Goal: Information Seeking & Learning: Learn about a topic

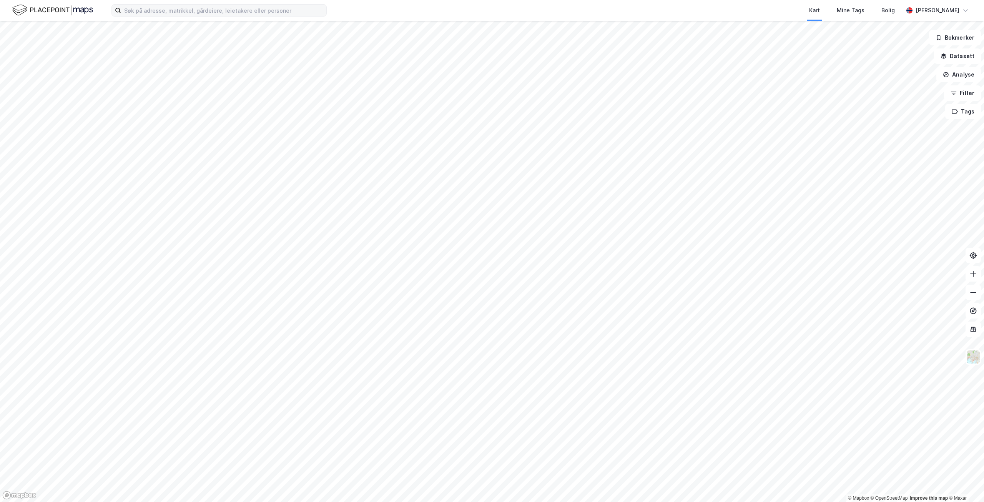
click at [251, 16] on label at bounding box center [218, 10] width 215 height 12
click at [251, 16] on input at bounding box center [223, 11] width 205 height 12
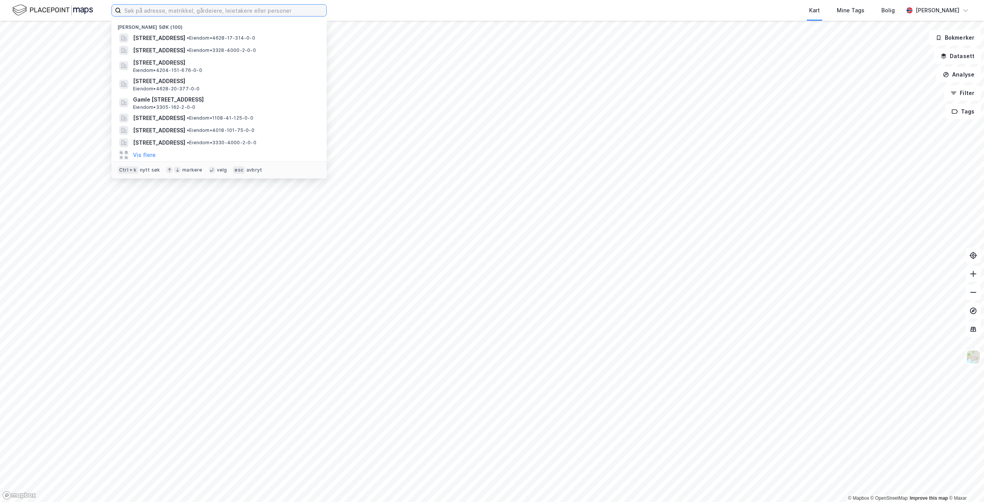
click at [251, 10] on input at bounding box center [223, 11] width 205 height 12
paste input "Ådnavegen 26"
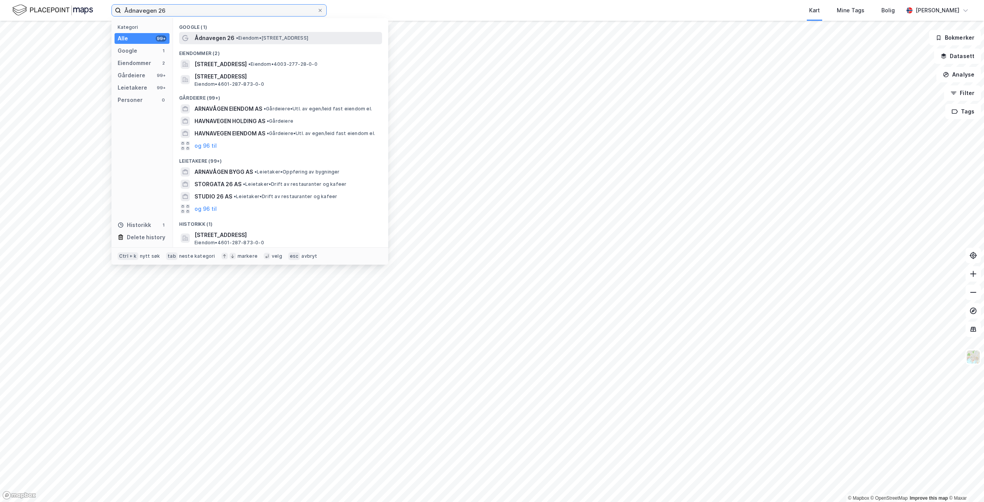
type input "Ådnavegen 26"
click at [257, 42] on div "Ådnavegen 26 • Eiendom • [STREET_ADDRESS]" at bounding box center [288, 37] width 186 height 9
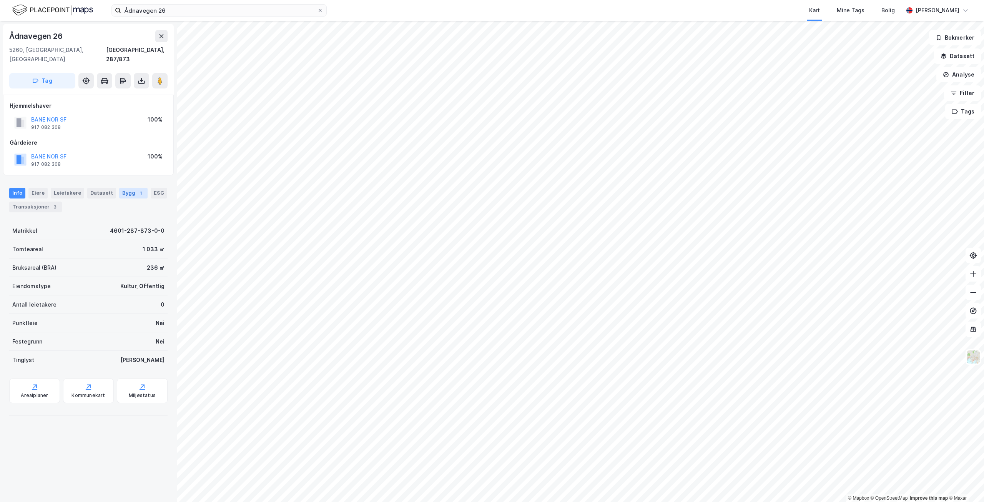
click at [126, 188] on div "Bygg 1" at bounding box center [133, 193] width 28 height 11
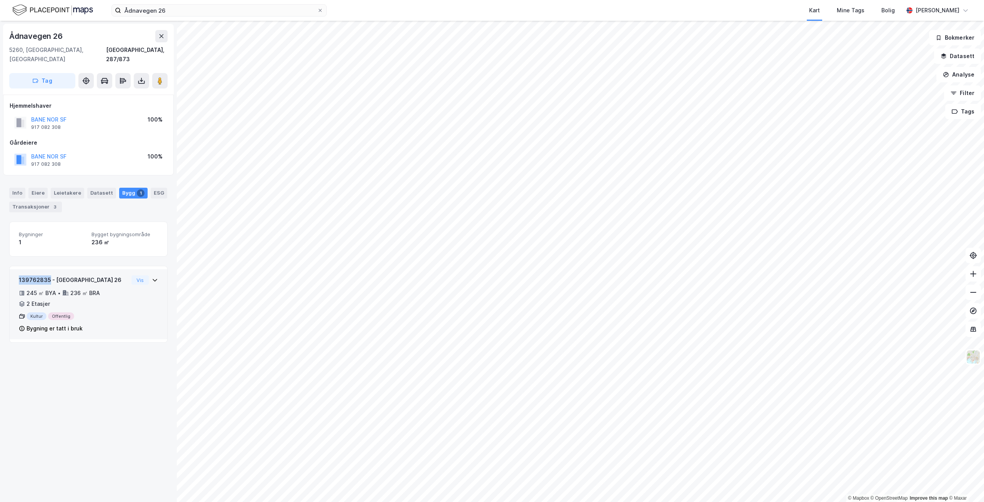
drag, startPoint x: 17, startPoint y: 270, endPoint x: 49, endPoint y: 274, distance: 32.2
click at [49, 274] on div "139762835 - Ådnavegen 26 245 ㎡ BYA • 236 ㎡ BRA • 2 Etasjer Kultur Offentlig Byg…" at bounding box center [89, 304] width 158 height 70
copy div "139762835"
click at [57, 188] on div "Leietakere" at bounding box center [67, 193] width 33 height 11
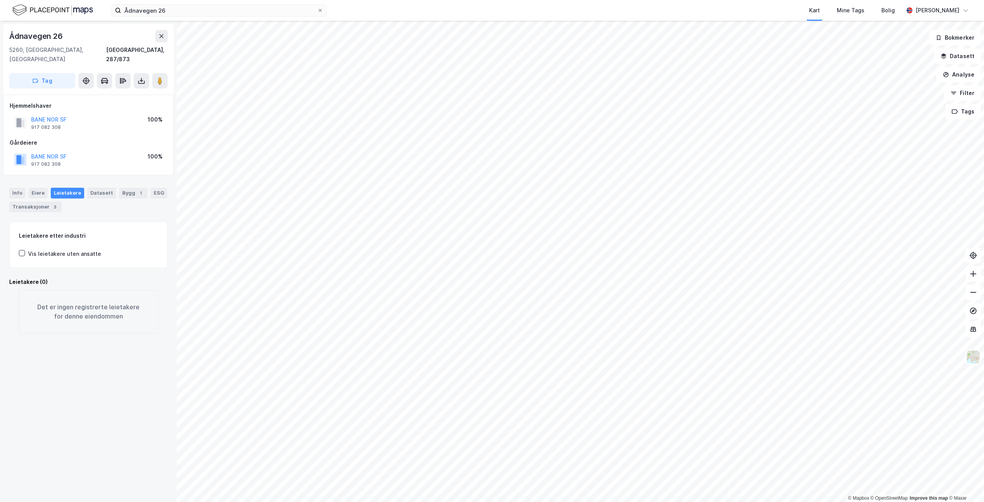
click at [45, 249] on div "Vis leietakere uten ansatte" at bounding box center [64, 253] width 73 height 9
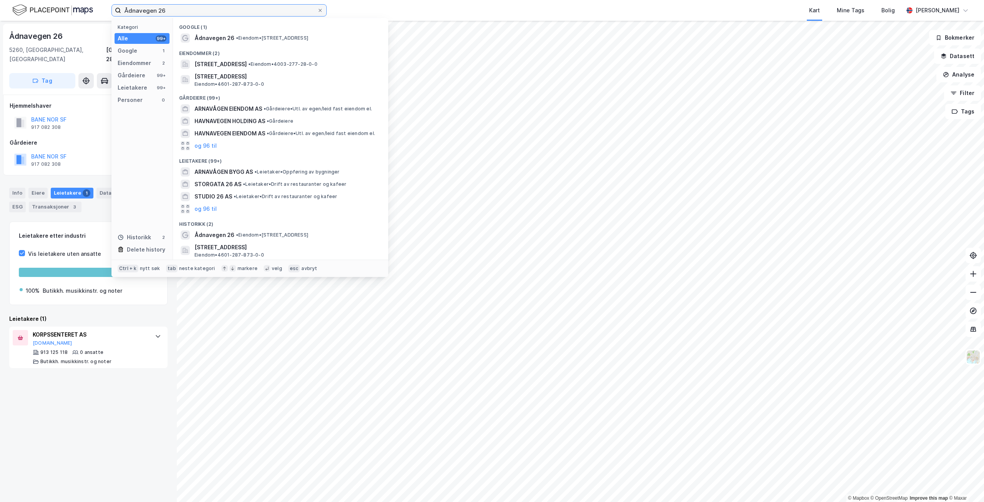
drag, startPoint x: 173, startPoint y: 12, endPoint x: 113, endPoint y: 10, distance: 59.6
click at [113, 10] on label "Ådnavegen 26" at bounding box center [218, 10] width 215 height 12
paste input "Audnedalsvegen 2952"
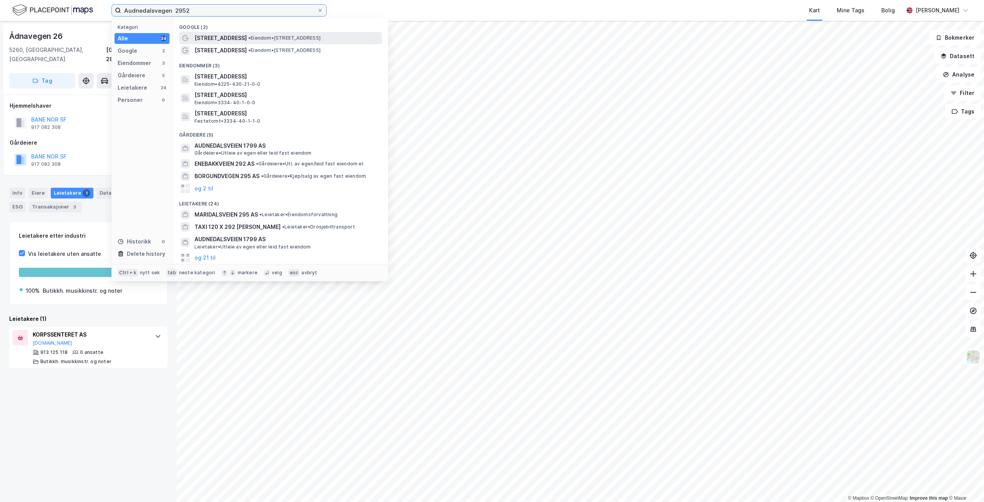
type input "Audnedalsvegen 2952"
click at [230, 42] on span "[STREET_ADDRESS]" at bounding box center [221, 37] width 52 height 9
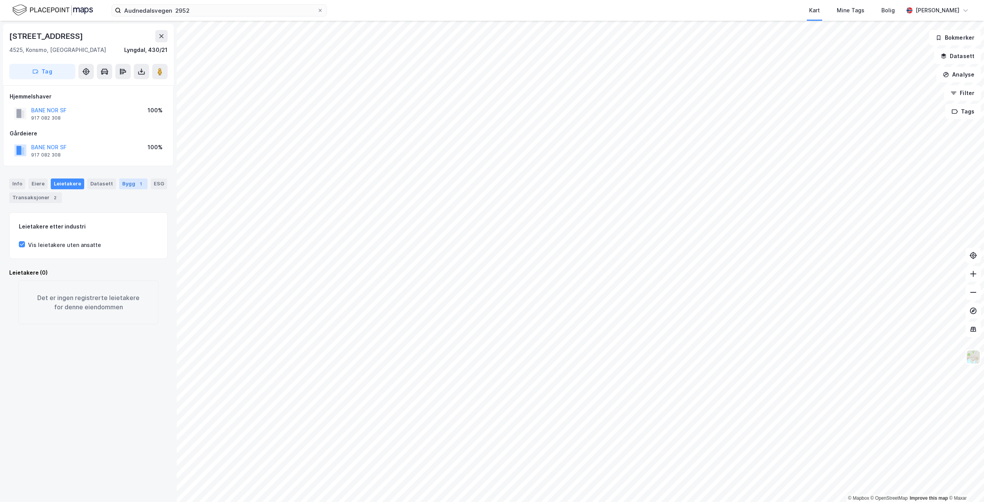
click at [137, 183] on div "1" at bounding box center [141, 184] width 8 height 8
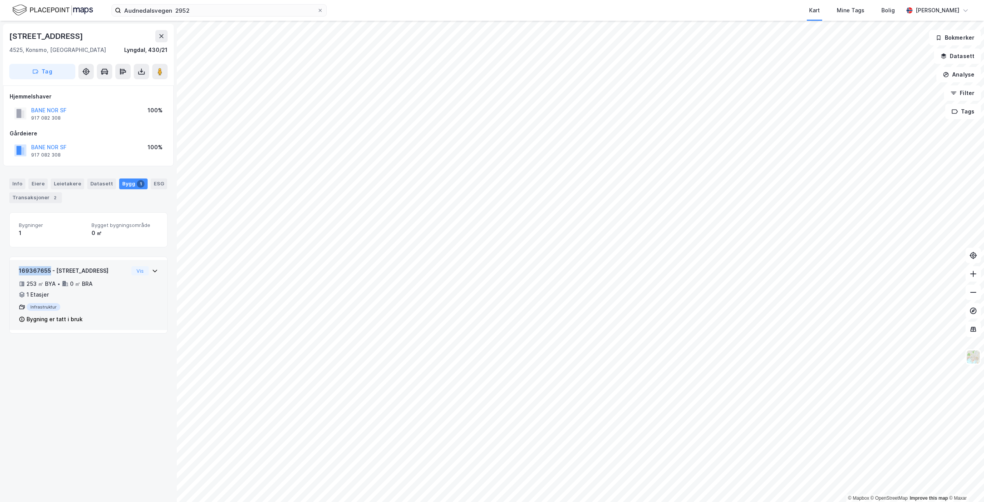
drag, startPoint x: 18, startPoint y: 271, endPoint x: 49, endPoint y: 273, distance: 30.8
click at [49, 273] on div "169367655 - [GEOGRAPHIC_DATA] 2952 253 ㎡ BYA • 0 ㎡ BRA • 1 Etasjer Infrastruktu…" at bounding box center [89, 295] width 158 height 70
copy div "169367655"
click at [72, 184] on div "Leietakere" at bounding box center [67, 183] width 33 height 11
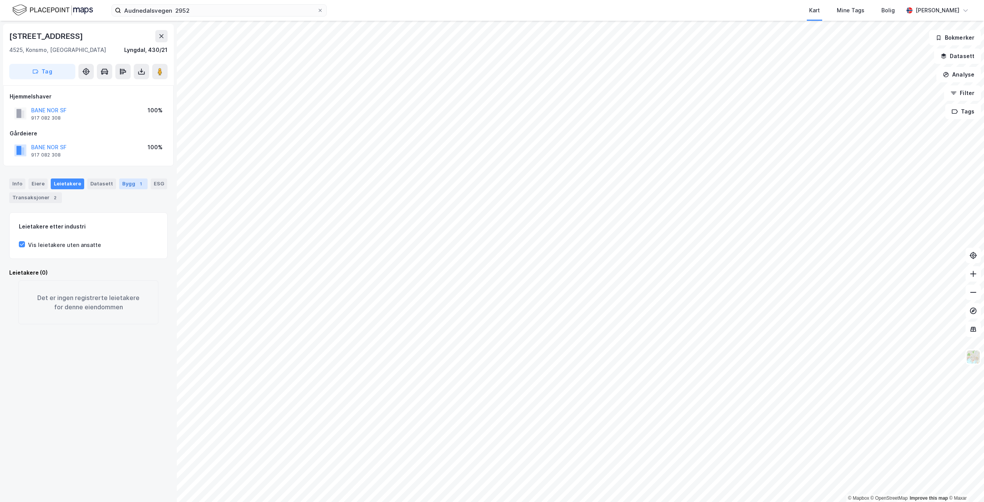
click at [129, 183] on div "Bygg 1" at bounding box center [133, 183] width 28 height 11
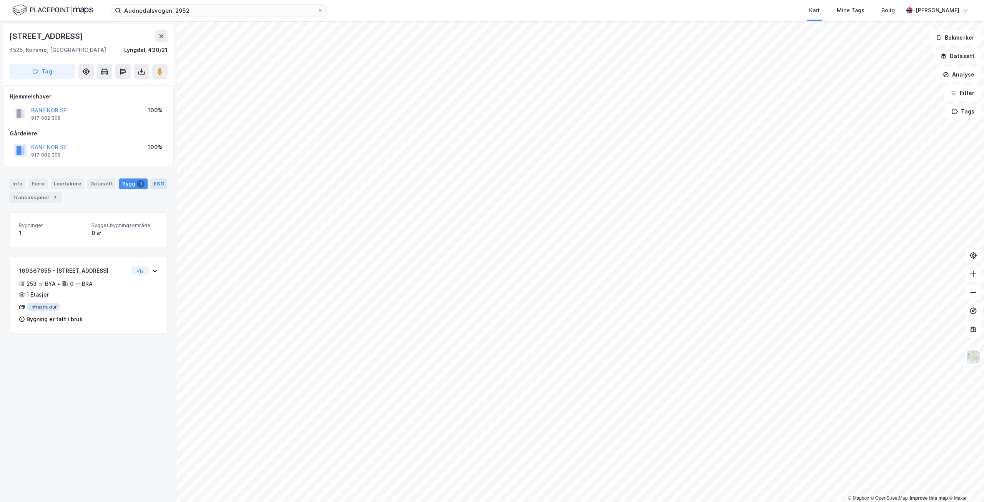
click at [155, 185] on div "ESG" at bounding box center [159, 183] width 17 height 11
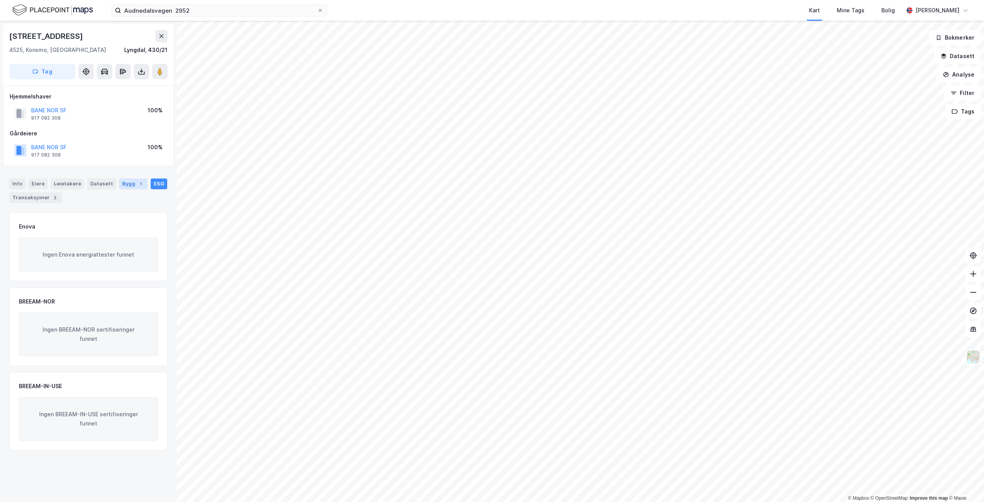
click at [137, 183] on div "1" at bounding box center [141, 184] width 8 height 8
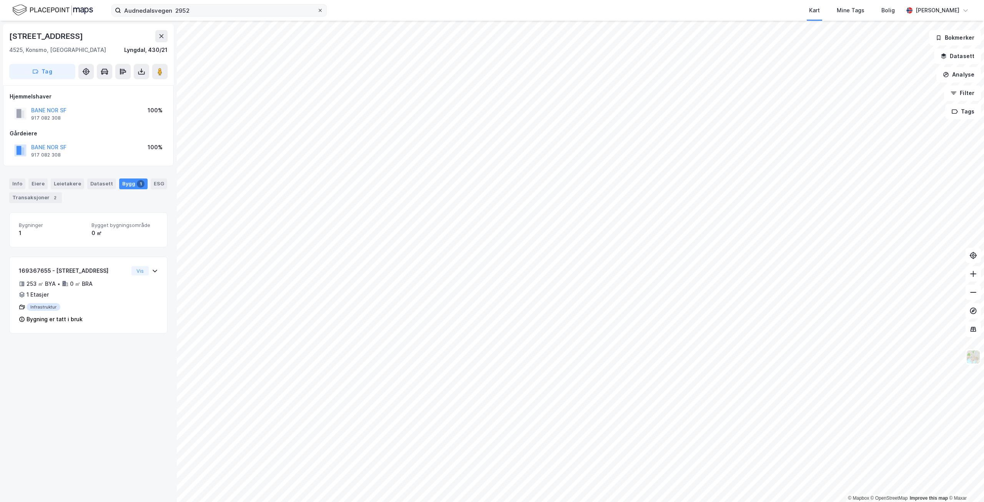
click at [320, 9] on icon at bounding box center [320, 10] width 5 height 5
click at [317, 9] on input "Audnedalsvegen 2952" at bounding box center [219, 11] width 196 height 12
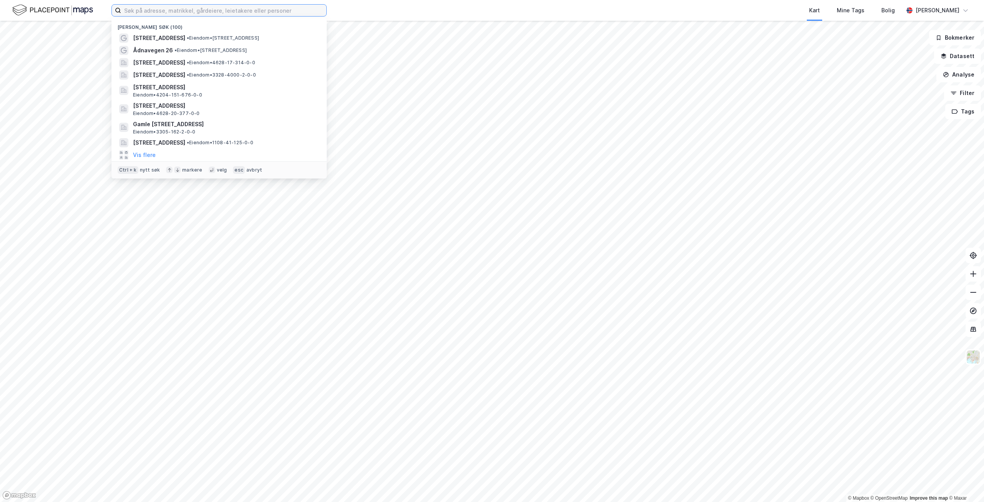
click at [257, 5] on input at bounding box center [223, 11] width 205 height 12
paste input "Stasjonsvegen 39"
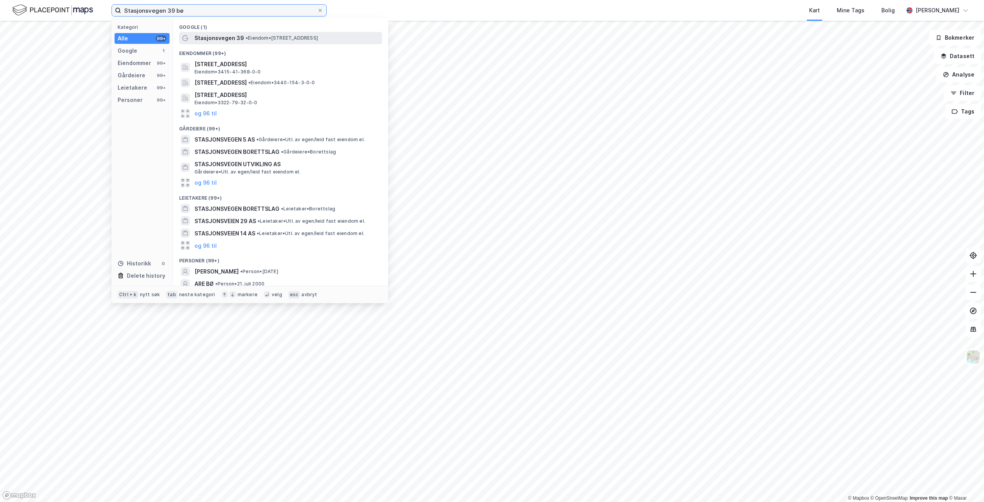
type input "Stasjonsvegen 39 bø"
click at [318, 38] on span "• Eiendom • [STREET_ADDRESS]" at bounding box center [282, 38] width 72 height 6
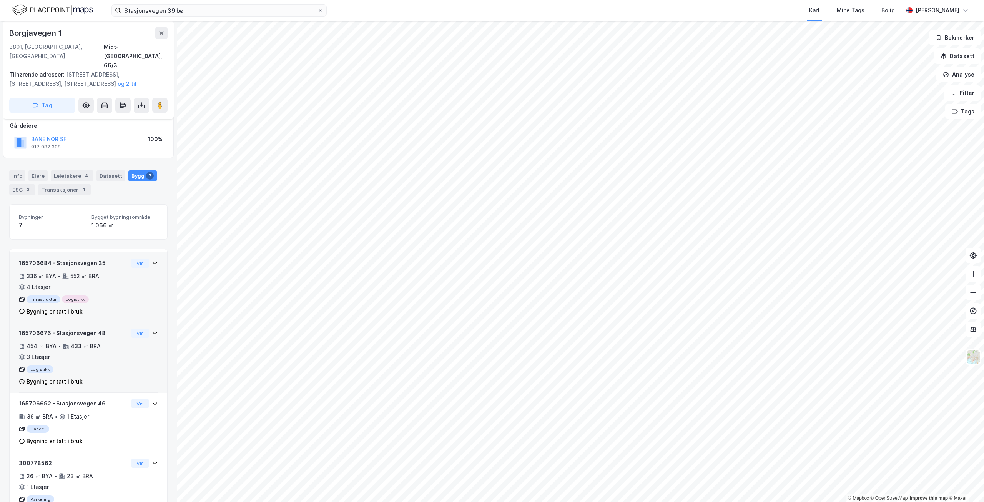
scroll to position [52, 0]
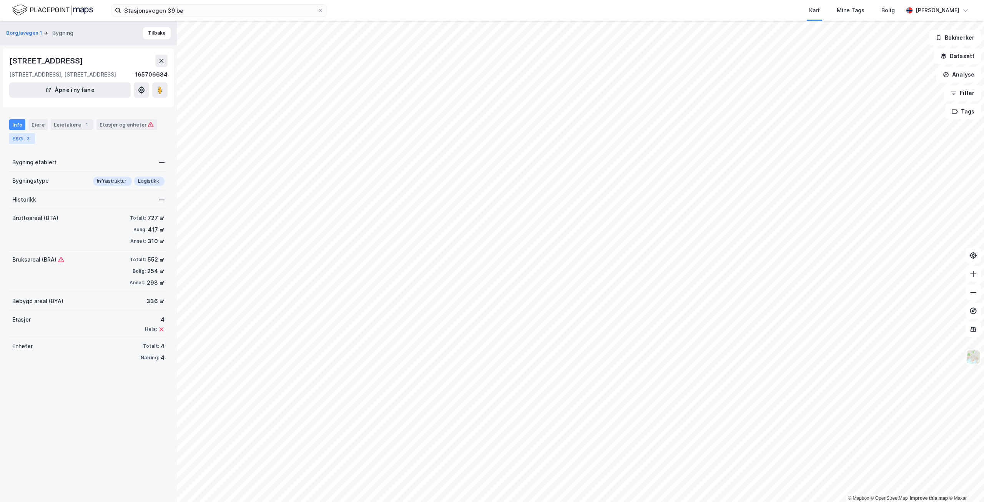
click at [34, 140] on div "ESG 2" at bounding box center [22, 138] width 26 height 11
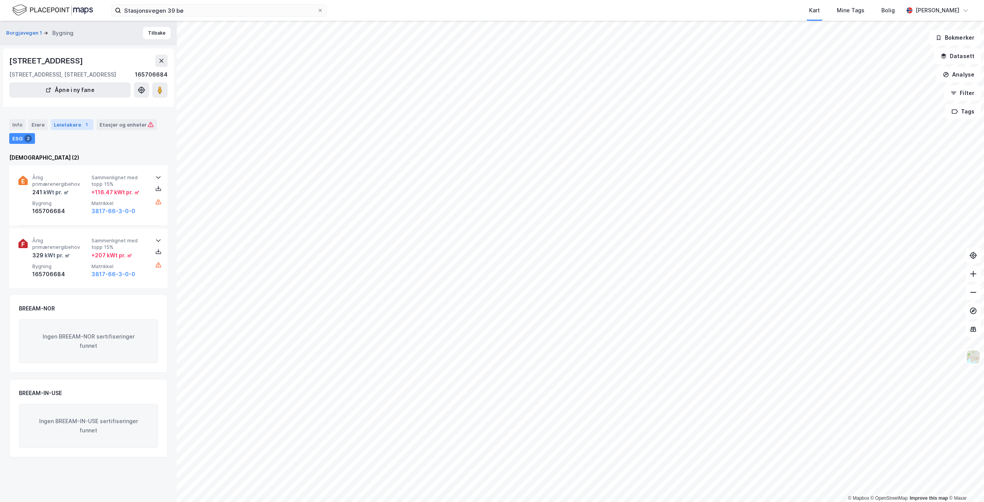
click at [67, 125] on div "Leietakere 1" at bounding box center [72, 124] width 43 height 11
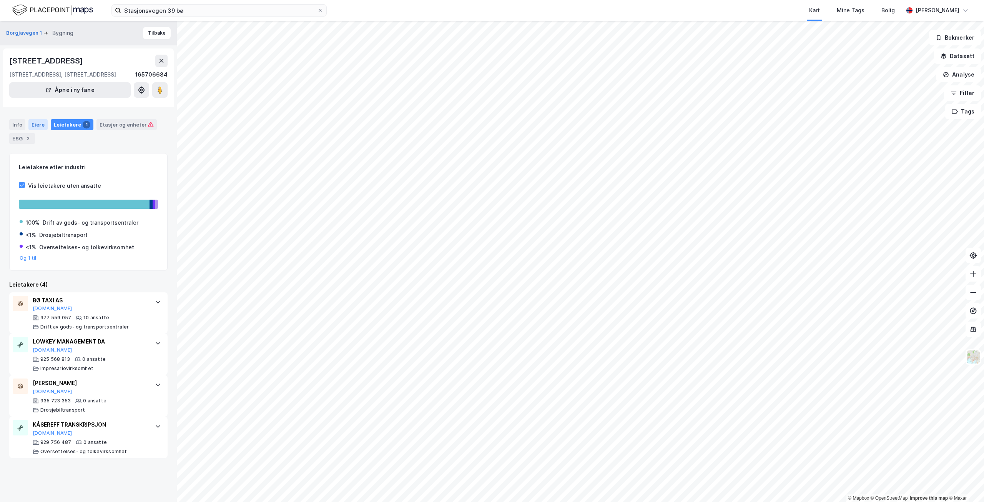
click at [37, 124] on div "Eiere" at bounding box center [37, 124] width 19 height 11
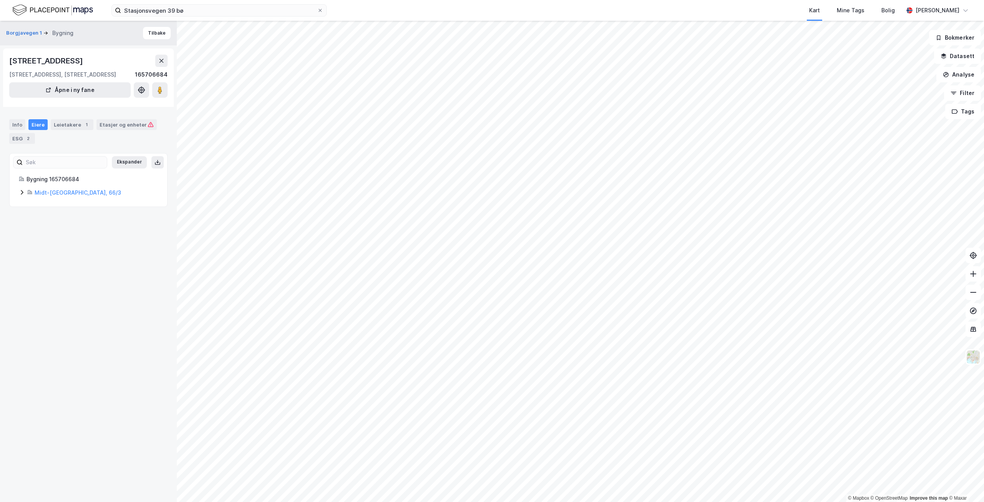
click at [21, 189] on icon at bounding box center [22, 192] width 6 height 6
click at [18, 136] on div "ESG 2" at bounding box center [22, 138] width 26 height 11
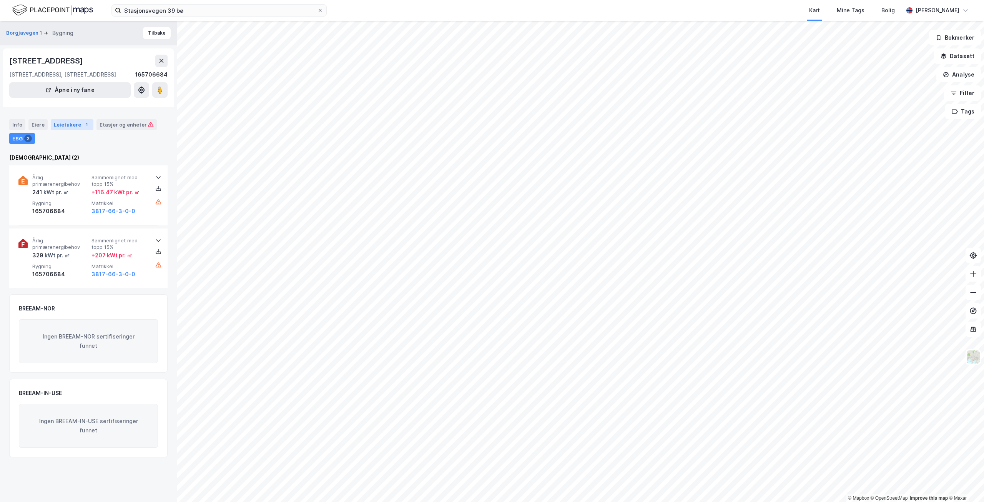
click at [56, 127] on div "Leietakere 1" at bounding box center [72, 124] width 43 height 11
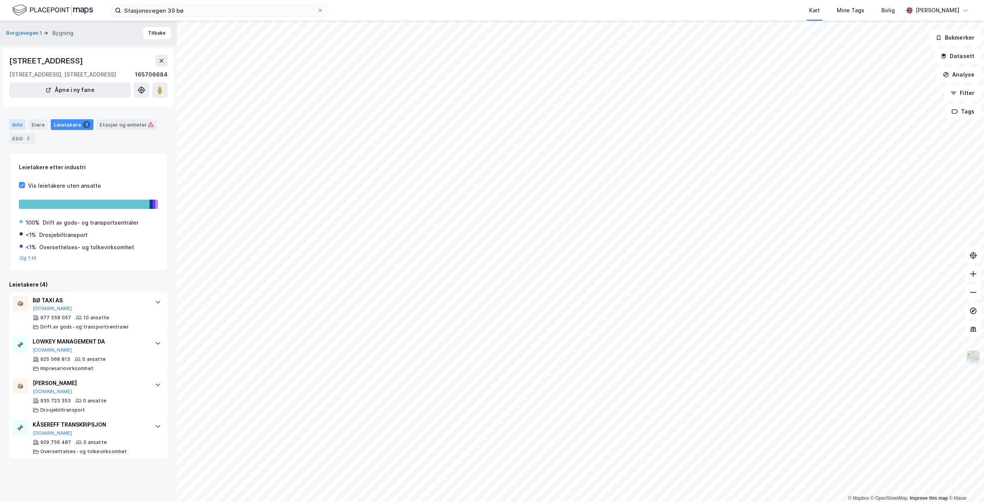
click at [17, 120] on div "Info" at bounding box center [17, 124] width 16 height 11
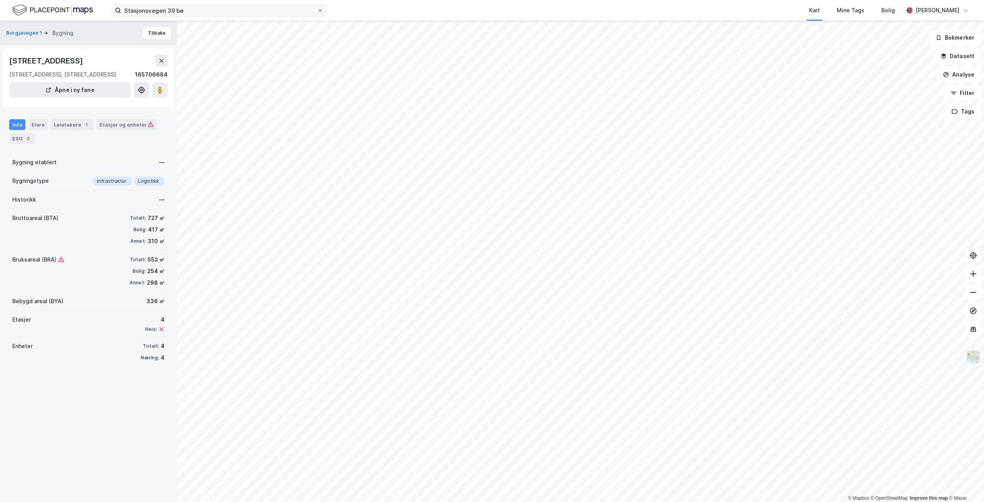
click at [321, 8] on icon at bounding box center [320, 10] width 5 height 5
click at [317, 8] on input "Stasjonsvegen 39 bø" at bounding box center [219, 11] width 196 height 12
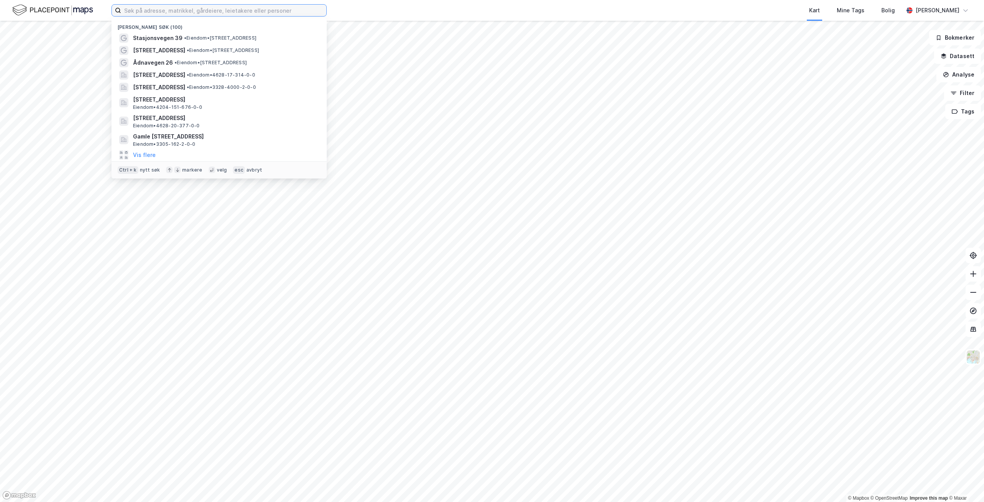
click at [260, 10] on input at bounding box center [223, 11] width 205 height 12
paste input "[STREET_ADDRESS]"
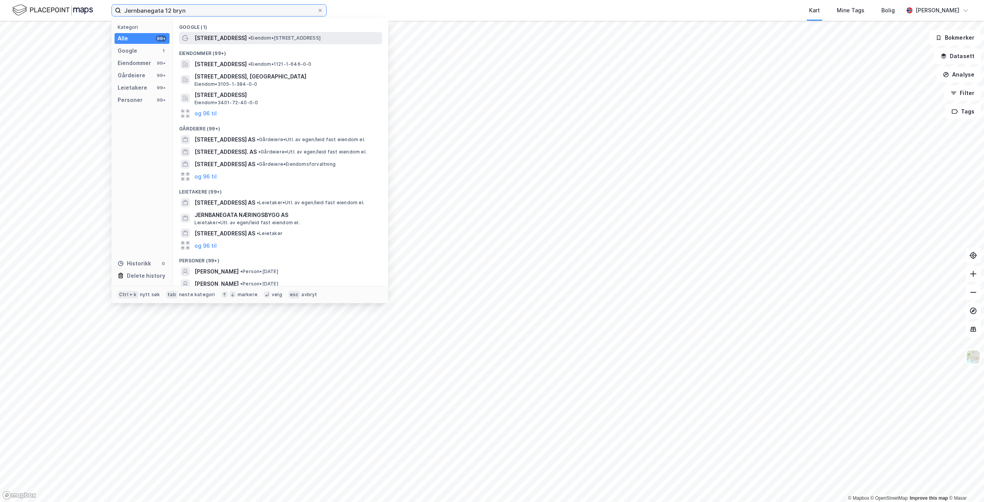
type input "Jernbanegata 12 bryn"
click at [270, 38] on span "• Eiendom • [STREET_ADDRESS]" at bounding box center [284, 38] width 72 height 6
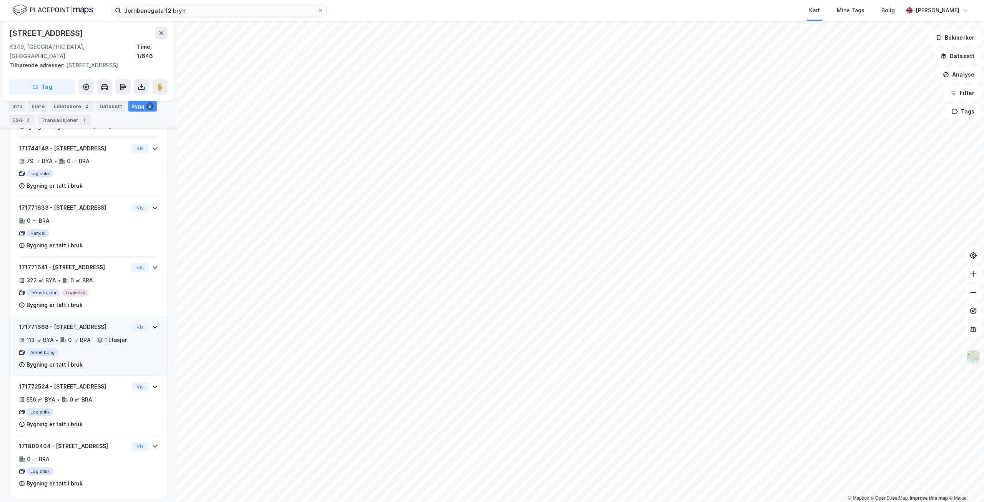
scroll to position [412, 0]
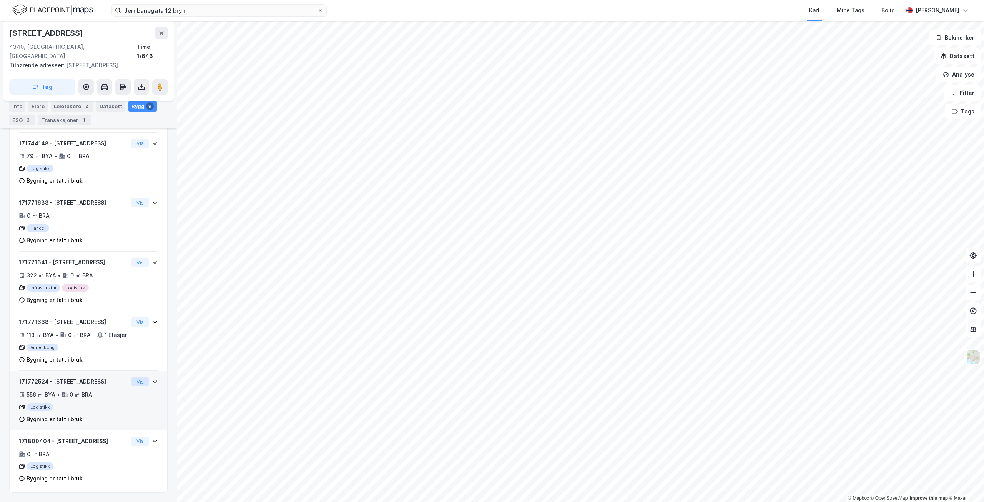
click at [131, 379] on button "Vis" at bounding box center [139, 381] width 17 height 9
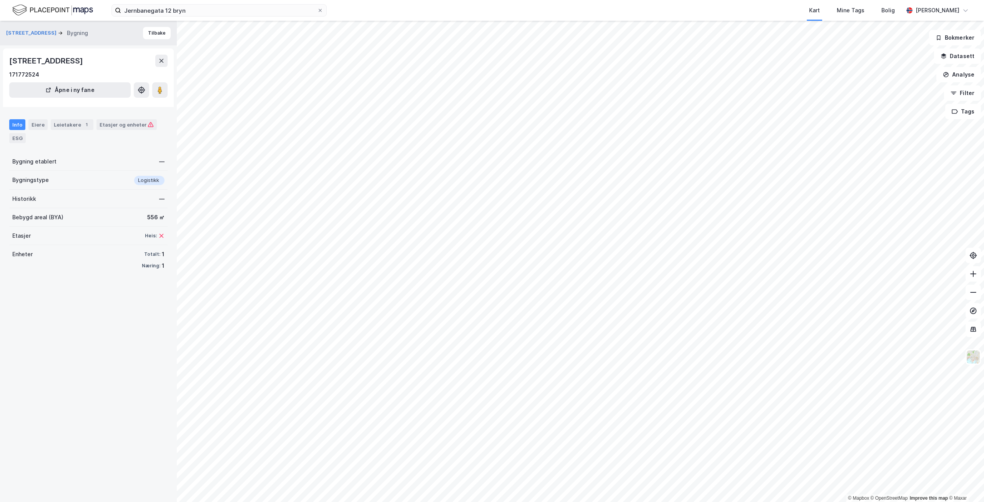
click at [607, 5] on div "[STREET_ADDRESS] bryn Kart Mine Tags Bolig [PERSON_NAME] © Mapbox © OpenStreetM…" at bounding box center [492, 251] width 984 height 502
click at [67, 125] on div "Leietakere 1" at bounding box center [72, 124] width 43 height 11
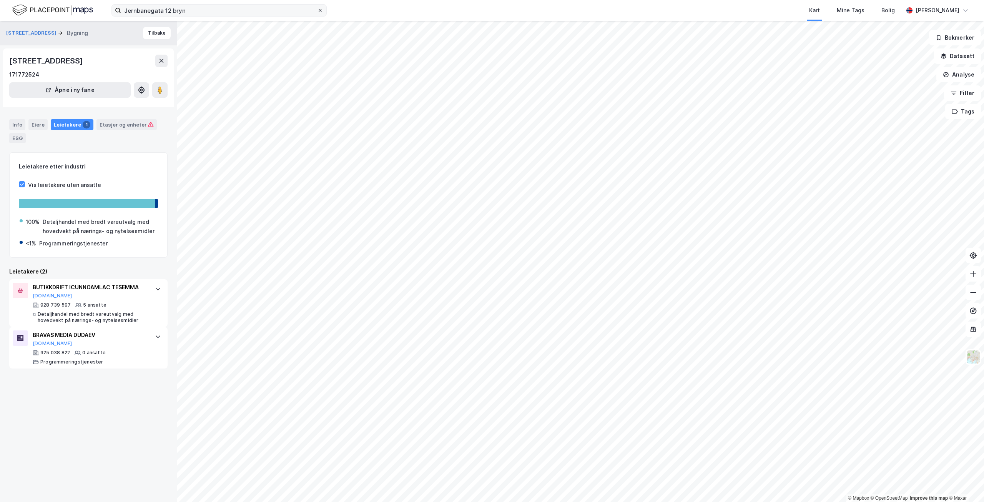
click at [320, 9] on icon at bounding box center [320, 10] width 5 height 5
click at [317, 9] on input "Jernbanegata 12 bryn" at bounding box center [219, 11] width 196 height 12
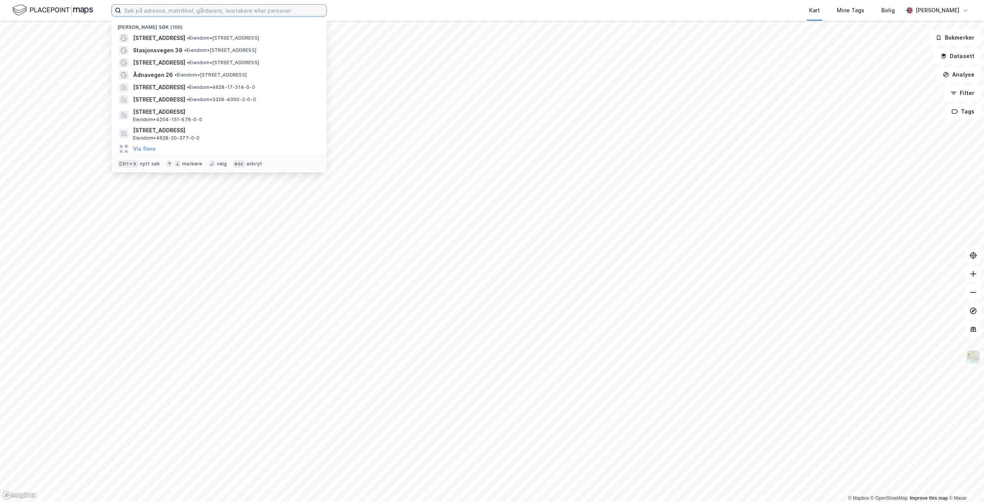
click at [215, 8] on input at bounding box center [223, 11] width 205 height 12
paste input "Krossmoveien 2"
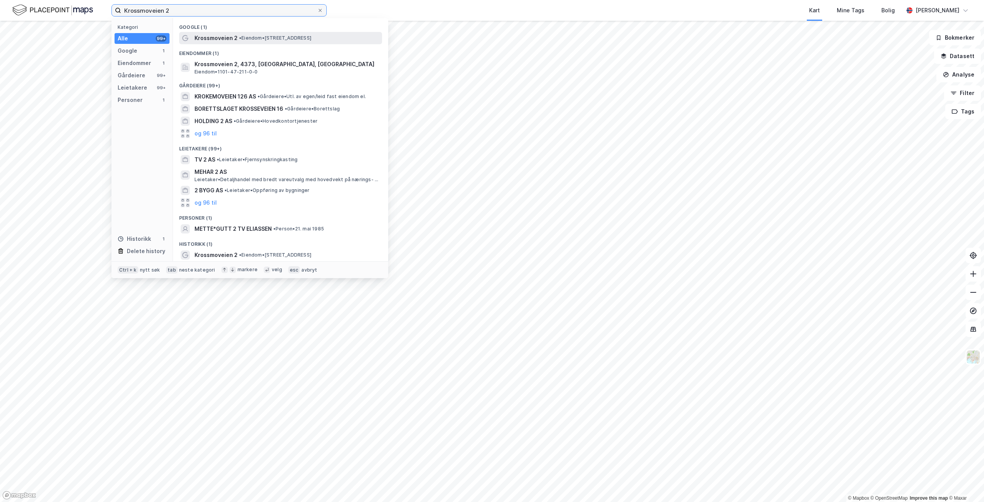
type input "Krossmoveien 2"
click at [237, 40] on div "Krossmoveien 2 • Eiendom • [STREET_ADDRESS]" at bounding box center [288, 37] width 186 height 9
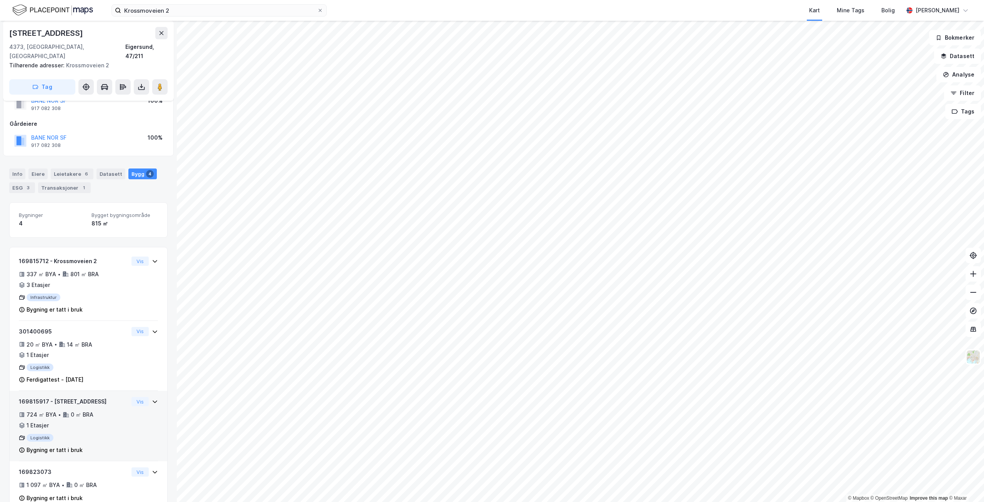
scroll to position [38, 0]
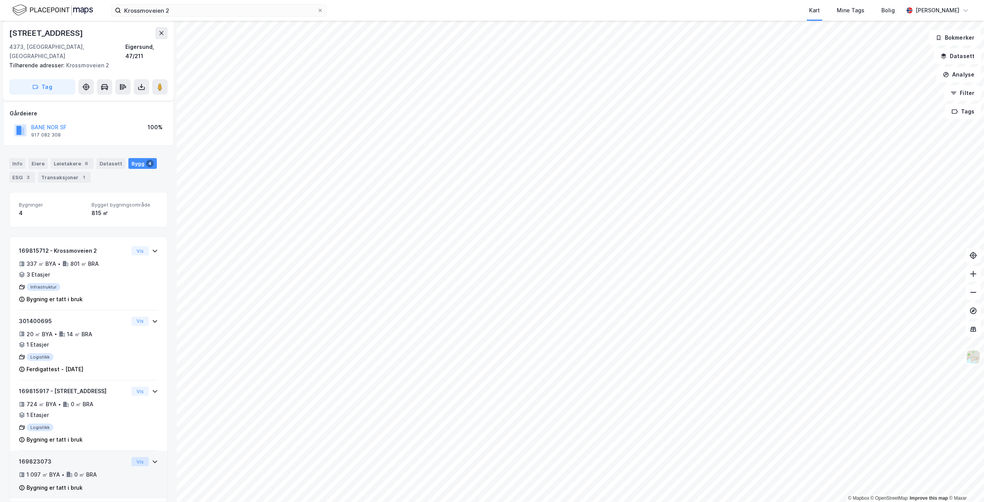
click at [135, 457] on button "Vis" at bounding box center [139, 461] width 17 height 9
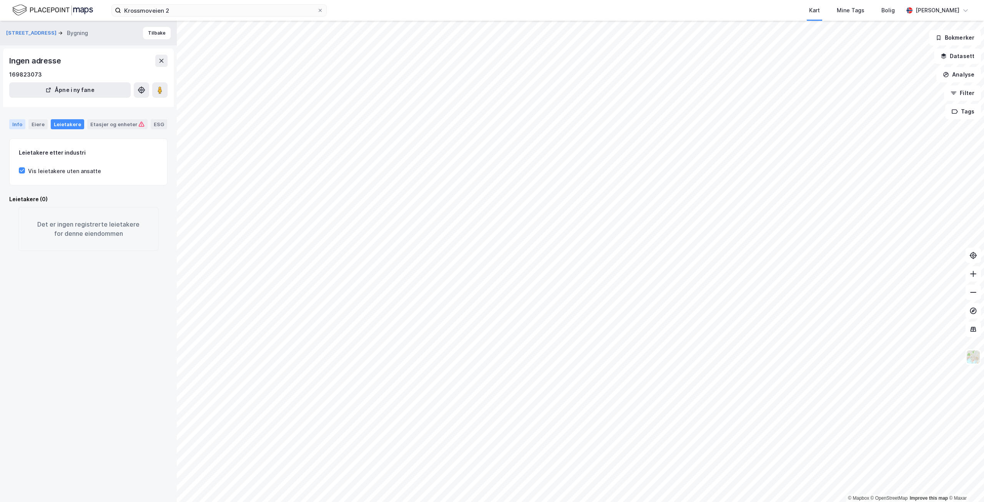
click at [12, 123] on div "Info" at bounding box center [17, 124] width 16 height 10
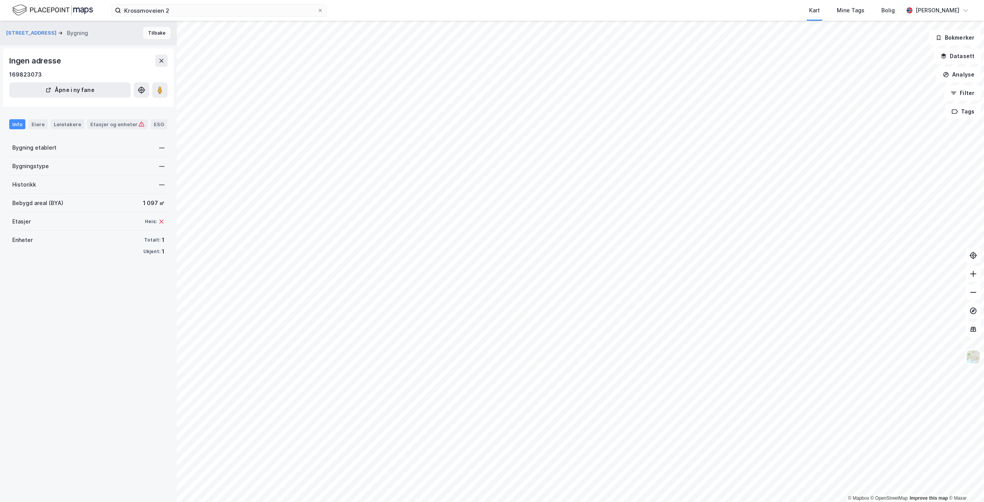
click at [156, 32] on button "Tilbake" at bounding box center [157, 33] width 28 height 12
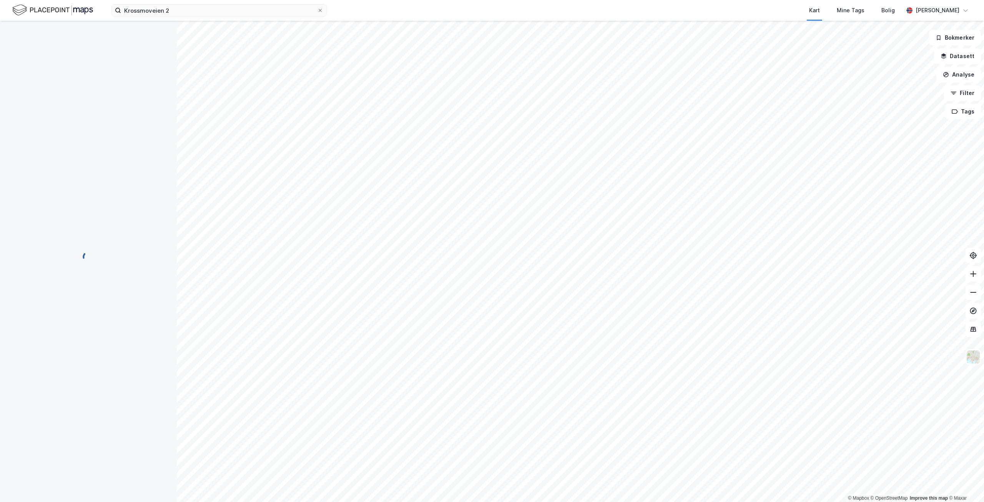
scroll to position [38, 0]
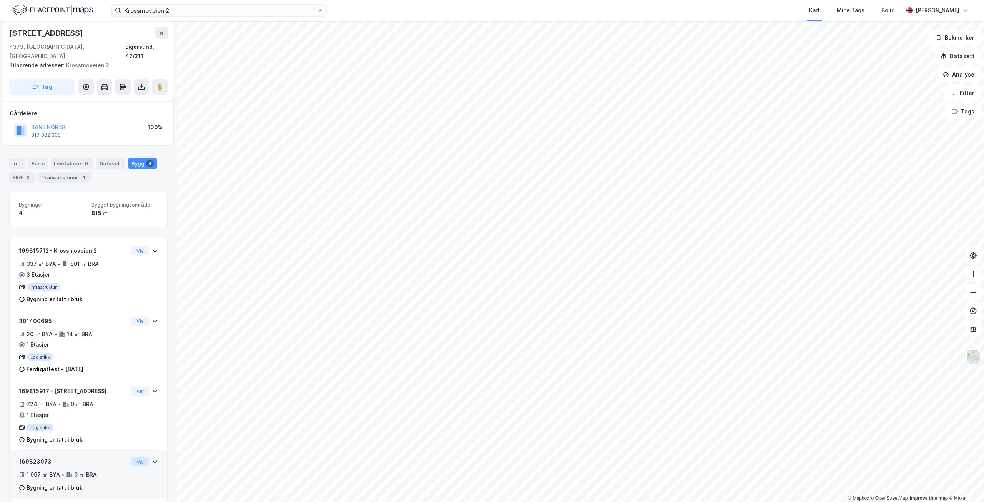
click at [133, 457] on button "Vis" at bounding box center [139, 461] width 17 height 9
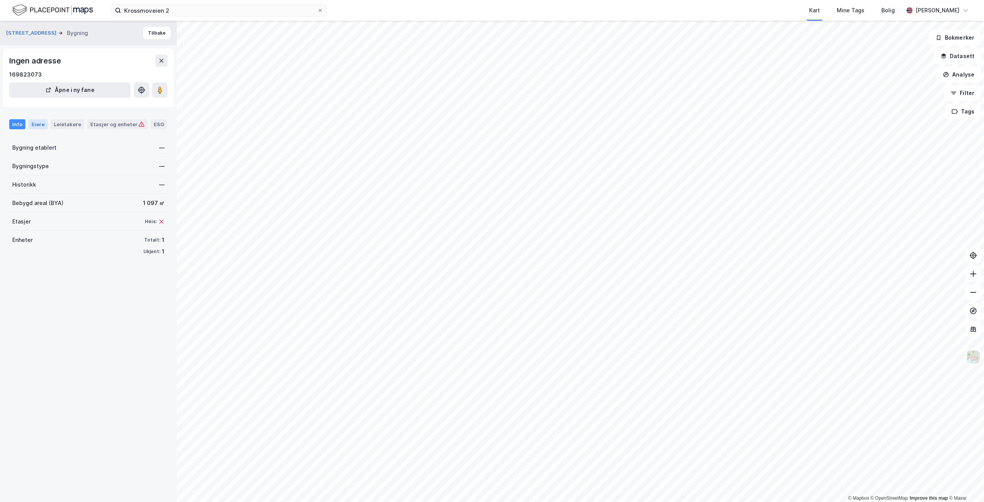
click at [37, 123] on div "Eiere" at bounding box center [37, 124] width 19 height 10
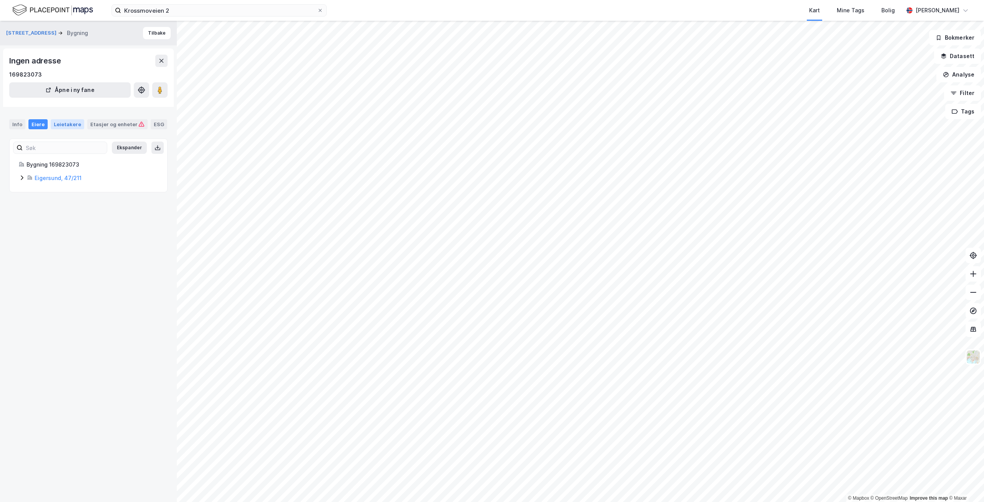
click at [62, 124] on div "Leietakere" at bounding box center [67, 124] width 33 height 10
click at [30, 122] on div "Eiere" at bounding box center [37, 124] width 19 height 10
click at [21, 121] on div "Info" at bounding box center [17, 124] width 16 height 10
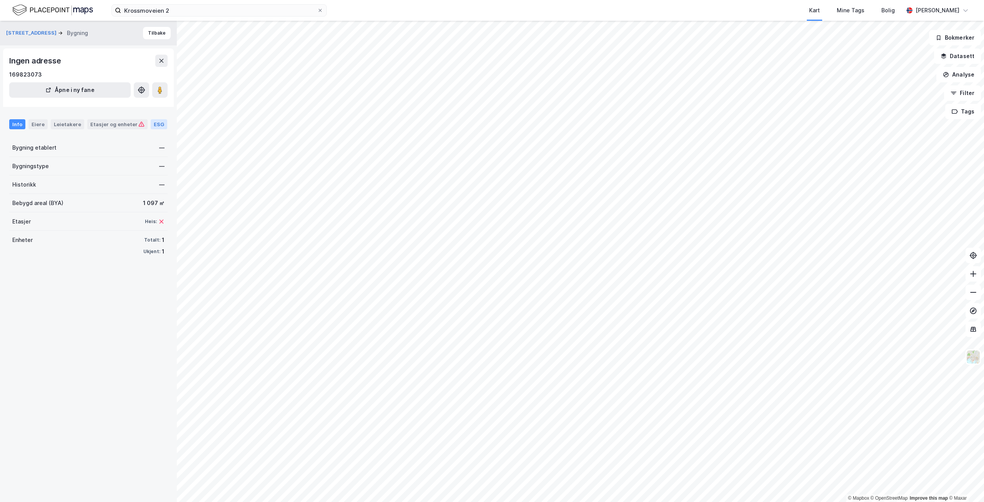
click at [154, 123] on div "ESG" at bounding box center [159, 124] width 17 height 10
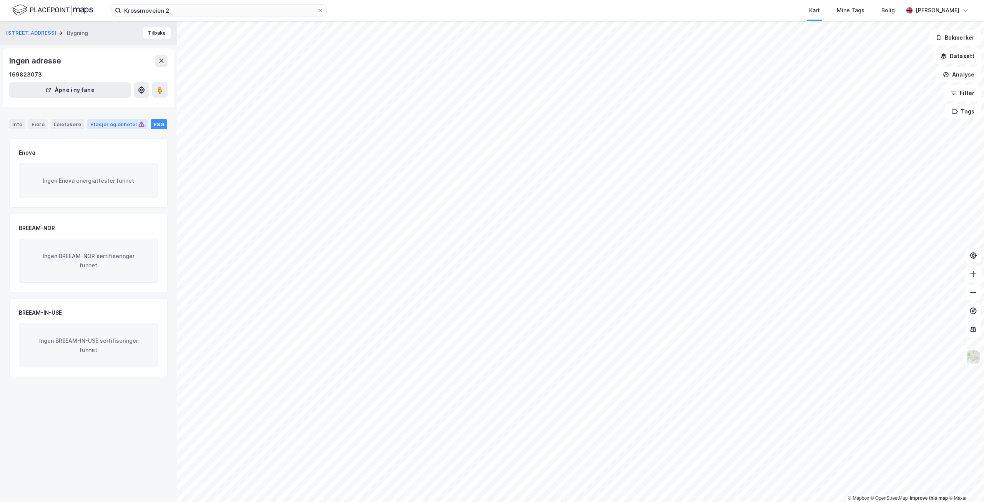
click at [107, 121] on div "Etasjer og enheter" at bounding box center [117, 124] width 54 height 7
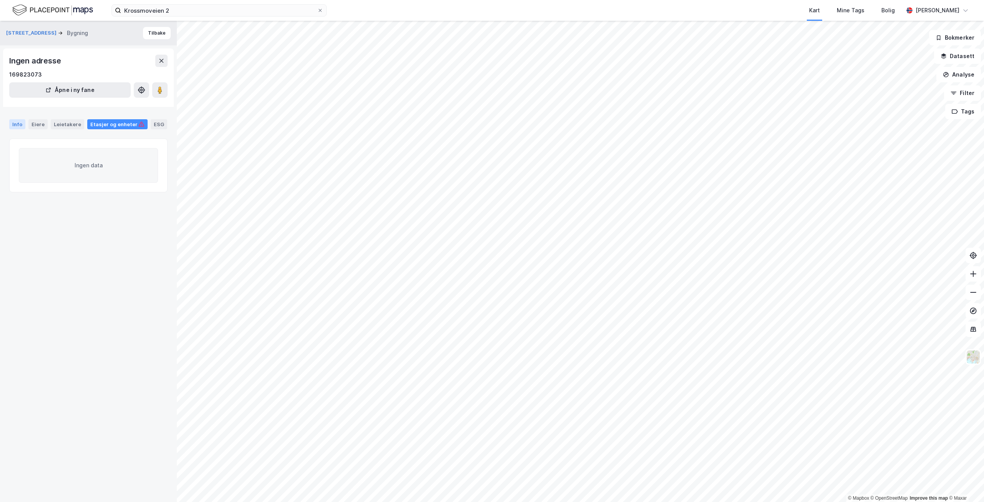
drag, startPoint x: 18, startPoint y: 123, endPoint x: 15, endPoint y: 126, distance: 4.3
click at [18, 124] on div "Info" at bounding box center [17, 124] width 16 height 10
click at [148, 27] on div "[STREET_ADDRESS] Bygning Tilbake" at bounding box center [88, 33] width 177 height 25
click at [148, 32] on button "Tilbake" at bounding box center [157, 33] width 28 height 12
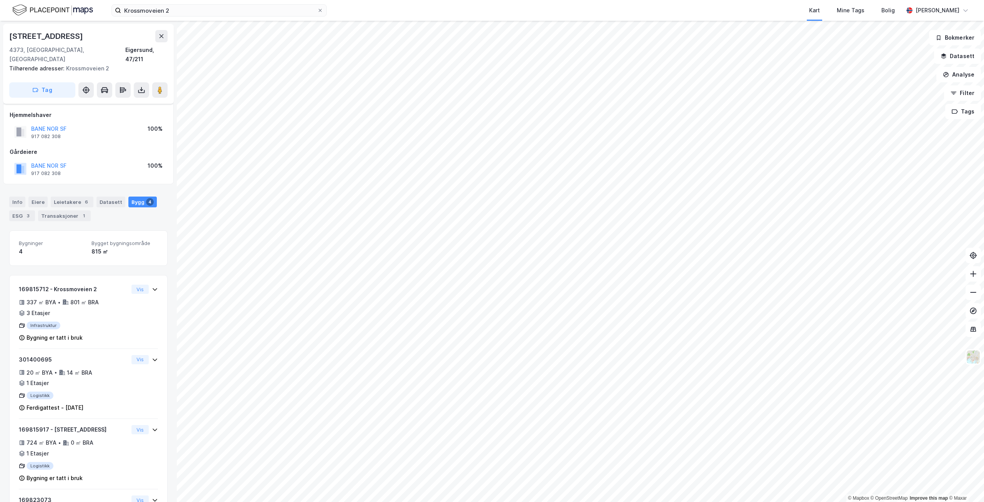
scroll to position [38, 0]
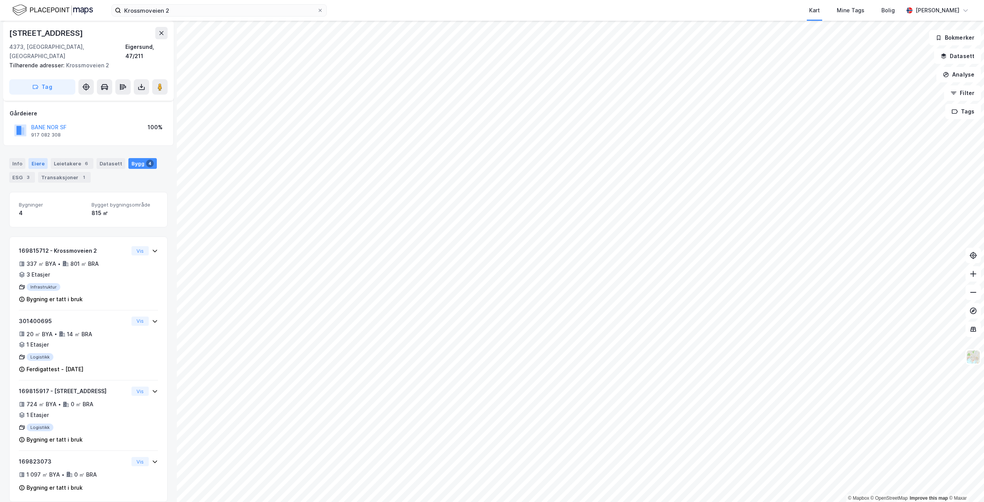
click at [35, 158] on div "Eiere" at bounding box center [37, 163] width 19 height 11
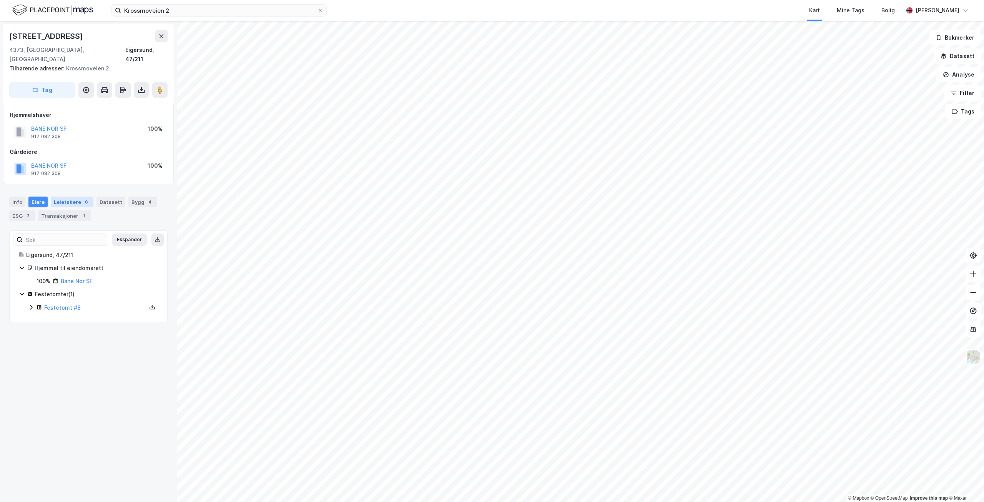
click at [65, 196] on div "Leietakere 6" at bounding box center [72, 201] width 43 height 11
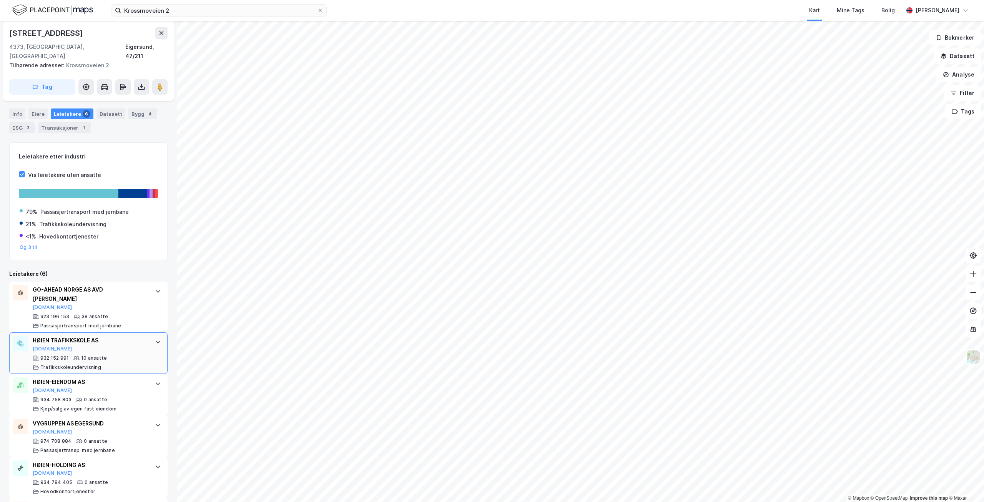
scroll to position [40, 0]
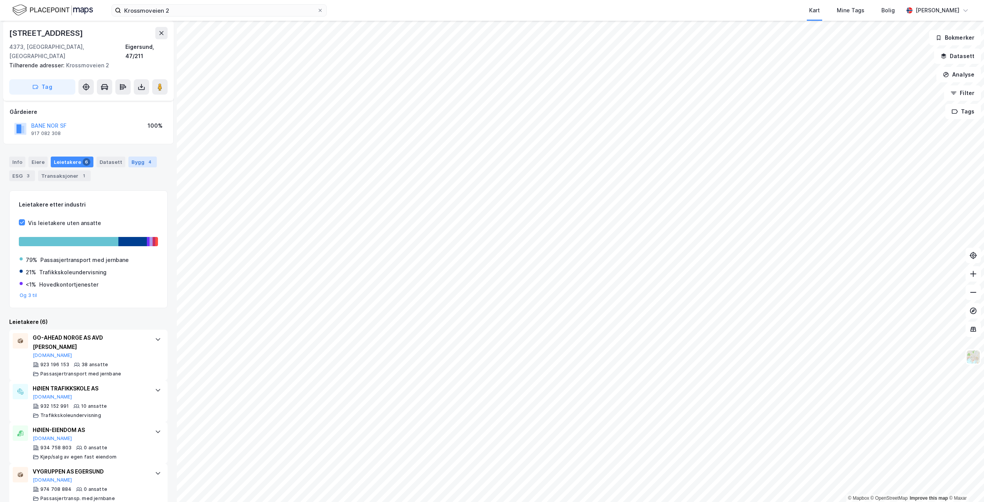
click at [134, 156] on div "Bygg 4" at bounding box center [142, 161] width 28 height 11
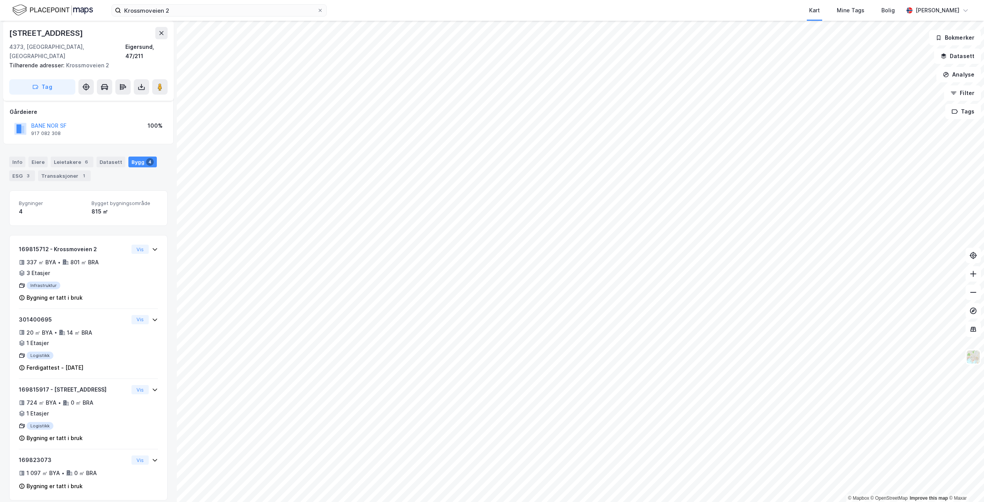
scroll to position [38, 0]
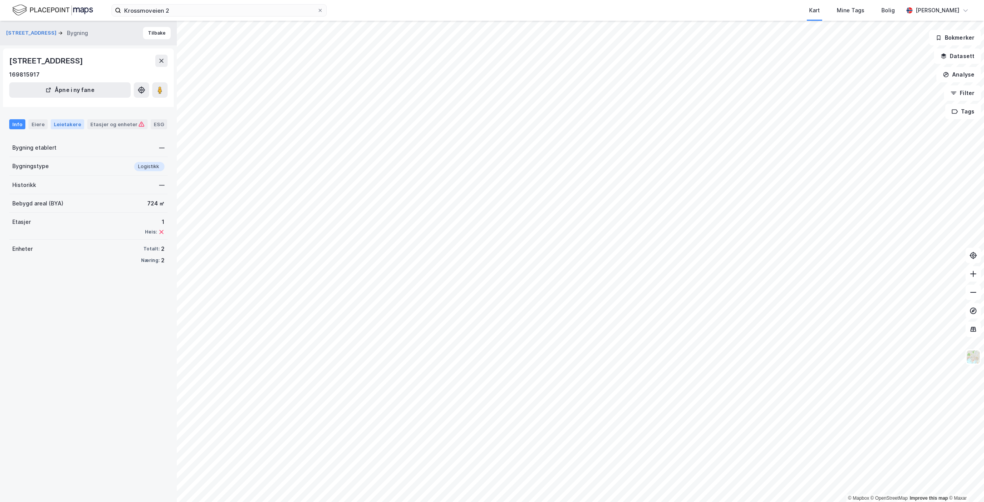
click at [62, 125] on div "Leietakere" at bounding box center [67, 124] width 33 height 10
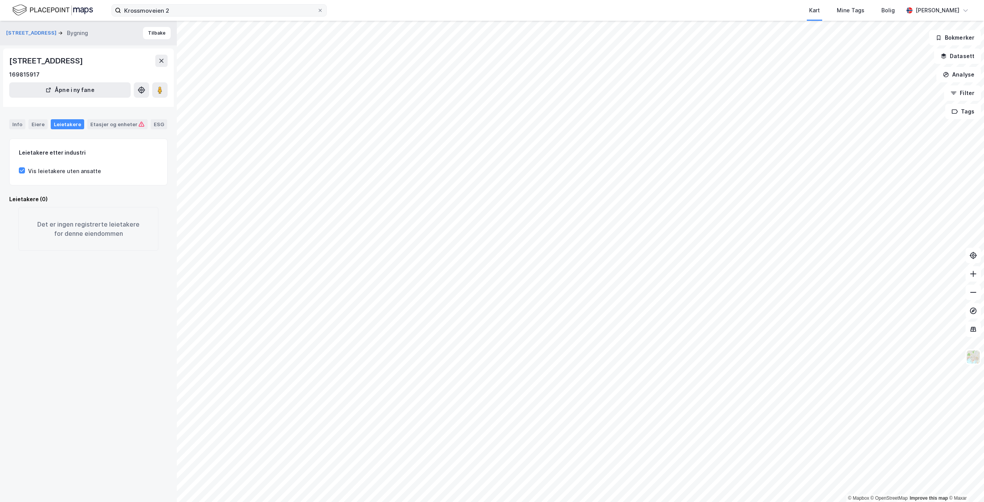
click at [326, 13] on label "Krossmoveien 2" at bounding box center [218, 10] width 215 height 12
click at [317, 13] on input "Krossmoveien 2" at bounding box center [219, 11] width 196 height 12
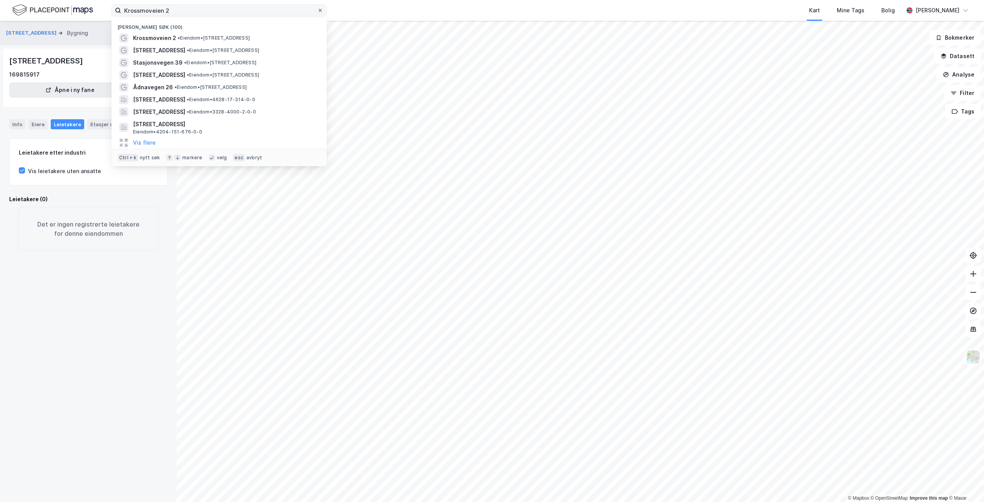
click at [318, 9] on icon at bounding box center [320, 10] width 5 height 5
click at [317, 9] on input "Krossmoveien 2" at bounding box center [219, 11] width 196 height 12
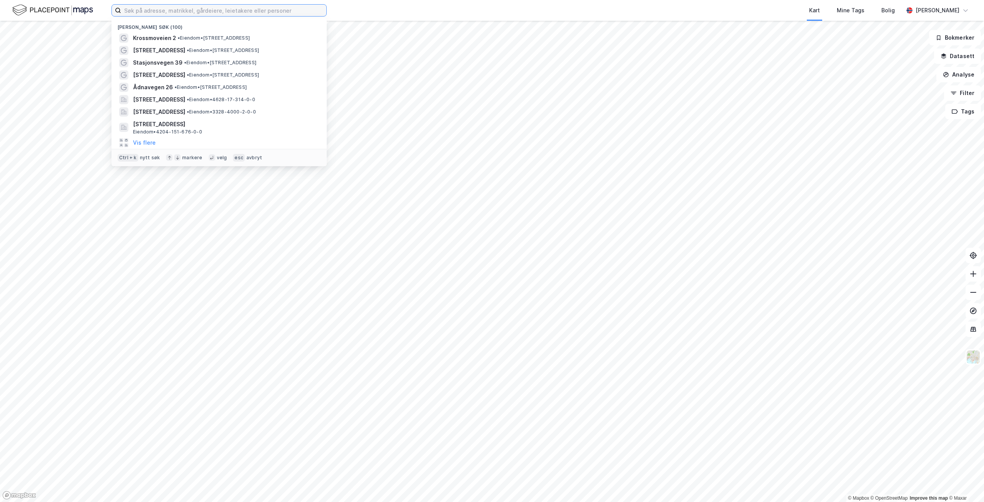
paste input "Stasjonsvegen 39"
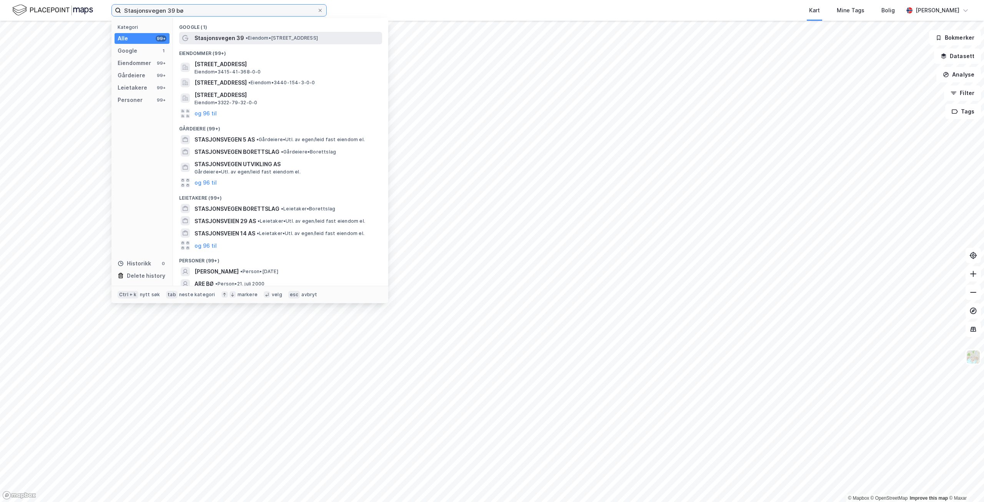
type input "Stasjonsvegen 39 bø"
click at [255, 36] on span "• Eiendom • [STREET_ADDRESS]" at bounding box center [282, 38] width 72 height 6
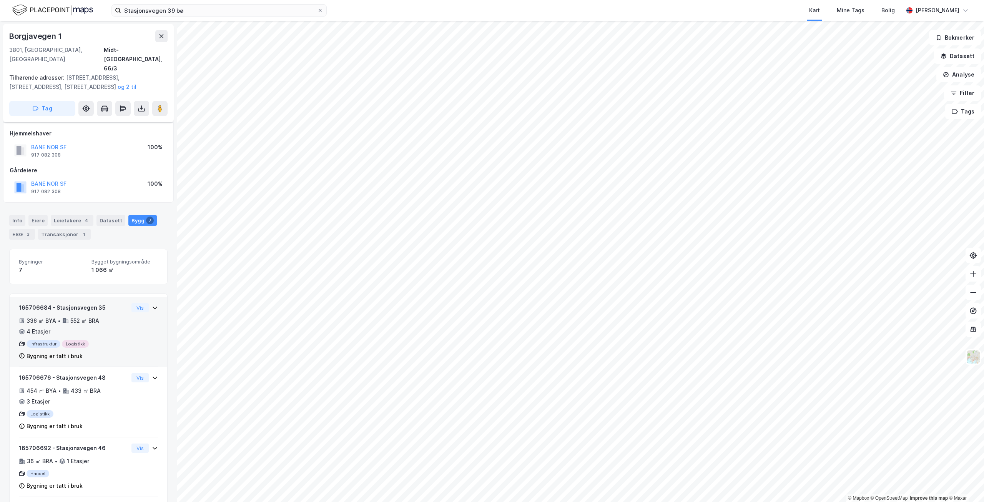
scroll to position [52, 0]
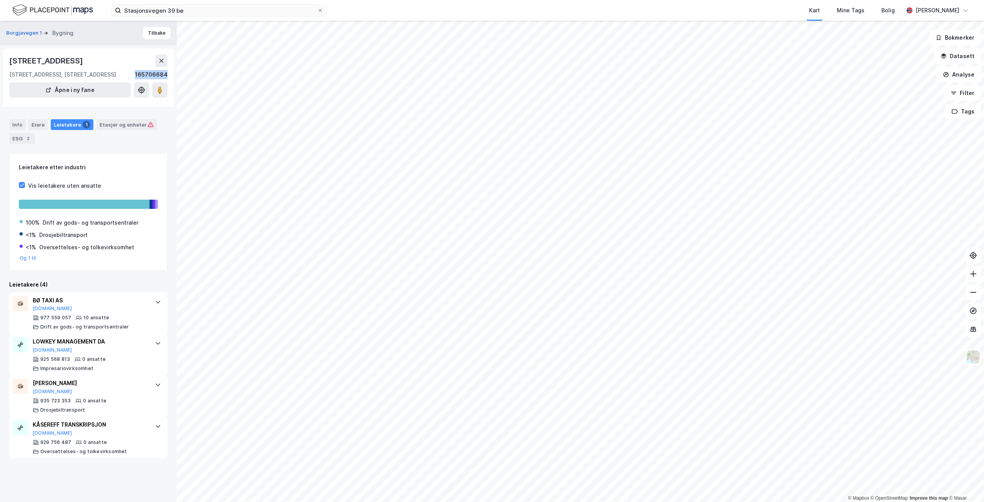
drag, startPoint x: 136, startPoint y: 74, endPoint x: 169, endPoint y: 74, distance: 33.5
click at [169, 74] on div "[STREET_ADDRESS], 3800, TELEMARK [STREET_ADDRESS], Stasjonsvegen 35 165706684 Å…" at bounding box center [88, 77] width 171 height 58
copy div "165706684"
drag, startPoint x: 320, startPoint y: 10, endPoint x: 228, endPoint y: 8, distance: 91.9
click at [320, 10] on icon at bounding box center [320, 10] width 5 height 5
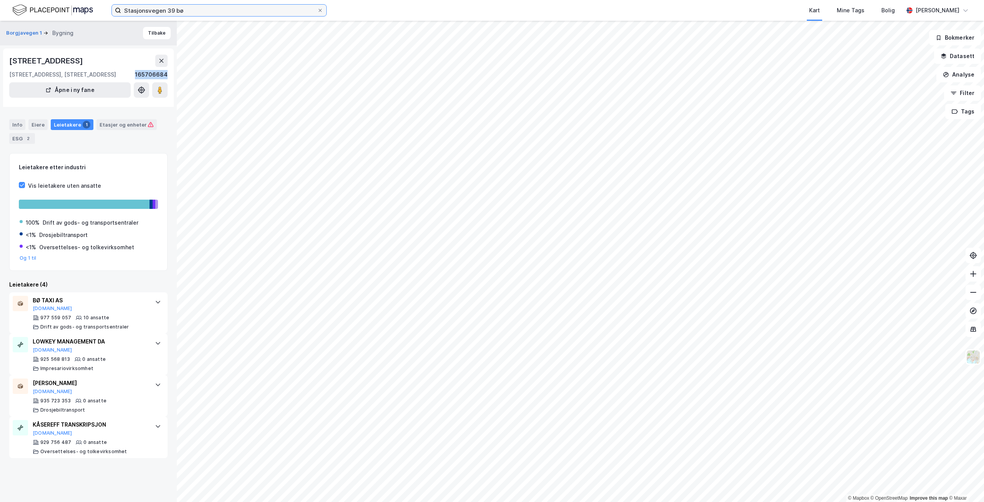
click at [317, 10] on input "Stasjonsvegen 39 bø" at bounding box center [219, 11] width 196 height 12
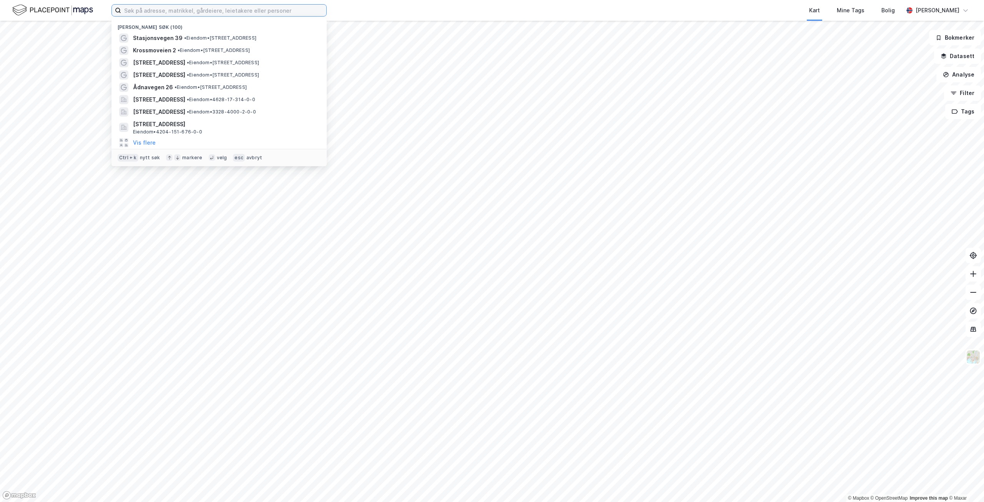
paste input "[STREET_ADDRESS]"
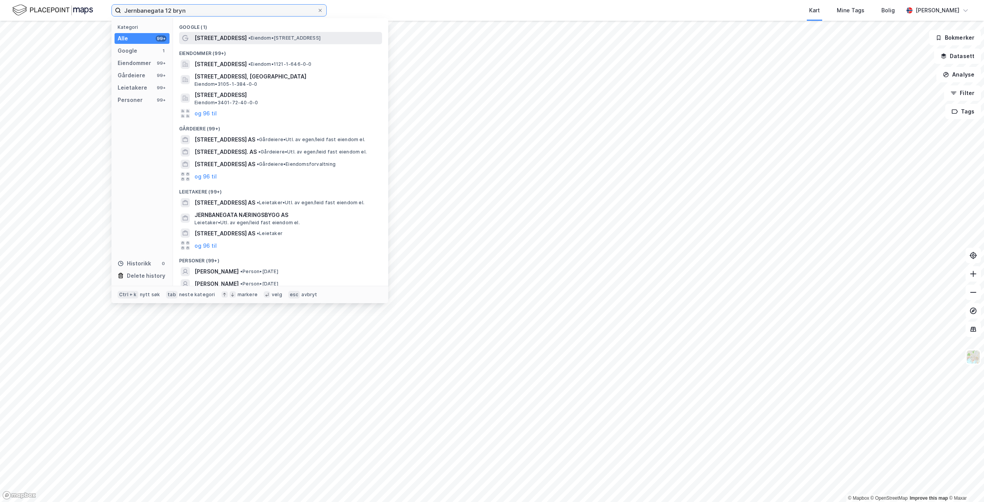
type input "Jernbanegata 12 bryn"
click at [263, 35] on span "• Eiendom • [STREET_ADDRESS]" at bounding box center [284, 38] width 72 height 6
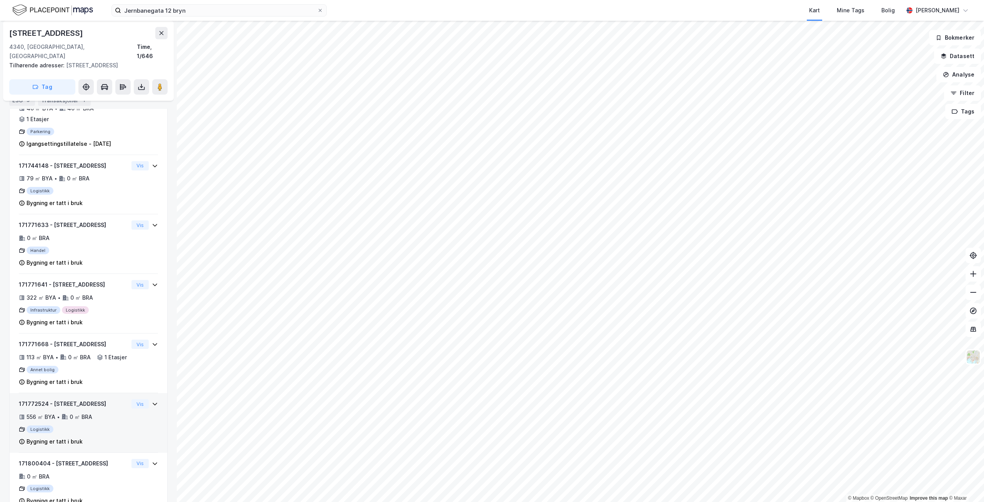
scroll to position [412, 0]
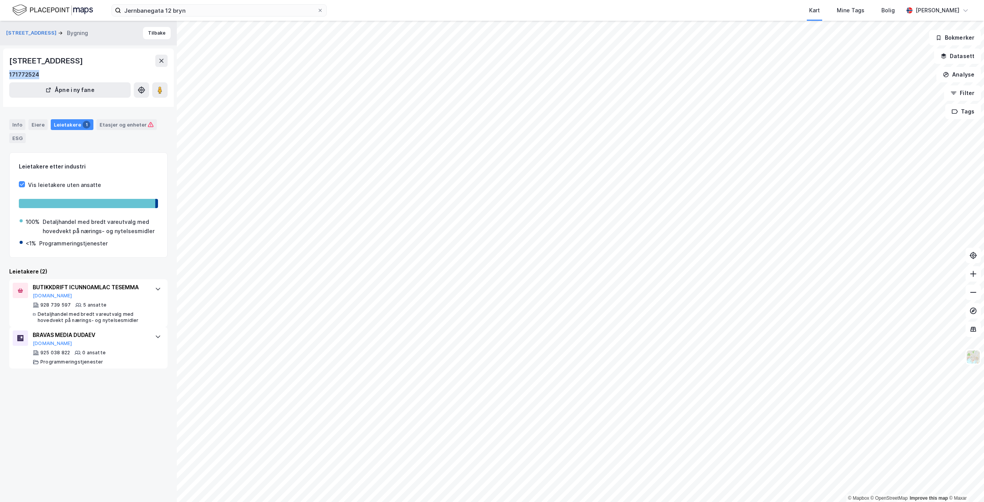
drag, startPoint x: 43, startPoint y: 70, endPoint x: 0, endPoint y: 69, distance: 43.5
click at [0, 69] on div "[STREET_ADDRESS] Bygning Tilbake [STREET_ADDRESS] 171772524 [GEOGRAPHIC_DATA] i…" at bounding box center [88, 261] width 177 height 481
copy div "171772524"
click at [323, 12] on label "Jernbanegata 12 bryn" at bounding box center [218, 10] width 215 height 12
click at [317, 12] on input "Jernbanegata 12 bryn" at bounding box center [219, 11] width 196 height 12
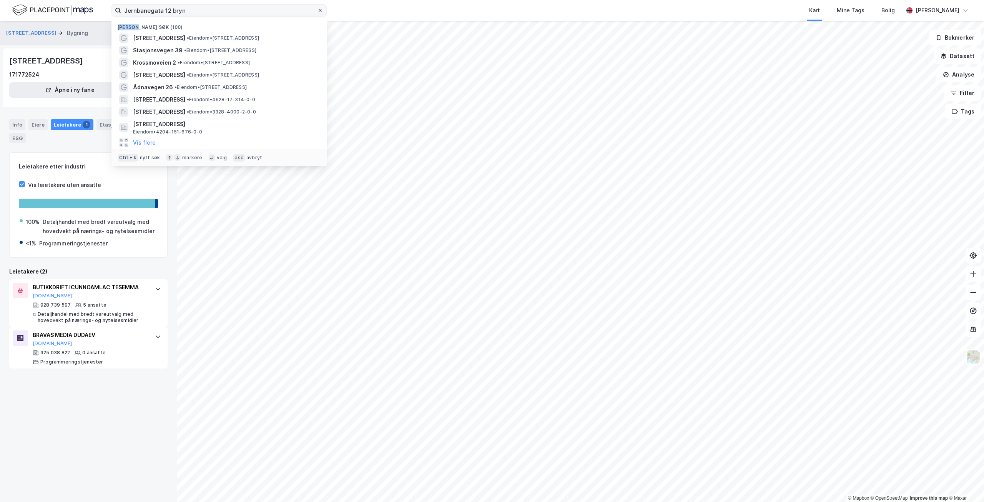
click at [323, 12] on span at bounding box center [320, 10] width 6 height 6
click at [317, 12] on input "Jernbanegata 12 bryn" at bounding box center [219, 11] width 196 height 12
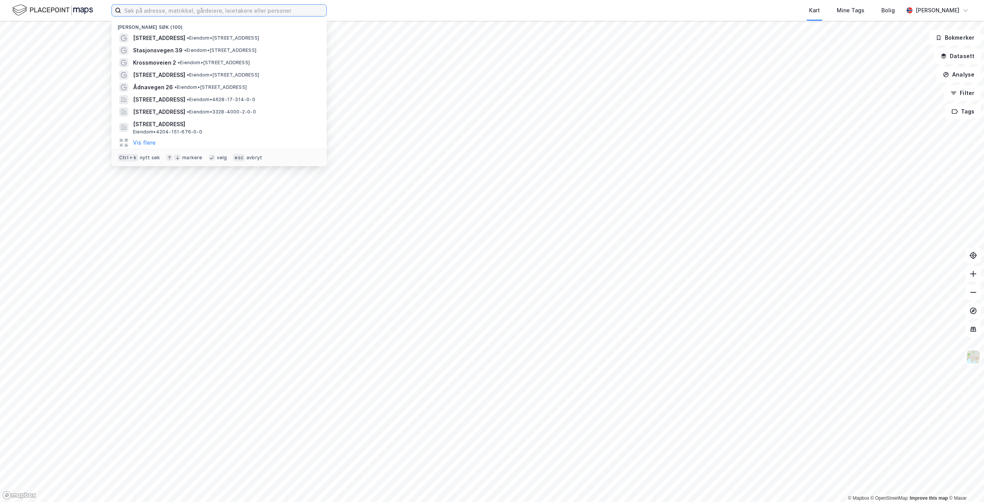
click at [289, 11] on input at bounding box center [223, 11] width 205 height 12
paste input "[STREET_ADDRESS]"
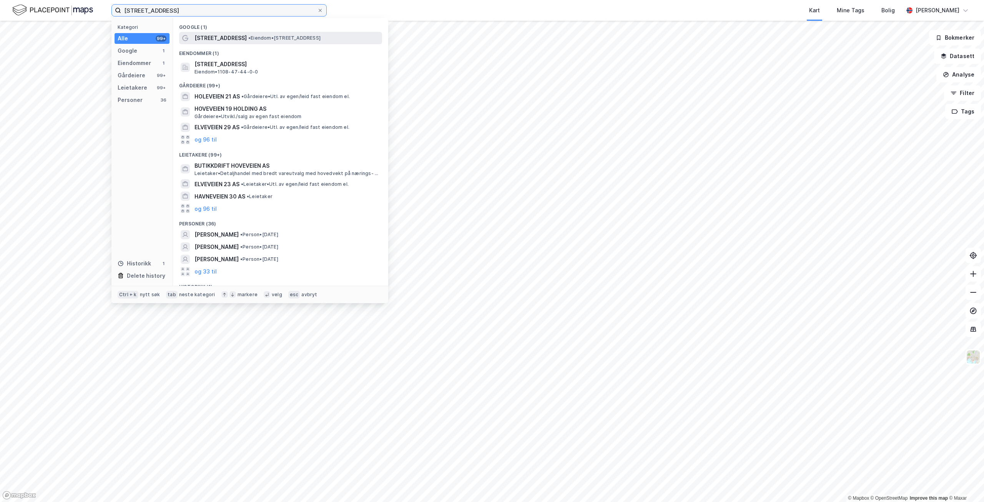
type input "[STREET_ADDRESS]"
click at [291, 34] on div "[STREET_ADDRESS] • Eiendom • [STREET_ADDRESS]" at bounding box center [288, 37] width 186 height 9
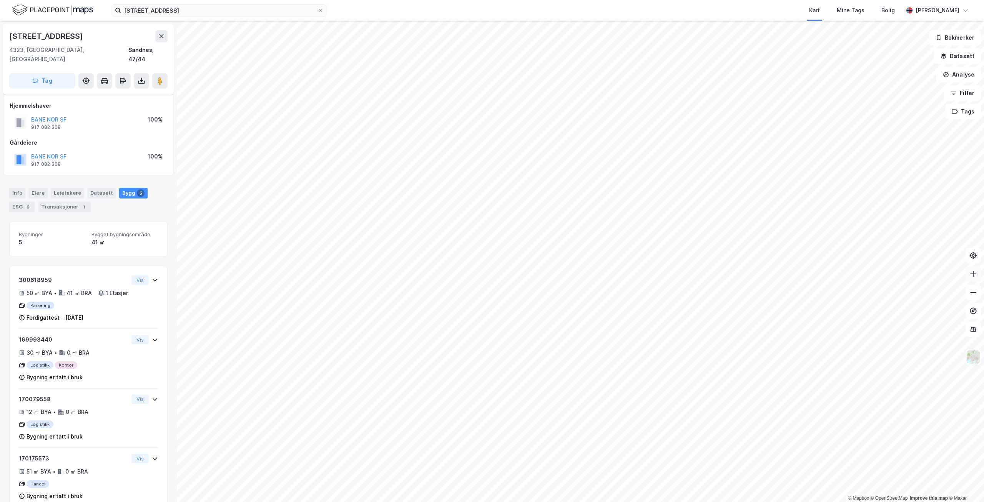
scroll to position [79, 0]
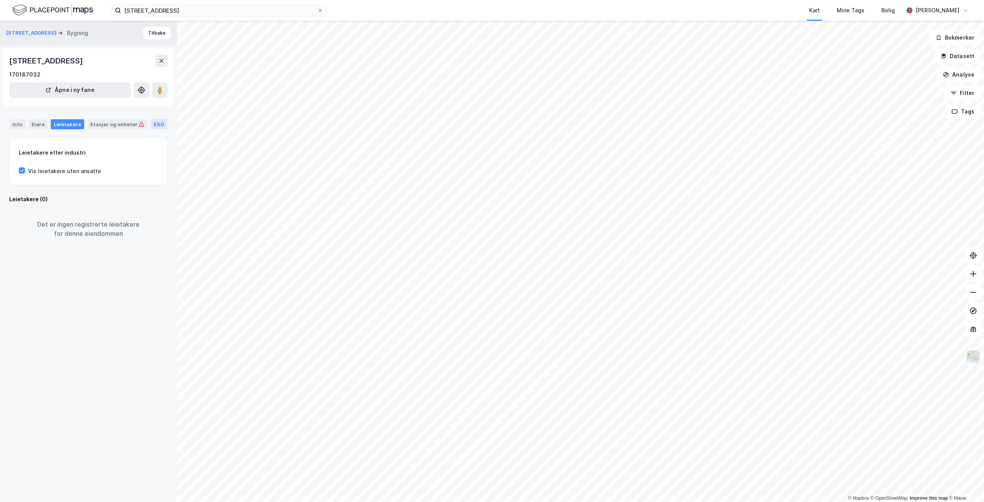
click at [151, 124] on div "ESG" at bounding box center [159, 124] width 17 height 10
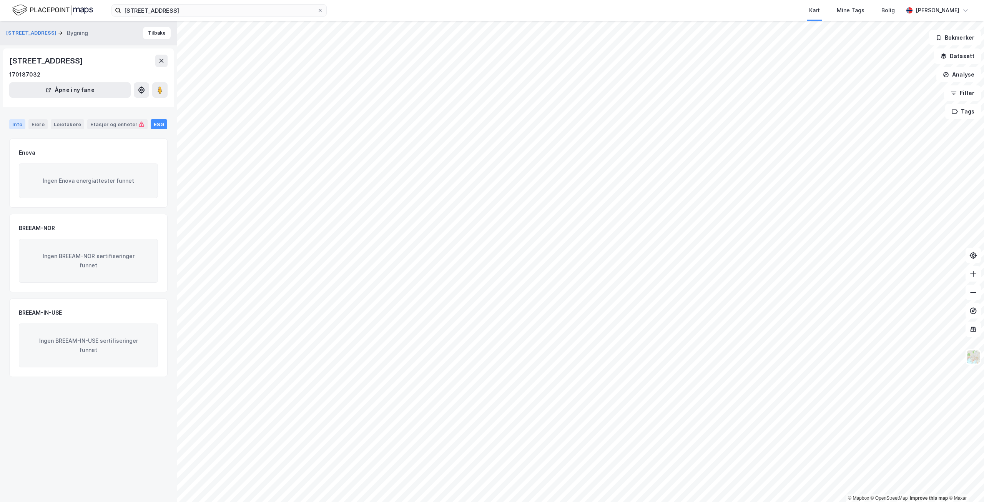
click at [17, 126] on div "Info" at bounding box center [17, 124] width 16 height 10
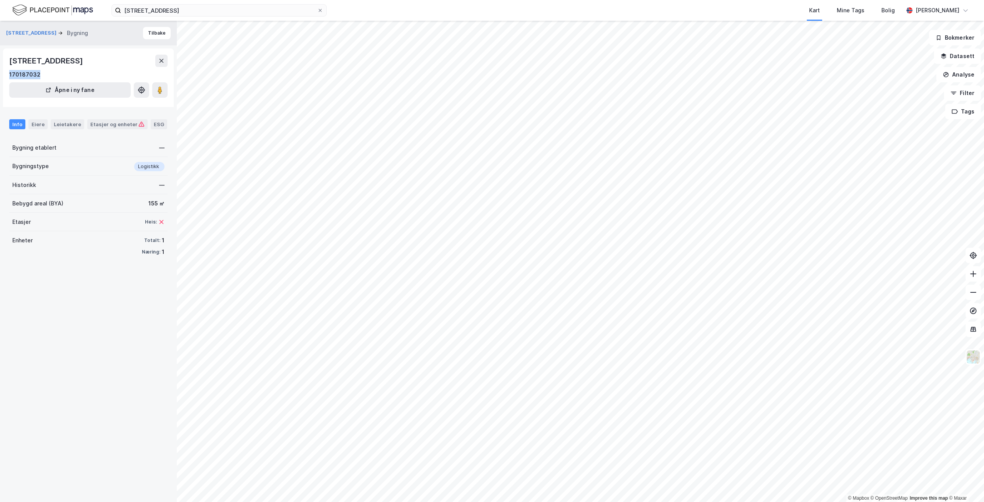
drag, startPoint x: 48, startPoint y: 70, endPoint x: 6, endPoint y: 74, distance: 42.1
click at [6, 74] on div "[STREET_ADDRESS] 170187032 Åpne i ny fane" at bounding box center [88, 77] width 171 height 58
copy div "170187032"
drag, startPoint x: 319, startPoint y: 10, endPoint x: 304, endPoint y: 9, distance: 15.8
click at [319, 10] on icon at bounding box center [320, 10] width 5 height 5
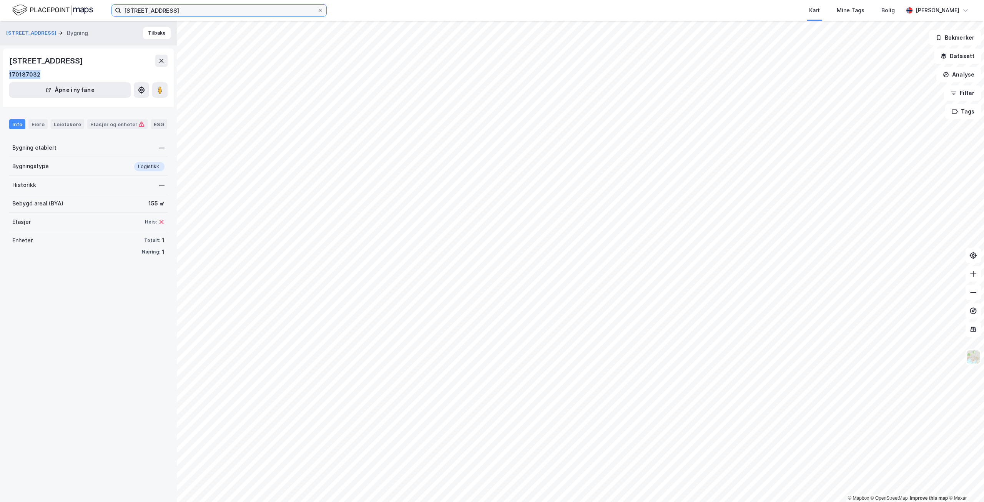
click at [317, 10] on input "[STREET_ADDRESS]" at bounding box center [219, 11] width 196 height 12
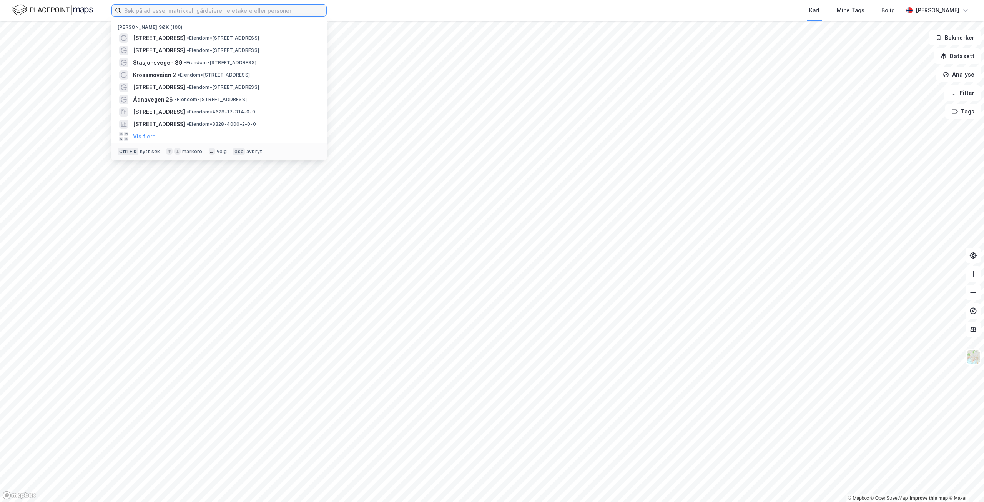
paste input "Jærveien 340"
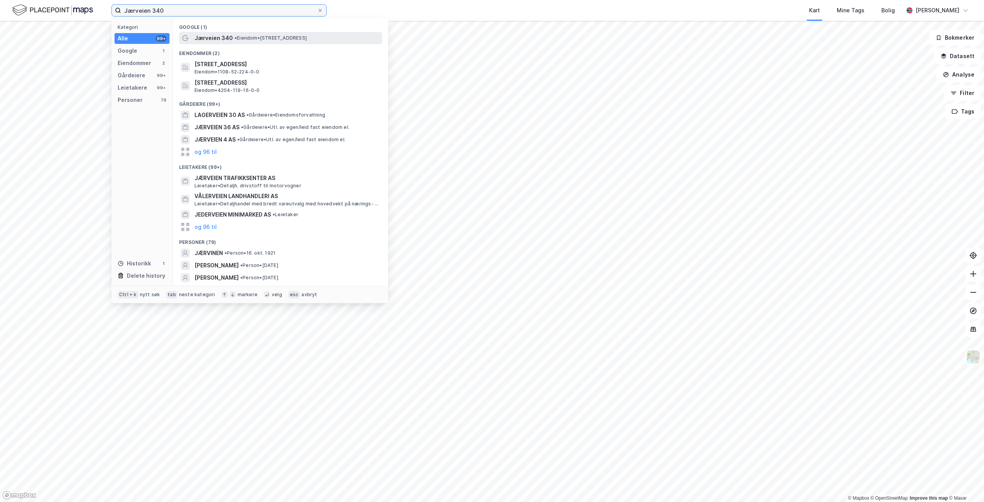
type input "Jærveien 340"
click at [300, 38] on span "• Eiendom • [STREET_ADDRESS]" at bounding box center [271, 38] width 72 height 6
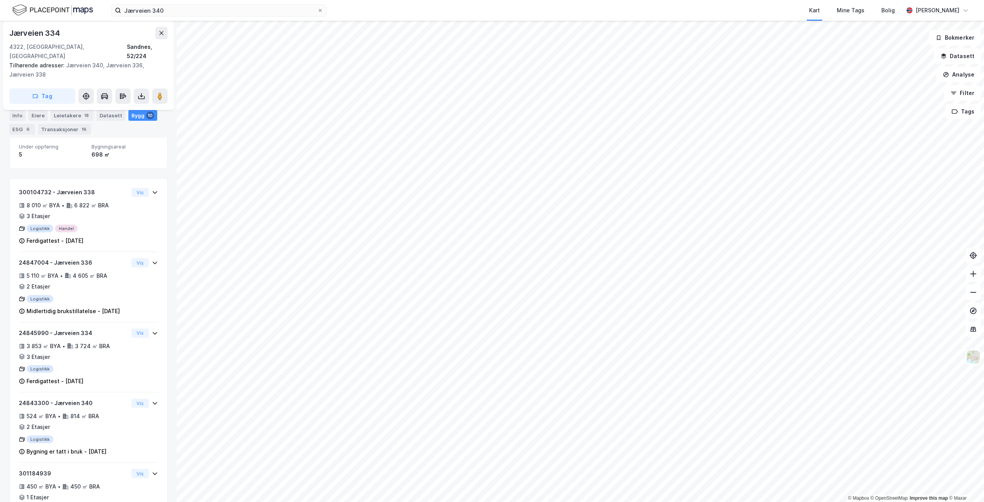
scroll to position [171, 0]
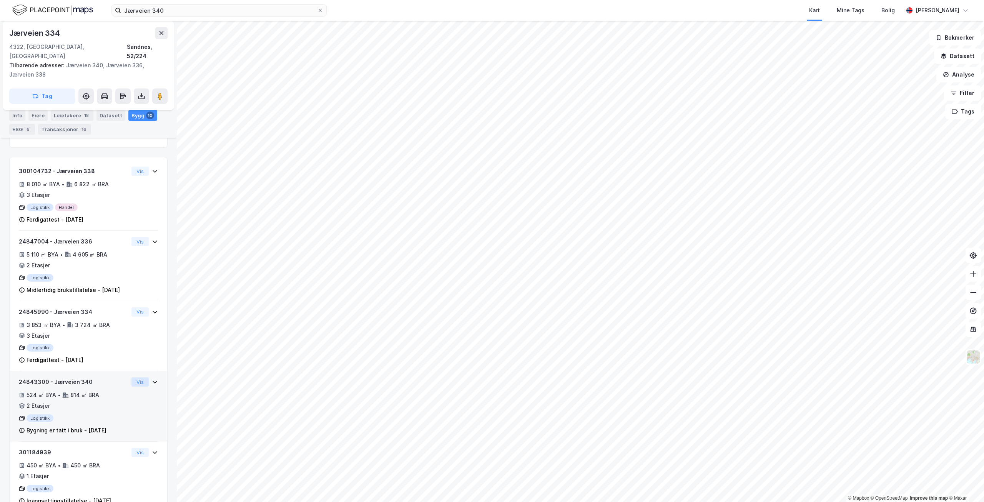
click at [131, 381] on button "Vis" at bounding box center [139, 381] width 17 height 9
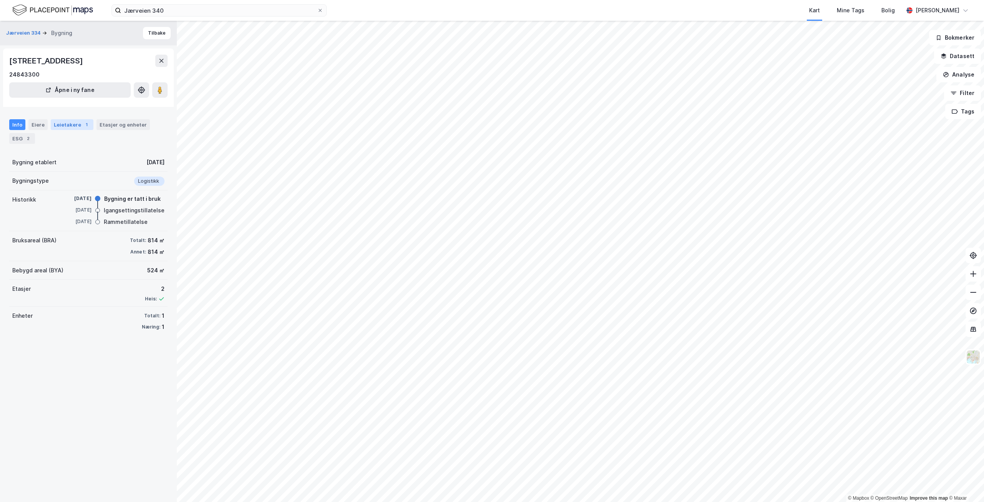
click at [54, 123] on div "Leietakere 1" at bounding box center [72, 124] width 43 height 11
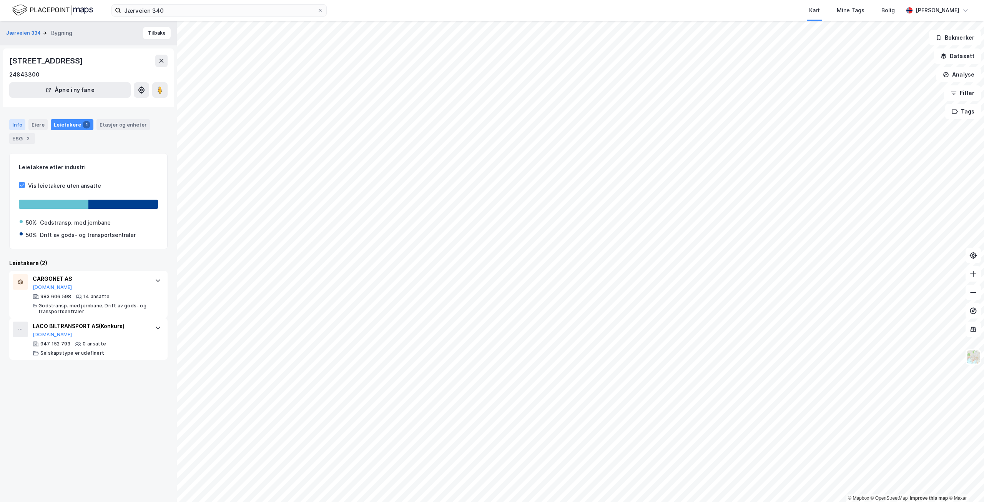
click at [15, 125] on div "Info" at bounding box center [17, 124] width 16 height 11
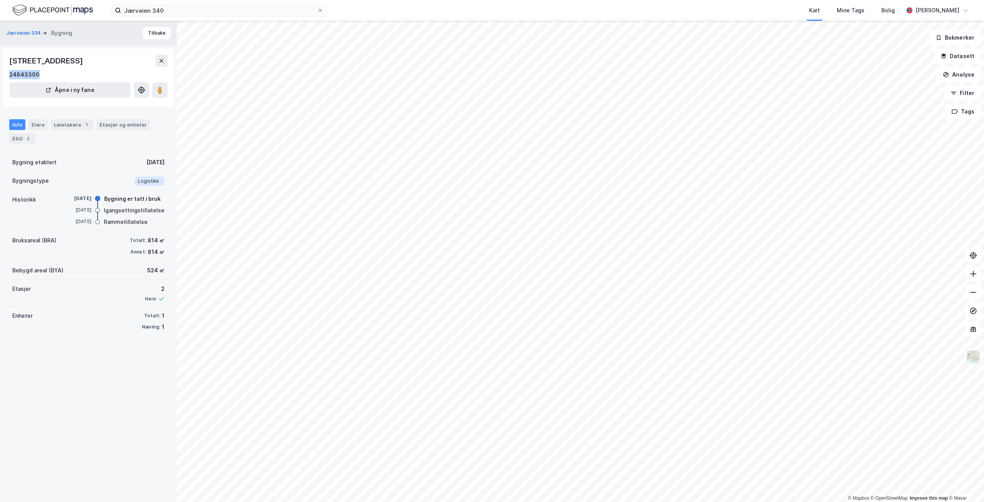
drag, startPoint x: 5, startPoint y: 75, endPoint x: 43, endPoint y: 73, distance: 38.1
click at [43, 73] on div "Jærveien 340, 4322, ROGALAND 24843300 Åpne i ny fane" at bounding box center [88, 77] width 171 height 58
copy div "24843300"
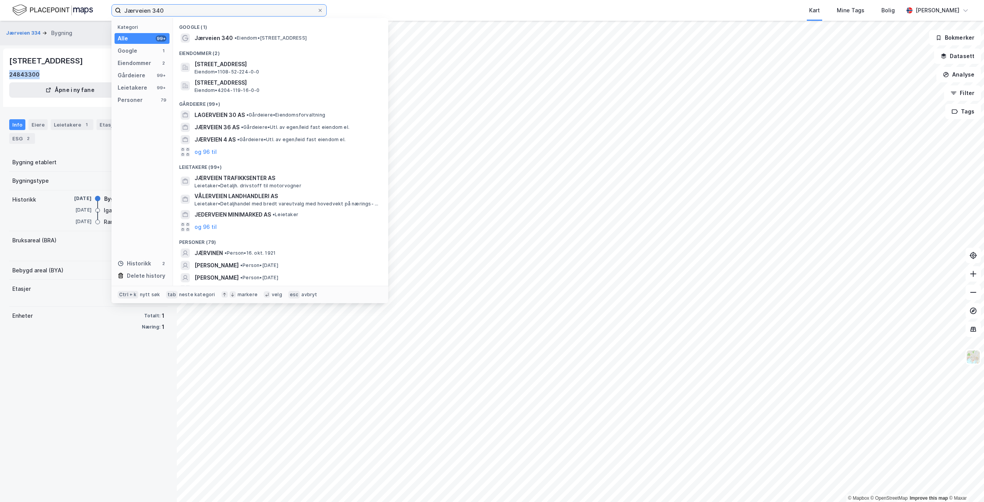
drag, startPoint x: 175, startPoint y: 11, endPoint x: 93, endPoint y: 8, distance: 82.3
click at [93, 8] on div "Jærveien 340 Kategori Alle 99+ Google 1 Eiendommer 2 Gårdeiere 99+ Leietakere 9…" at bounding box center [492, 10] width 984 height 21
click at [71, 371] on div "Jærveien 334 Bygning Tilbake Jærveien 340, 4322, ROGALAND 24843300 Åpne i ny fa…" at bounding box center [88, 261] width 177 height 481
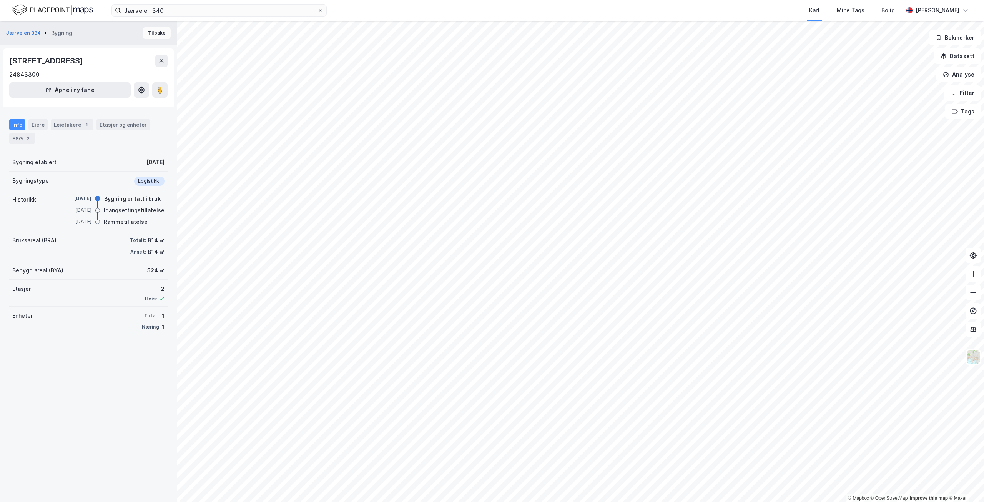
click at [143, 34] on button "Tilbake" at bounding box center [157, 33] width 28 height 12
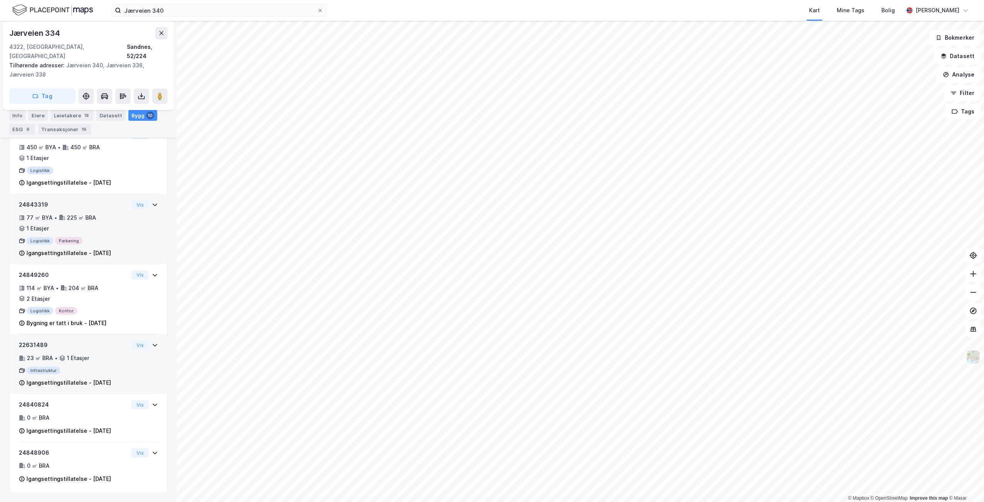
scroll to position [490, 0]
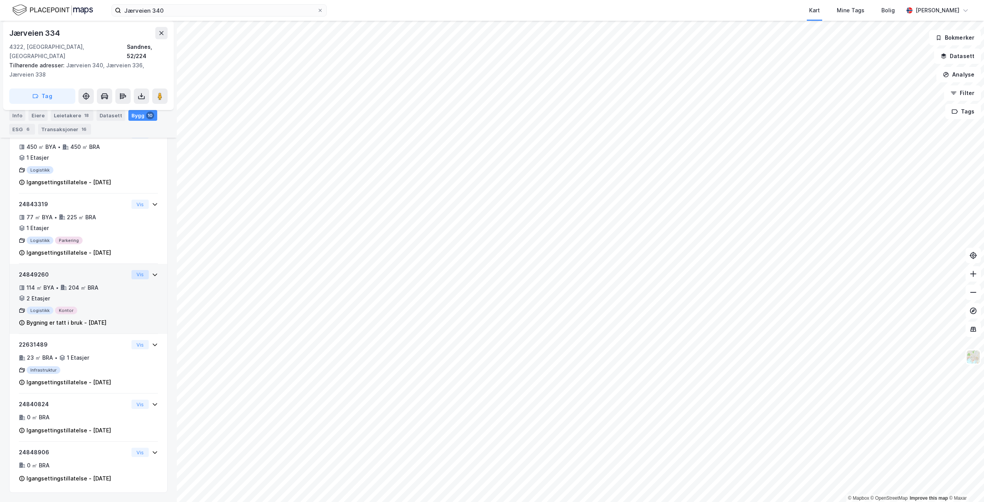
click at [139, 271] on button "Vis" at bounding box center [139, 274] width 17 height 9
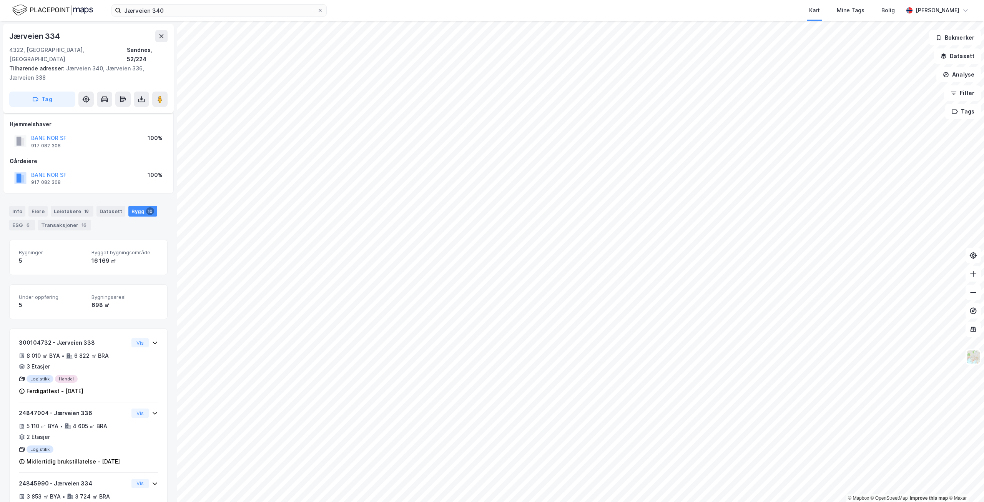
scroll to position [490, 0]
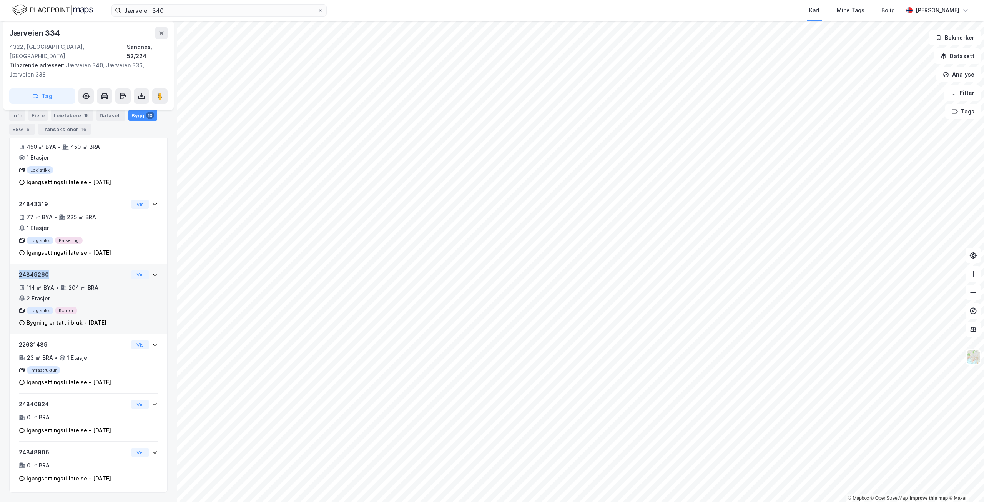
drag, startPoint x: 17, startPoint y: 275, endPoint x: 48, endPoint y: 276, distance: 31.5
click at [48, 276] on div "24849260 114 ㎡ BYA • 204 ㎡ BRA • 2 Etasjer Logistikk Kontor Bygning er tatt i b…" at bounding box center [89, 299] width 158 height 70
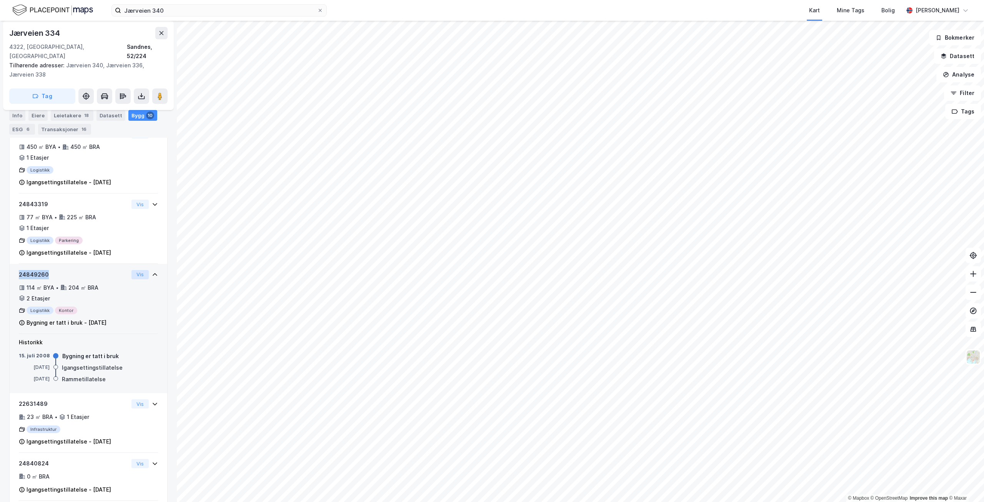
click at [136, 274] on button "Vis" at bounding box center [139, 274] width 17 height 9
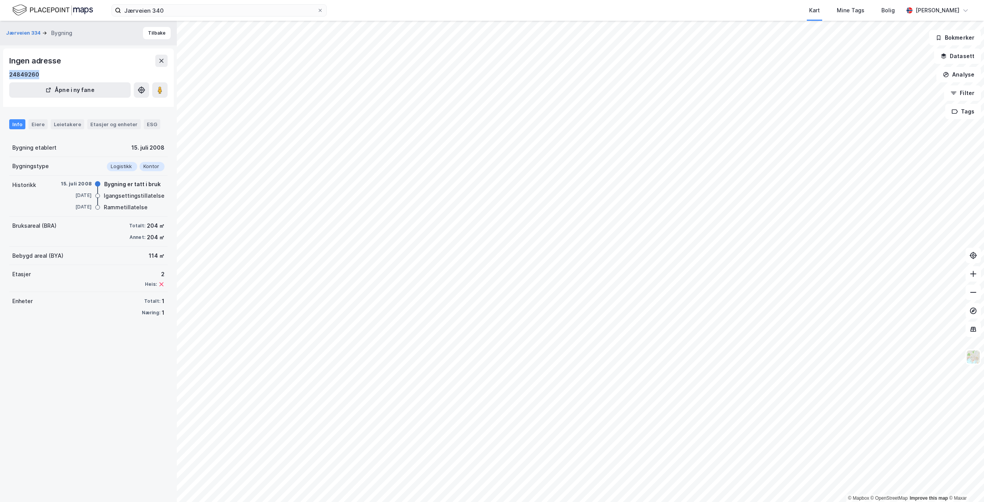
drag, startPoint x: 0, startPoint y: 75, endPoint x: 48, endPoint y: 74, distance: 48.5
click at [48, 74] on div "Jærveien 334 Bygning Tilbake Ingen adresse 24849260 Åpne i ny fane Info Eiere L…" at bounding box center [88, 261] width 177 height 481
copy div "24849260"
click at [319, 12] on icon at bounding box center [320, 10] width 5 height 5
click at [317, 12] on input "Jærveien 340" at bounding box center [219, 11] width 196 height 12
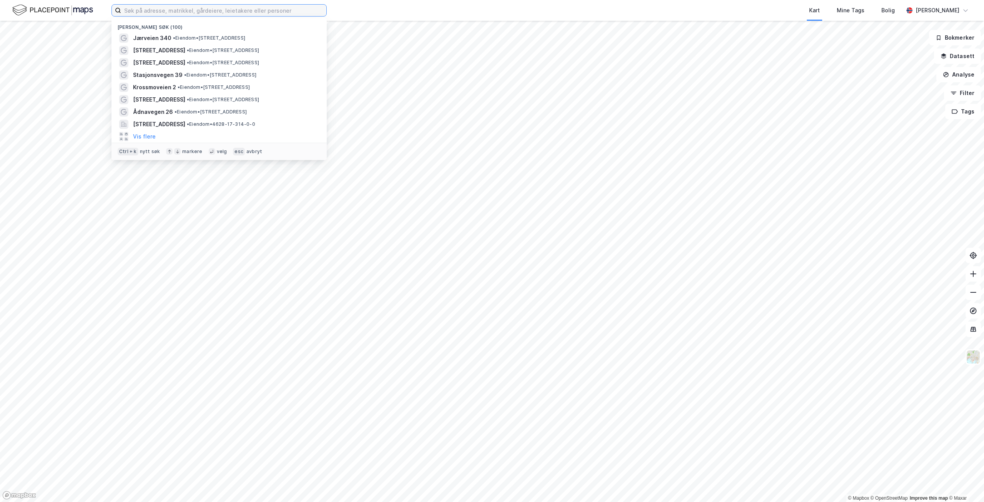
paste input "Venneslavegen 350"
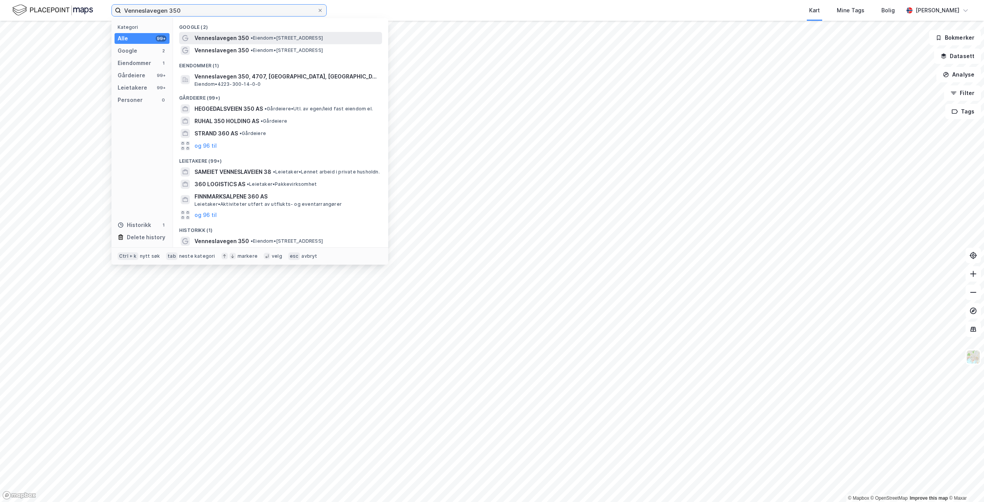
type input "Venneslavegen 350"
click at [236, 37] on span "Venneslavegen 350" at bounding box center [222, 37] width 55 height 9
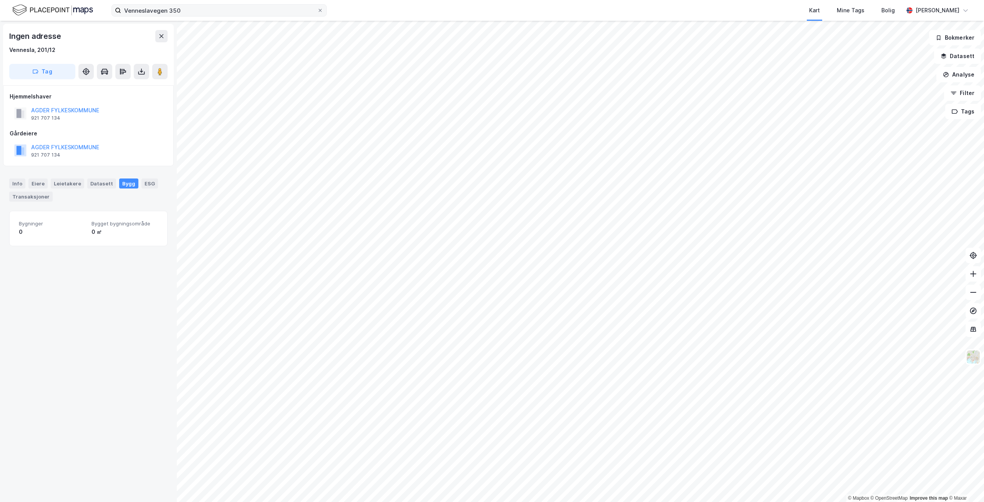
click at [320, 8] on icon at bounding box center [320, 10] width 5 height 5
click at [317, 8] on input "Venneslavegen 350" at bounding box center [219, 11] width 196 height 12
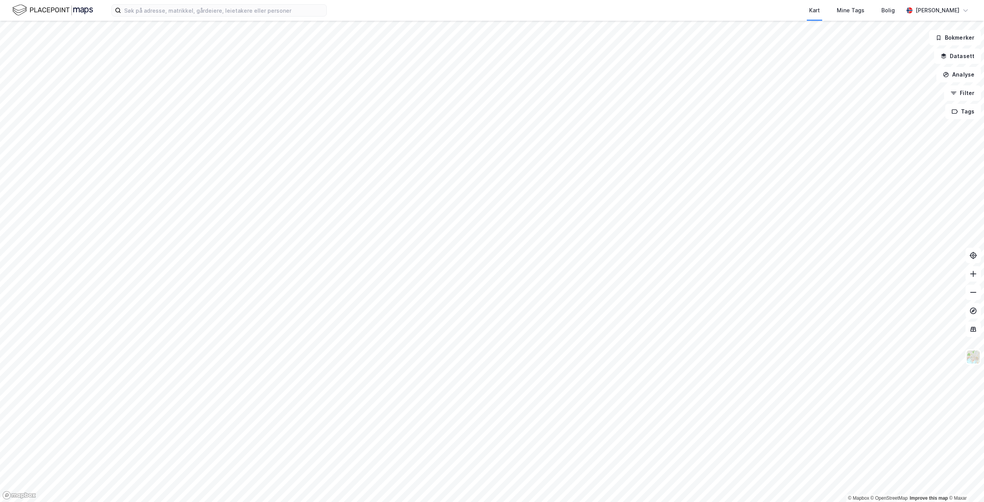
click at [160, 18] on div "Kart Mine Tags Bolig [PERSON_NAME]" at bounding box center [492, 10] width 984 height 21
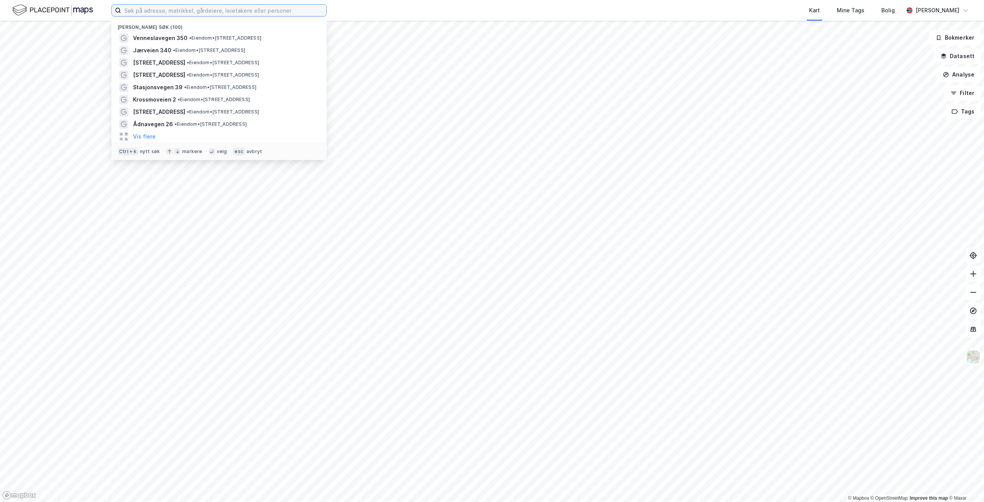
click at [171, 10] on input at bounding box center [223, 11] width 205 height 12
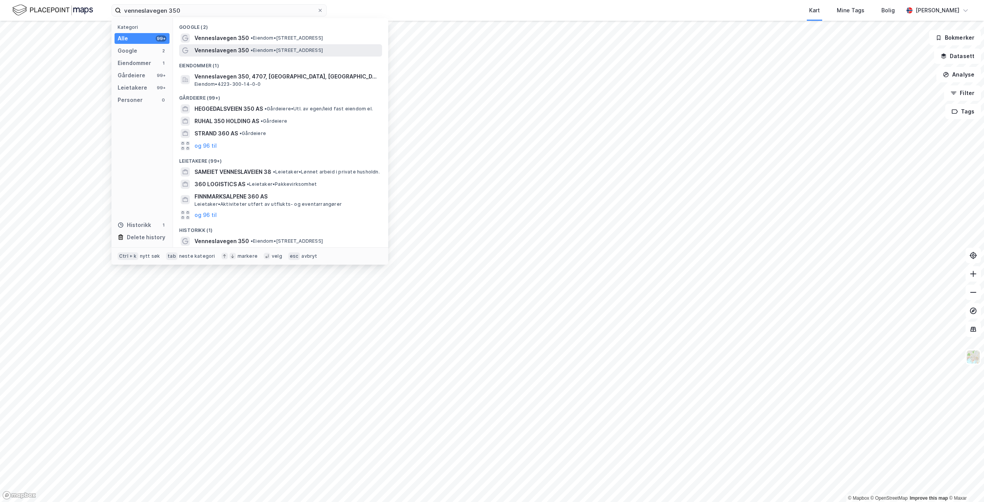
click at [323, 48] on span "• Eiendom • [STREET_ADDRESS]" at bounding box center [287, 50] width 72 height 6
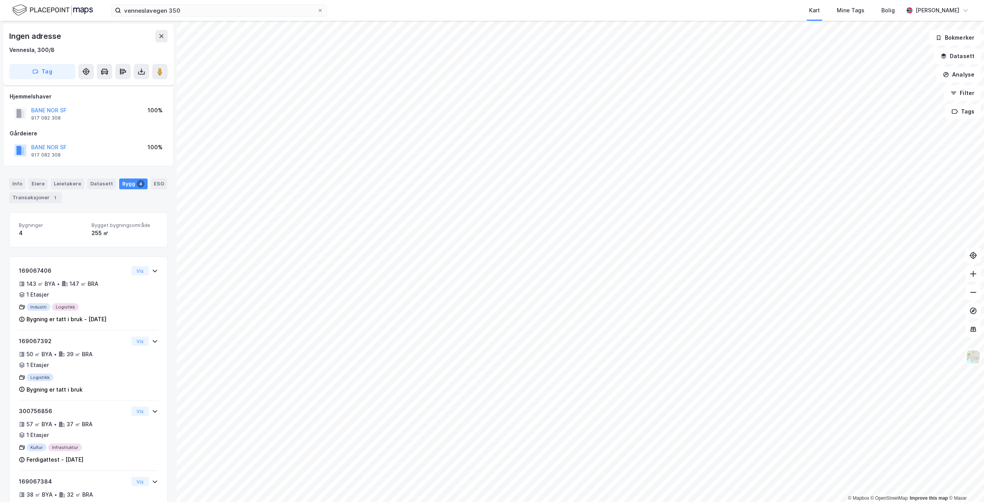
scroll to position [52, 0]
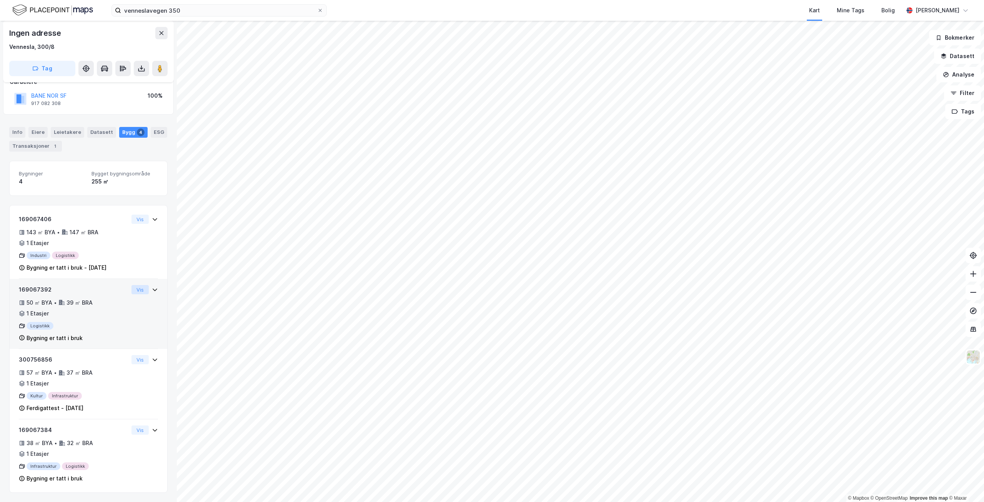
click at [132, 290] on button "Vis" at bounding box center [139, 289] width 17 height 9
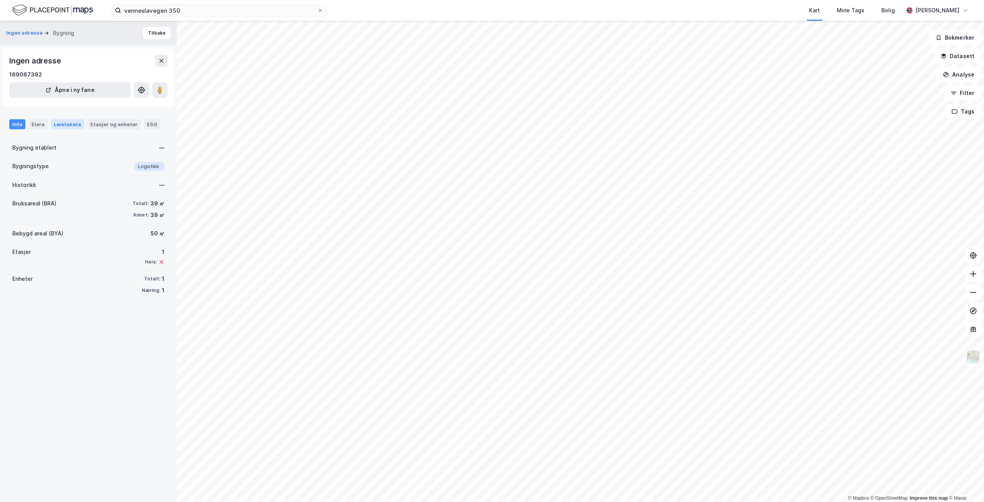
click at [69, 119] on div "Leietakere" at bounding box center [67, 124] width 33 height 10
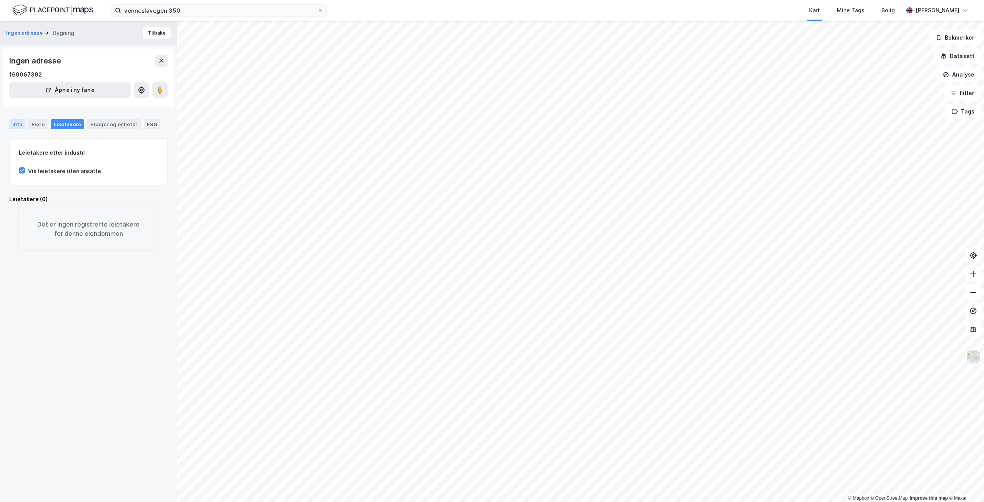
click at [18, 125] on div "Info" at bounding box center [17, 124] width 16 height 10
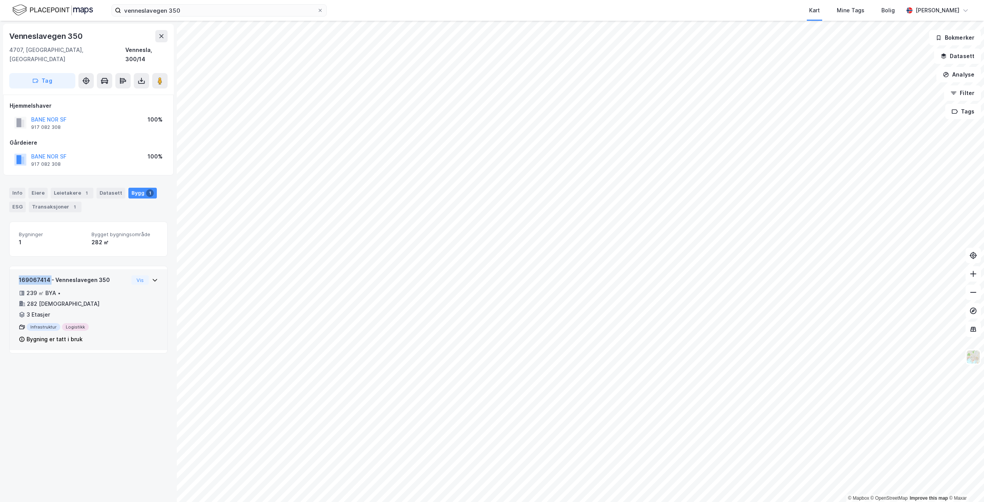
drag, startPoint x: 16, startPoint y: 268, endPoint x: 50, endPoint y: 275, distance: 34.5
click at [50, 275] on div "169067414 - [GEOGRAPHIC_DATA] 350 239 ㎡ BYA • [DEMOGRAPHIC_DATA] • 3 Etasjer In…" at bounding box center [89, 309] width 158 height 81
copy div "169067414"
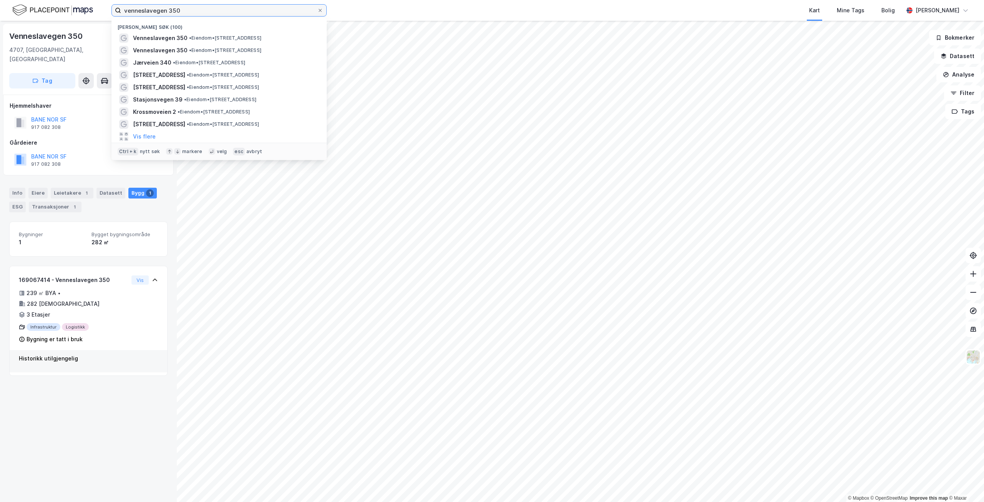
drag, startPoint x: 180, startPoint y: 12, endPoint x: 88, endPoint y: 8, distance: 92.0
click at [88, 8] on div "venneslavegen 350 Nylige søk (100) Venneslavegen 350 • Eiendom • [STREET_ADDRES…" at bounding box center [492, 10] width 984 height 21
paste input "[STREET_ADDRESS]"
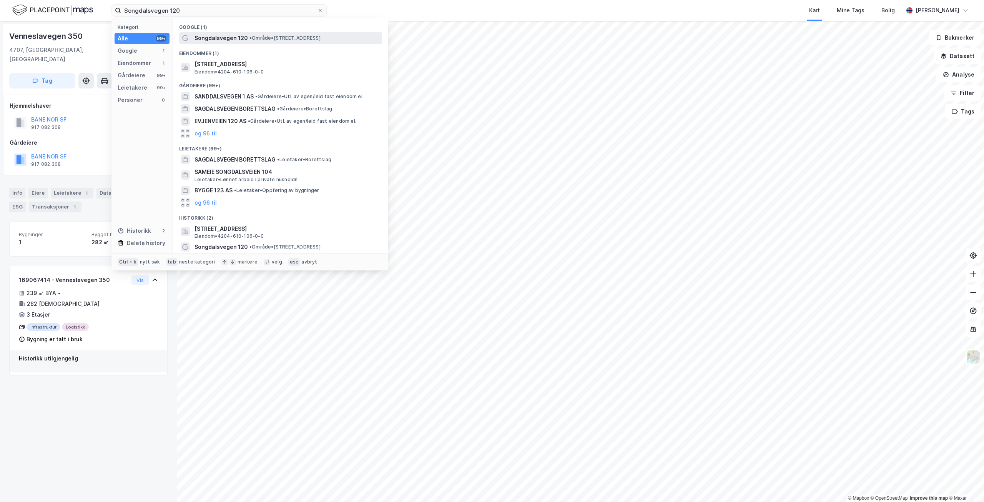
click at [235, 36] on span "Songdalsvegen 120" at bounding box center [221, 37] width 53 height 9
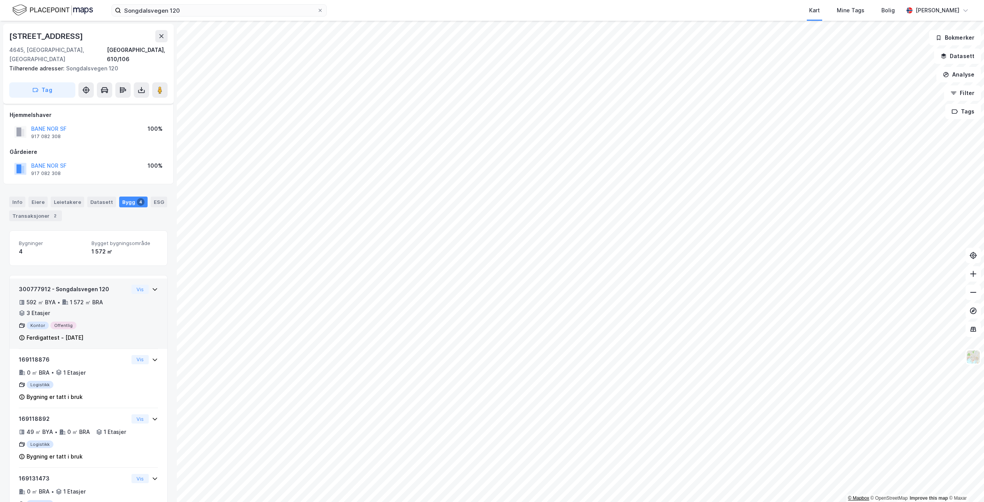
scroll to position [39, 0]
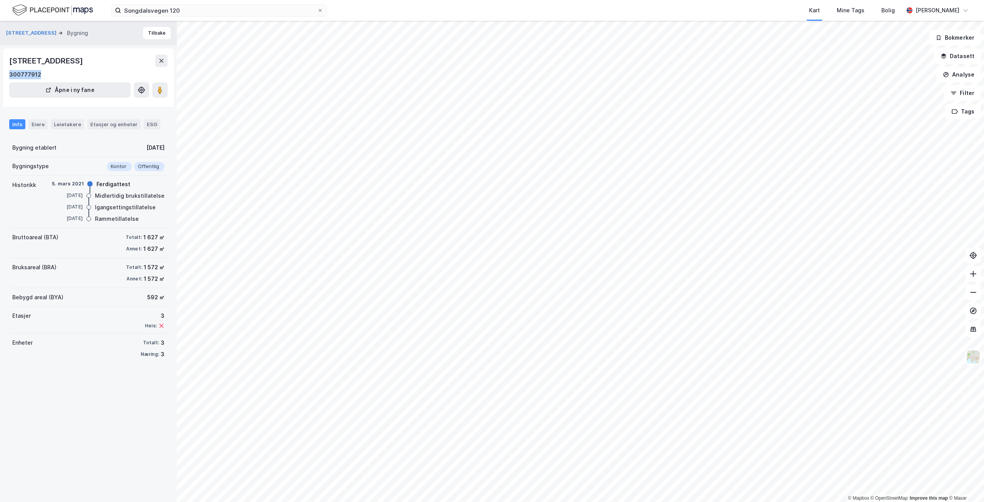
drag, startPoint x: 5, startPoint y: 72, endPoint x: 43, endPoint y: 71, distance: 38.5
click at [43, 71] on div "Songdalsvegen 120, 4645, AGDER 300777912 Åpne i ny fane" at bounding box center [88, 77] width 171 height 58
copy div "300777912"
click at [144, 123] on div "ESG" at bounding box center [152, 124] width 17 height 10
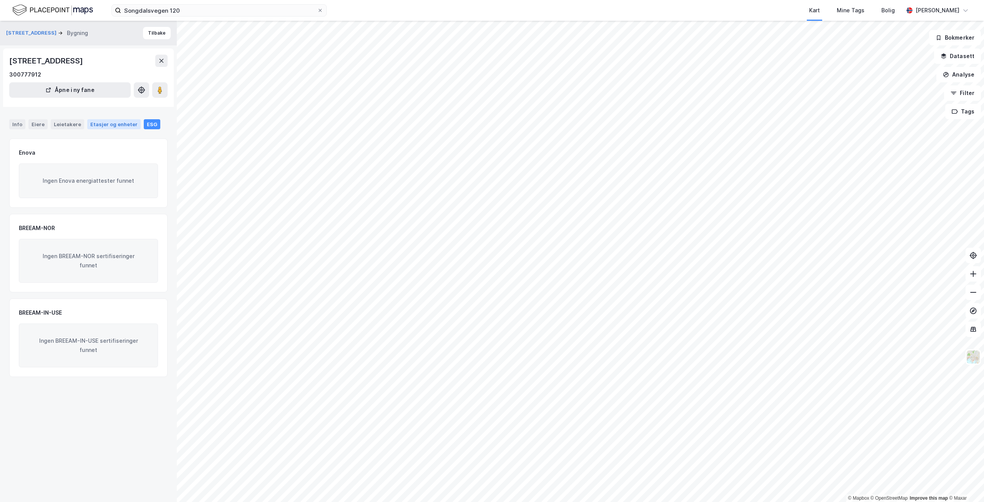
click at [116, 125] on div "Etasjer og enheter" at bounding box center [113, 124] width 47 height 7
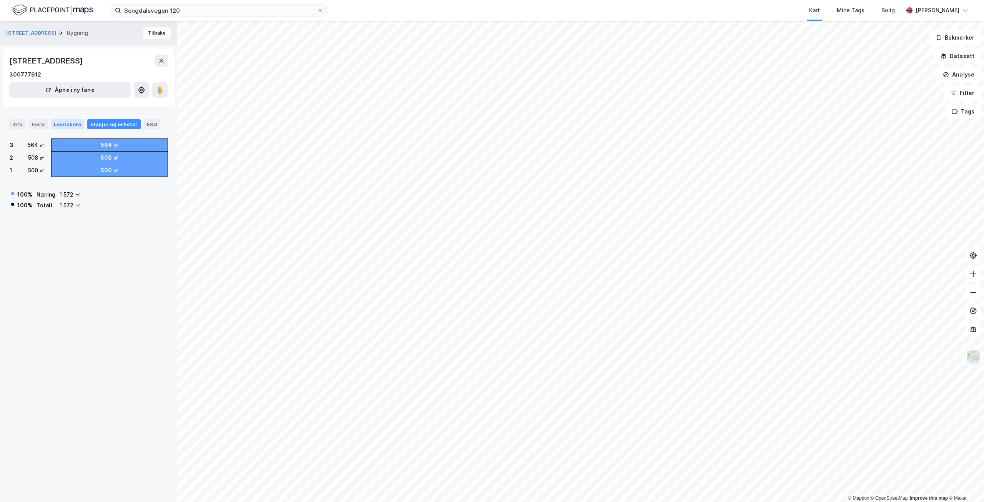
click at [65, 125] on div "Leietakere" at bounding box center [67, 124] width 33 height 10
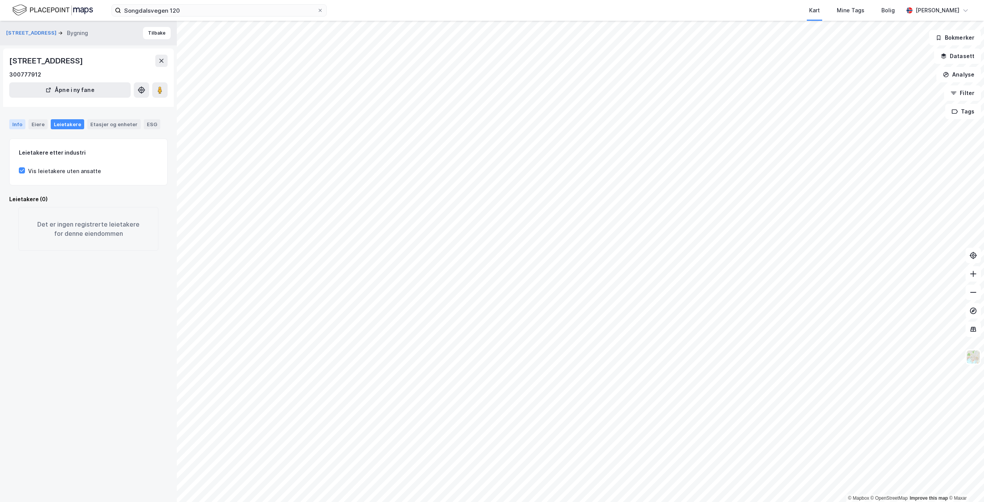
click at [23, 121] on div "Info" at bounding box center [17, 124] width 16 height 10
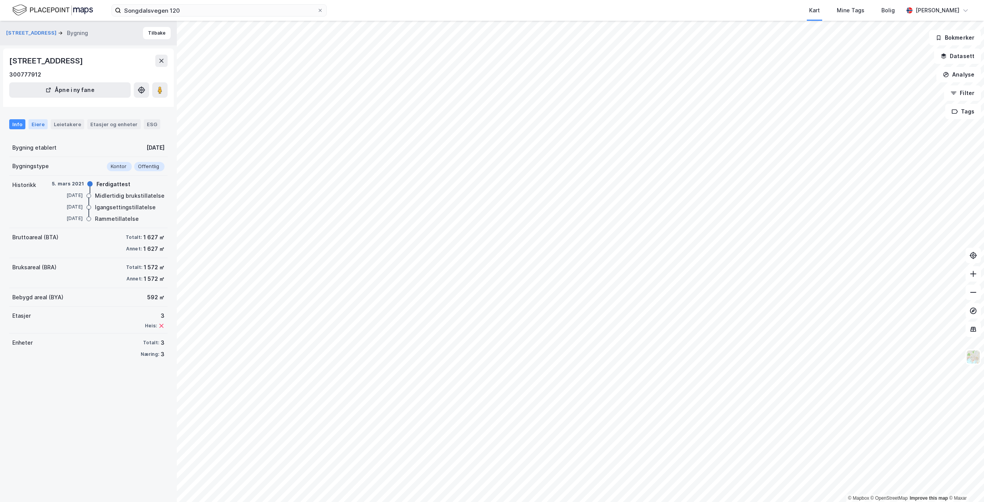
click at [38, 123] on div "Eiere" at bounding box center [37, 124] width 19 height 10
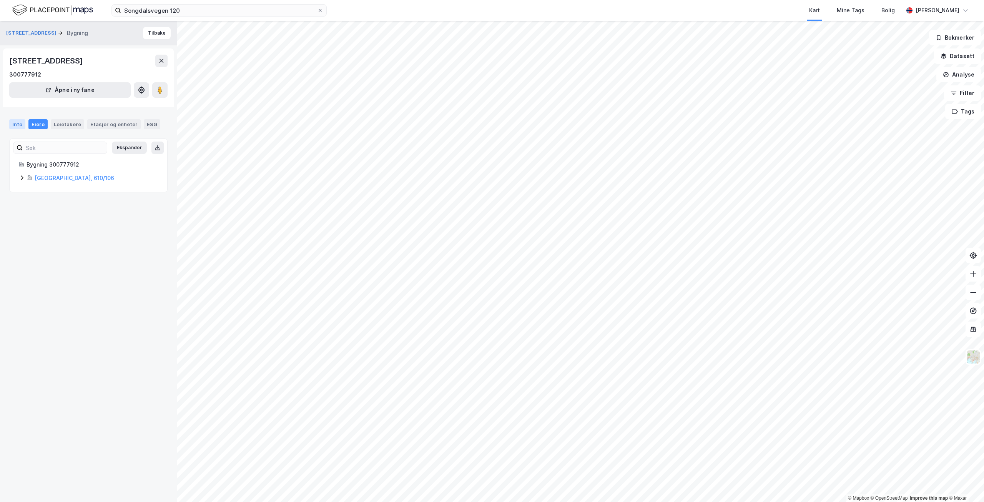
click at [22, 126] on div "Info" at bounding box center [17, 124] width 16 height 10
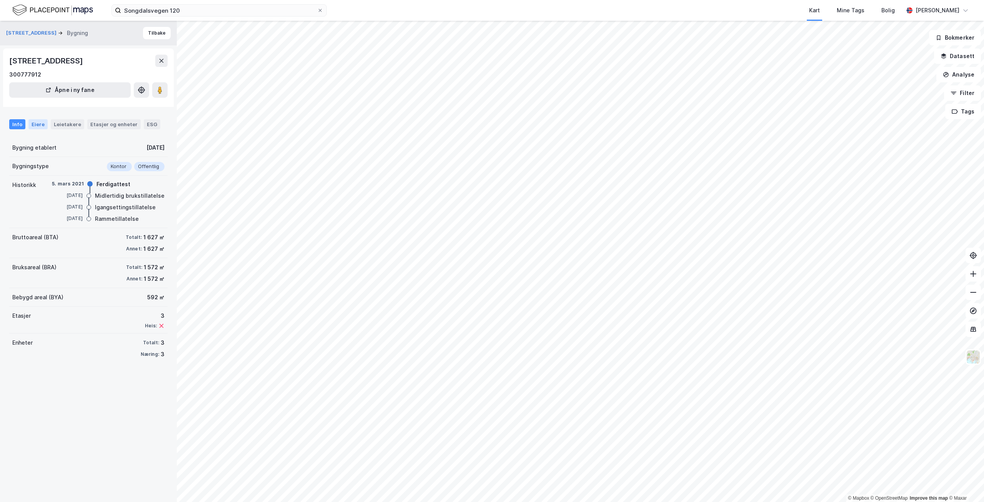
click at [38, 124] on div "Eiere" at bounding box center [37, 124] width 19 height 10
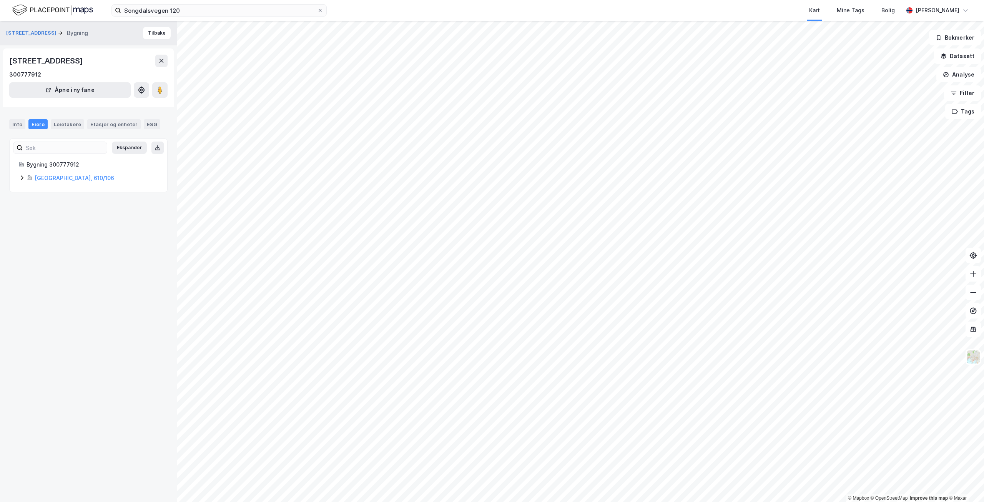
click at [24, 179] on icon at bounding box center [22, 178] width 6 height 6
click at [144, 126] on div "ESG" at bounding box center [152, 124] width 17 height 10
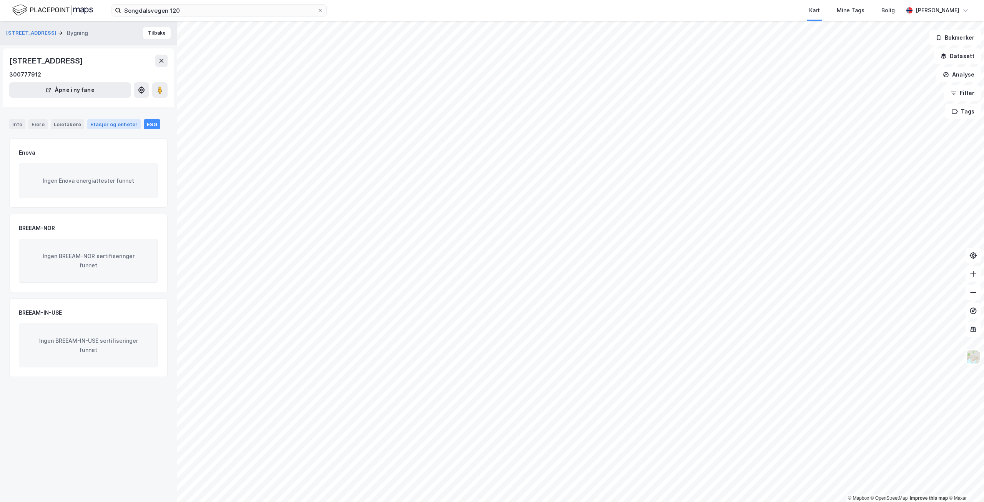
click at [102, 125] on div "Etasjer og enheter" at bounding box center [113, 124] width 47 height 7
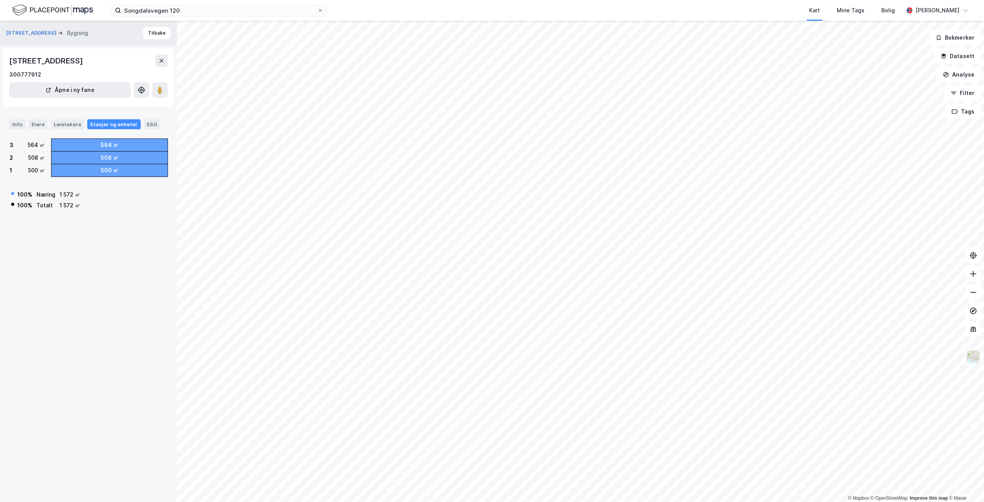
click at [25, 124] on div "Info Eiere Leietakere Etasjer og enheter ESG" at bounding box center [88, 124] width 158 height 10
click at [37, 123] on div "Eiere" at bounding box center [37, 124] width 19 height 10
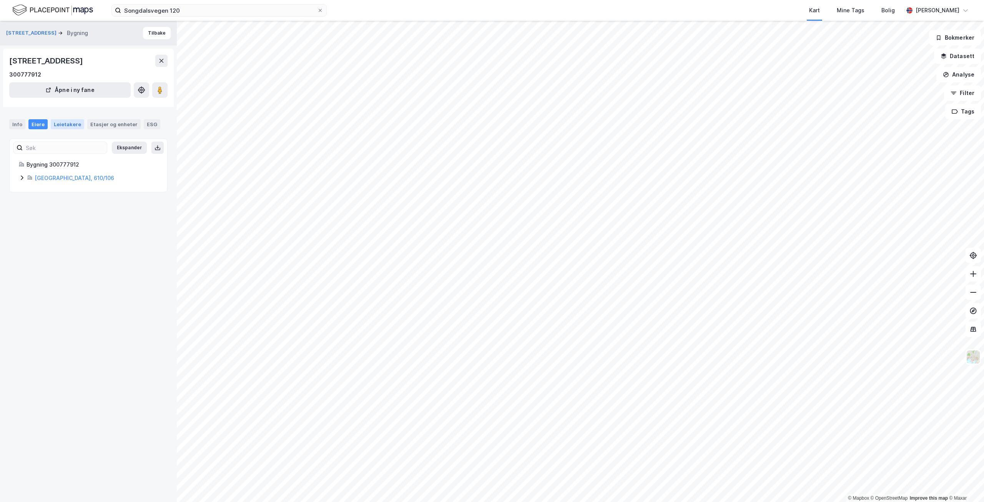
click at [59, 123] on div "Leietakere" at bounding box center [67, 124] width 33 height 10
click at [23, 126] on div "Info" at bounding box center [17, 124] width 16 height 10
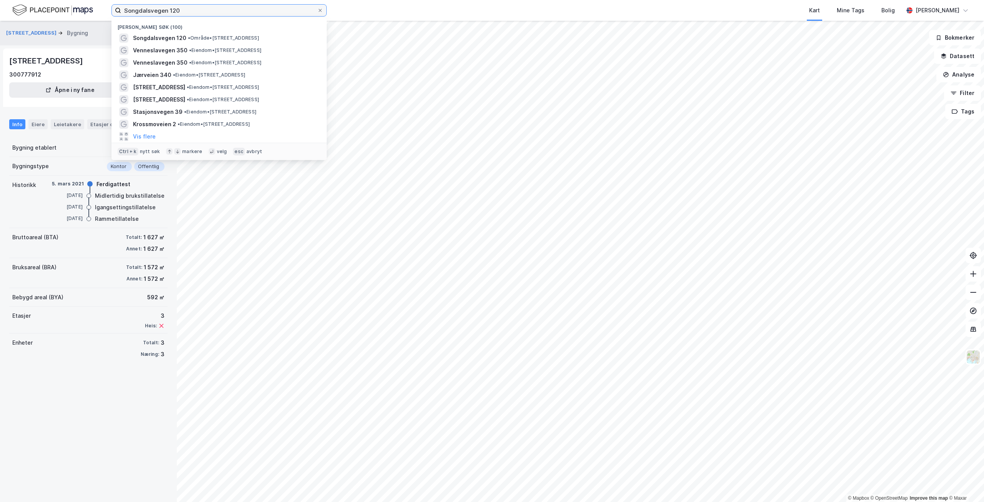
drag, startPoint x: 210, startPoint y: 12, endPoint x: 90, endPoint y: 12, distance: 119.6
click at [90, 12] on div "Songdalsvegen 120 Nylige søk (100) Songdalsvegen 120 • Område • [STREET_ADDRESS…" at bounding box center [492, 10] width 984 height 21
paste input "Nordagutuvegen 659"
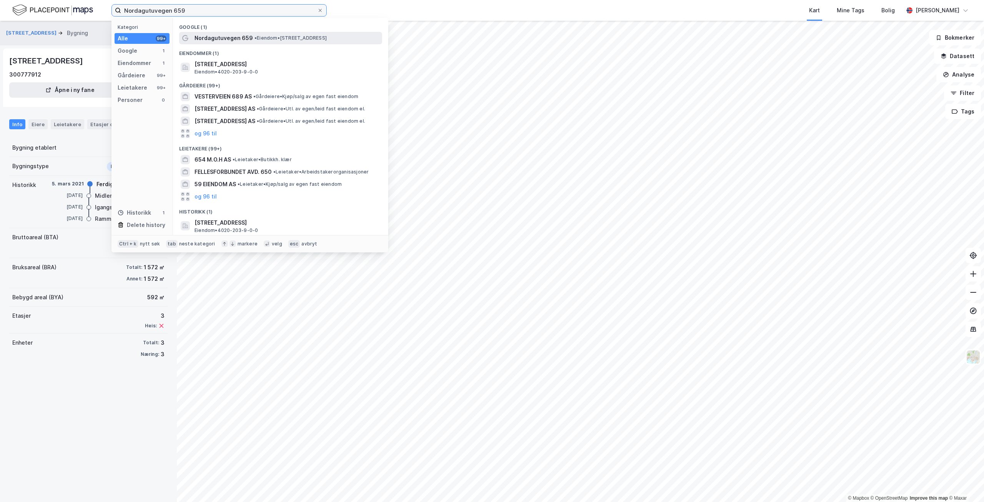
type input "Nordagutuvegen 659"
drag, startPoint x: 235, startPoint y: 35, endPoint x: 980, endPoint y: 93, distance: 747.3
click at [235, 35] on span "Nordagutuvegen 659" at bounding box center [224, 37] width 58 height 9
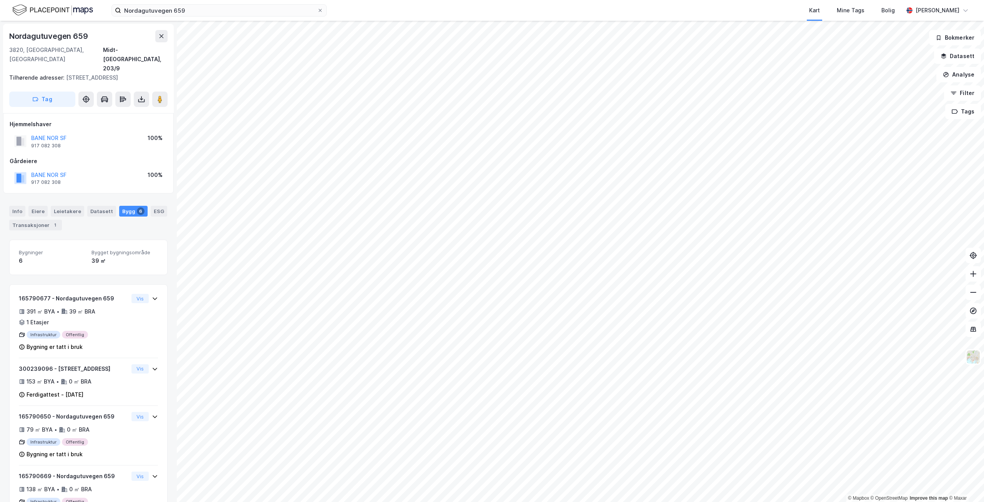
click at [56, 196] on div "Info [PERSON_NAME] Datasett Bygg 6 ESG Transaksjoner 1" at bounding box center [88, 214] width 177 height 37
click at [59, 206] on div "Leietakere" at bounding box center [67, 211] width 33 height 11
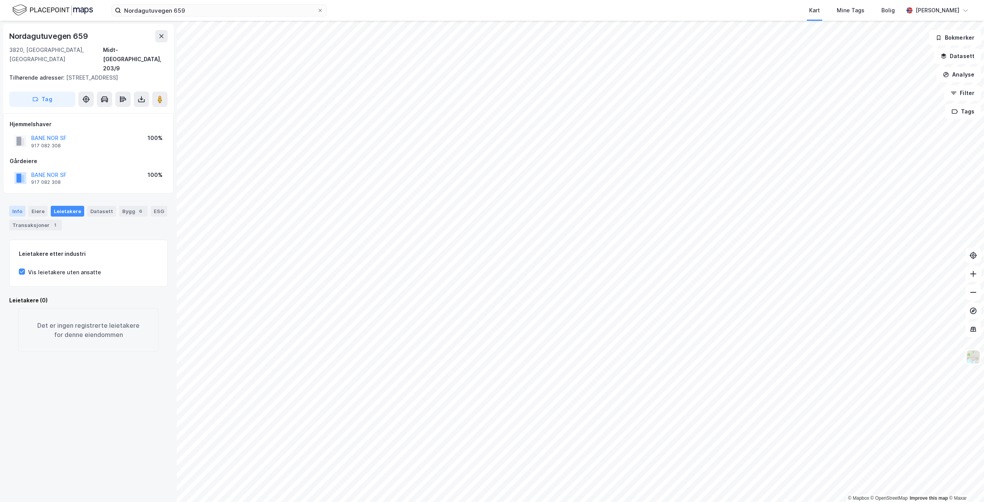
click at [22, 206] on div "Info" at bounding box center [17, 211] width 16 height 11
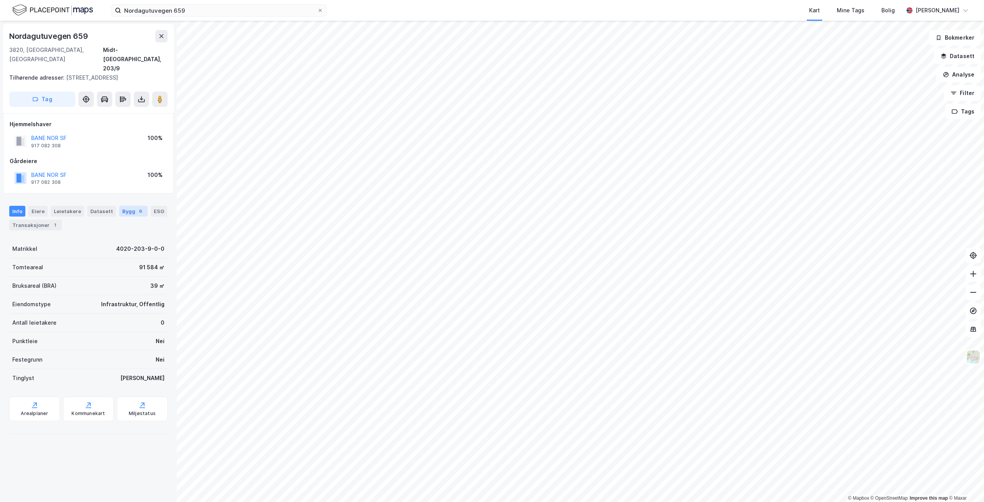
click at [121, 206] on div "Bygg 6" at bounding box center [133, 211] width 28 height 11
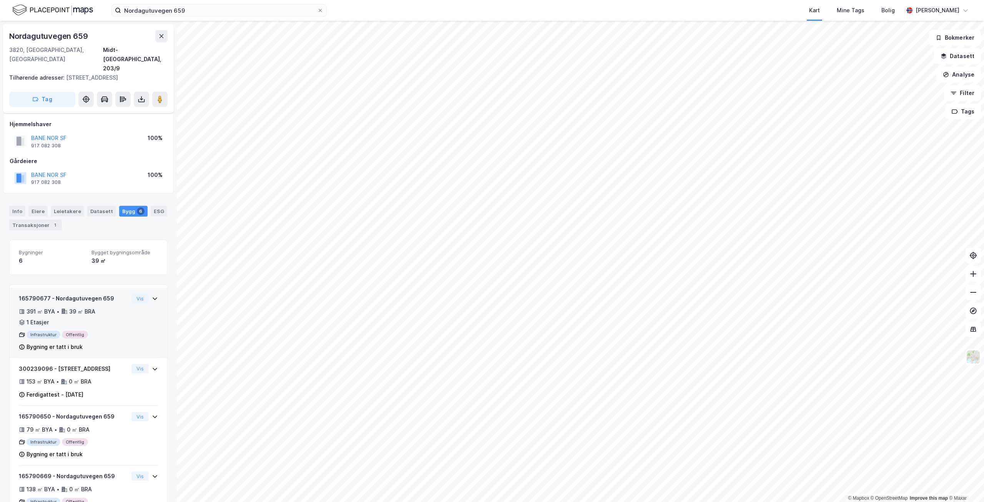
scroll to position [43, 0]
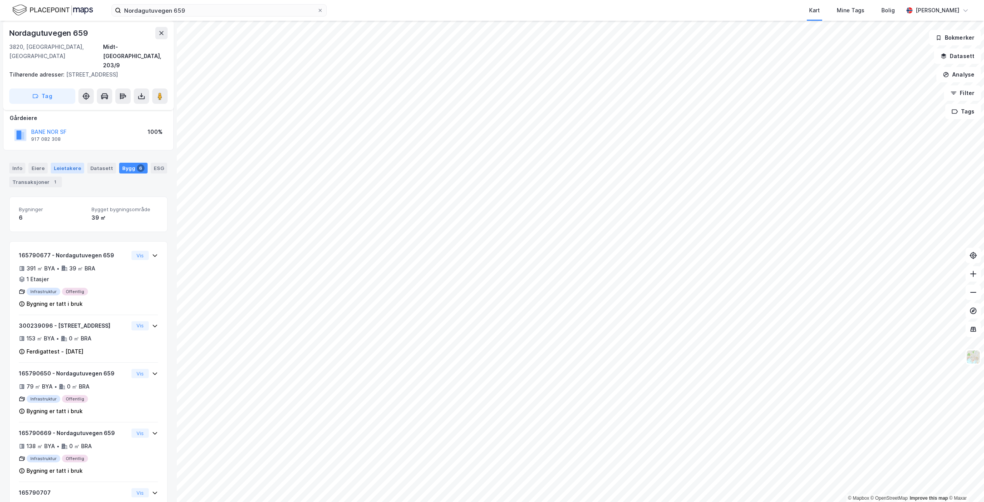
click at [60, 163] on div "Leietakere" at bounding box center [67, 168] width 33 height 11
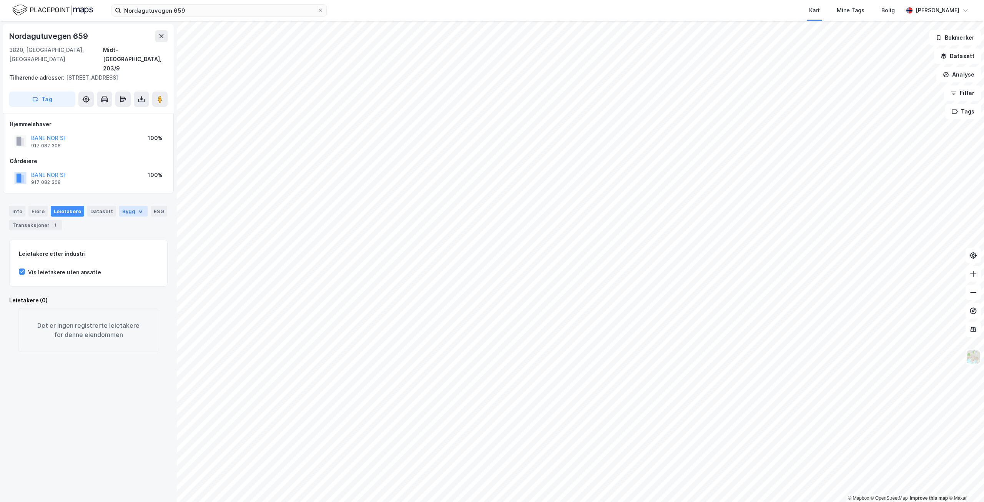
click at [137, 207] on div "6" at bounding box center [141, 211] width 8 height 8
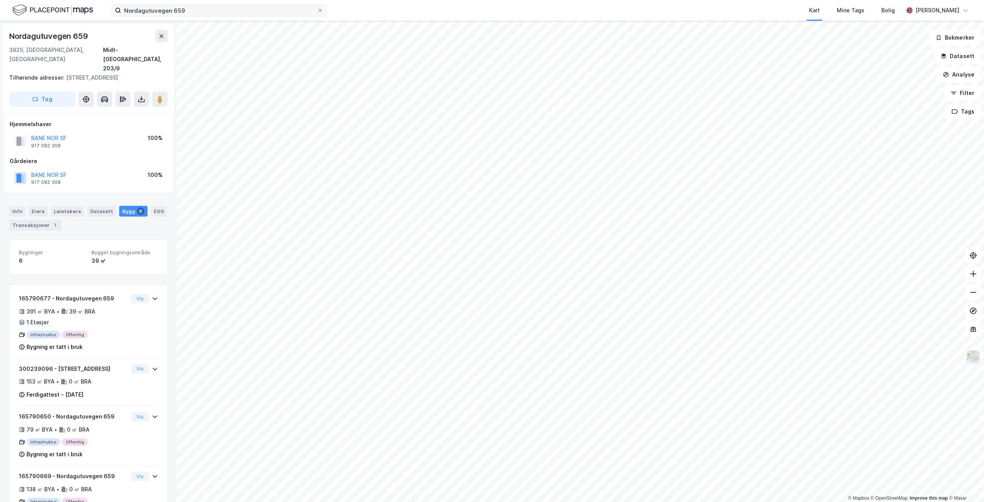
drag, startPoint x: 320, startPoint y: 12, endPoint x: 258, endPoint y: 12, distance: 61.5
click at [320, 12] on icon at bounding box center [320, 10] width 5 height 5
click at [317, 12] on input "Nordagutuvegen 659" at bounding box center [219, 11] width 196 height 12
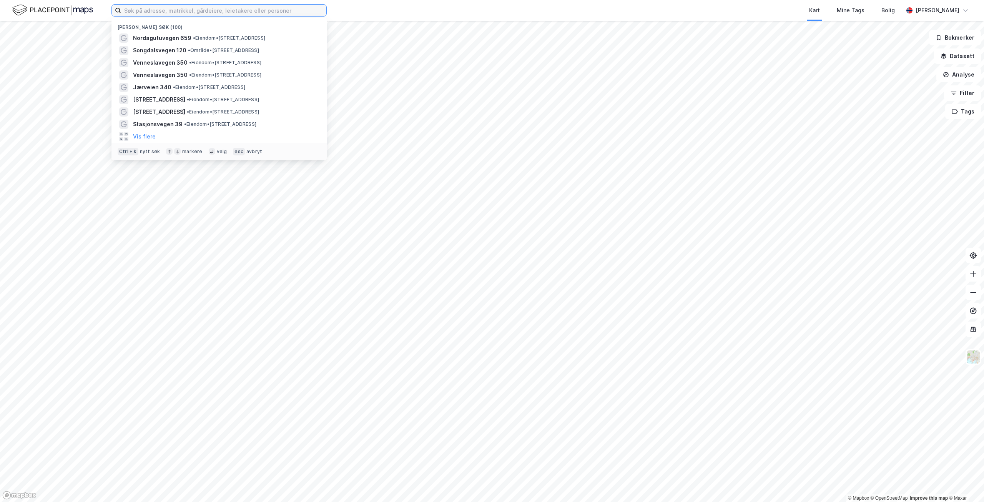
click at [209, 12] on input at bounding box center [223, 11] width 205 height 12
paste input "[STREET_ADDRESS]"
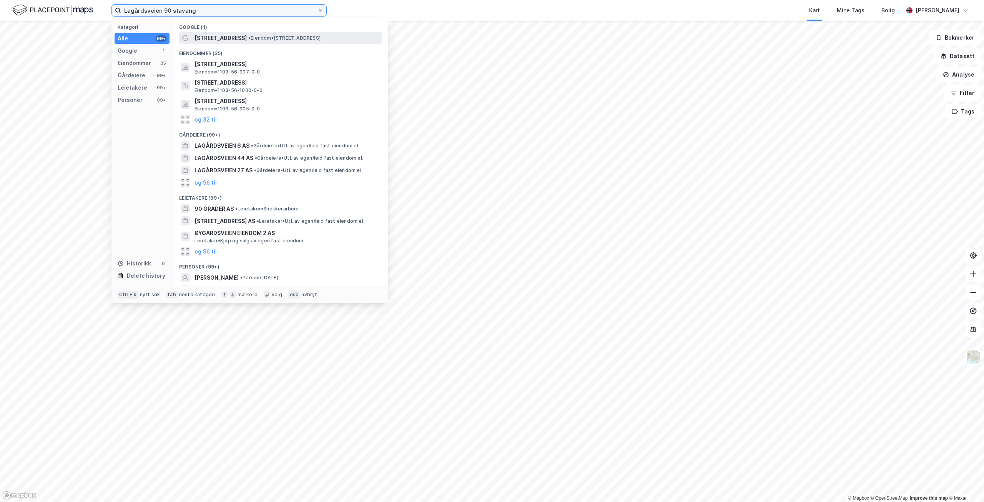
type input "Lagårdsveien 90 stavang"
click at [319, 42] on div "[STREET_ADDRESS] • Eiendom • [STREET_ADDRESS]" at bounding box center [288, 37] width 186 height 9
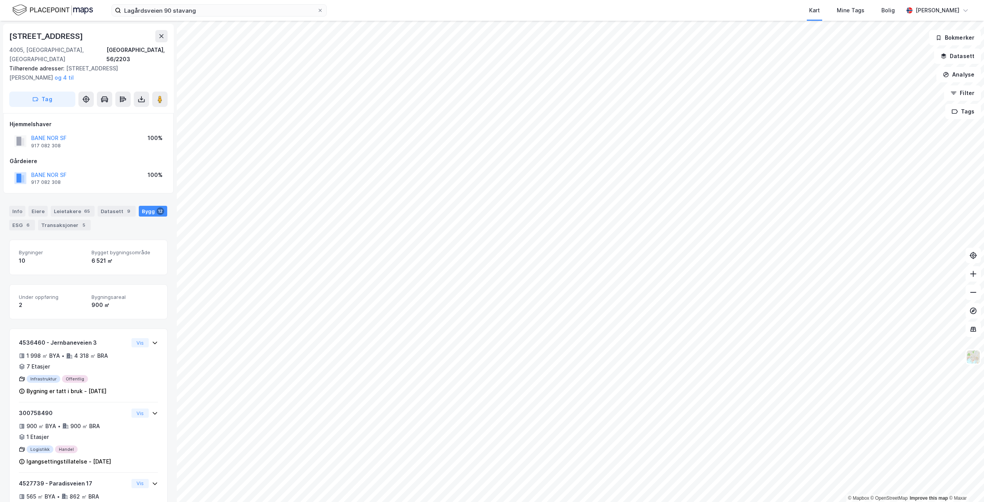
click at [513, 14] on div "Lagårdsveien 90 stavang Kart Mine Tags Bolig [PERSON_NAME] © Mapbox © OpenStree…" at bounding box center [492, 251] width 984 height 502
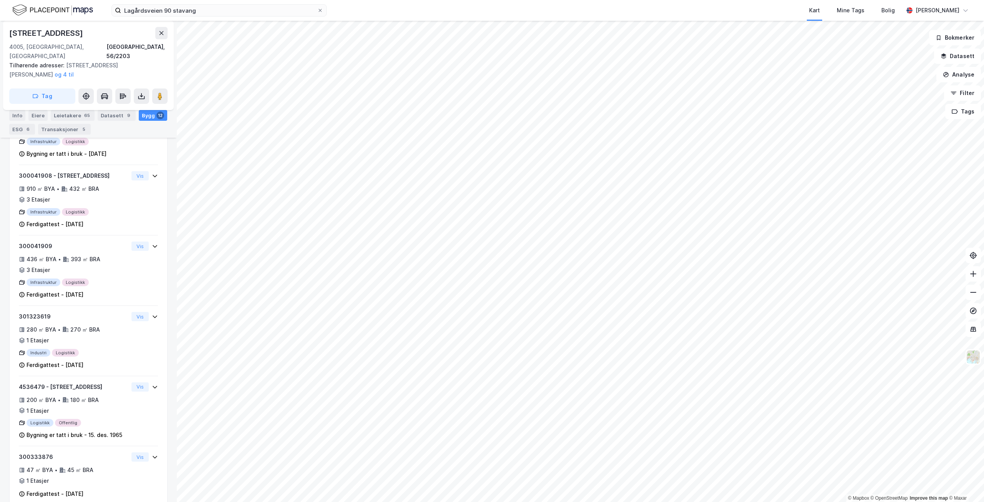
scroll to position [307, 0]
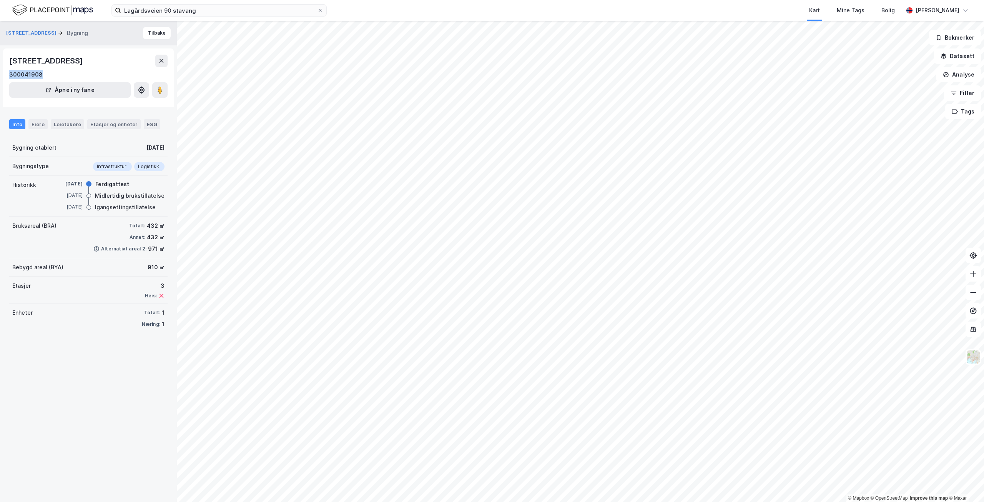
drag, startPoint x: 8, startPoint y: 75, endPoint x: 49, endPoint y: 76, distance: 41.5
click at [49, 76] on div "[STREET_ADDRESS] Bygning Tilbake [STREET_ADDRESS] 300041908 Åpne i ny fane Info…" at bounding box center [88, 261] width 177 height 481
copy div "300041908"
click at [63, 123] on div "Leietakere" at bounding box center [67, 124] width 33 height 10
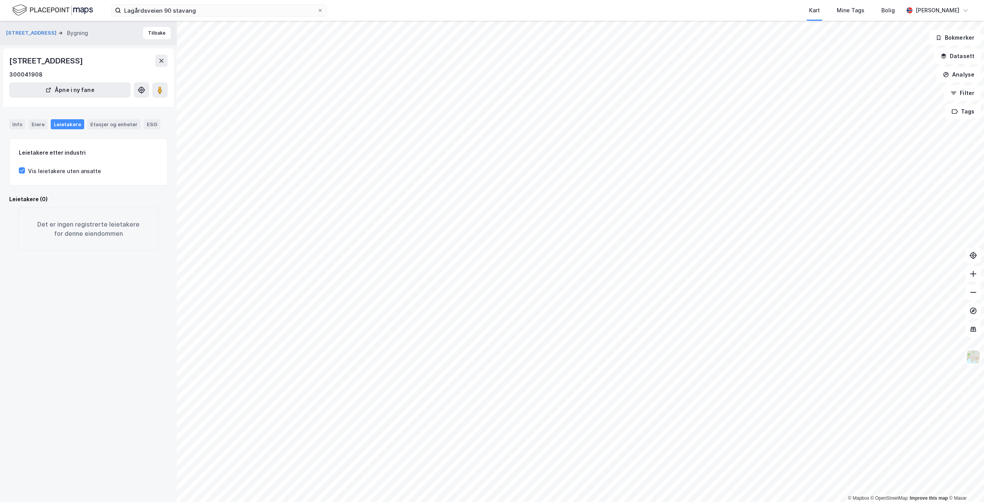
click at [7, 123] on div "Info Eiere Leietakere Etasjer og enheter ESG" at bounding box center [88, 121] width 177 height 22
click at [13, 123] on div "Info" at bounding box center [17, 124] width 16 height 10
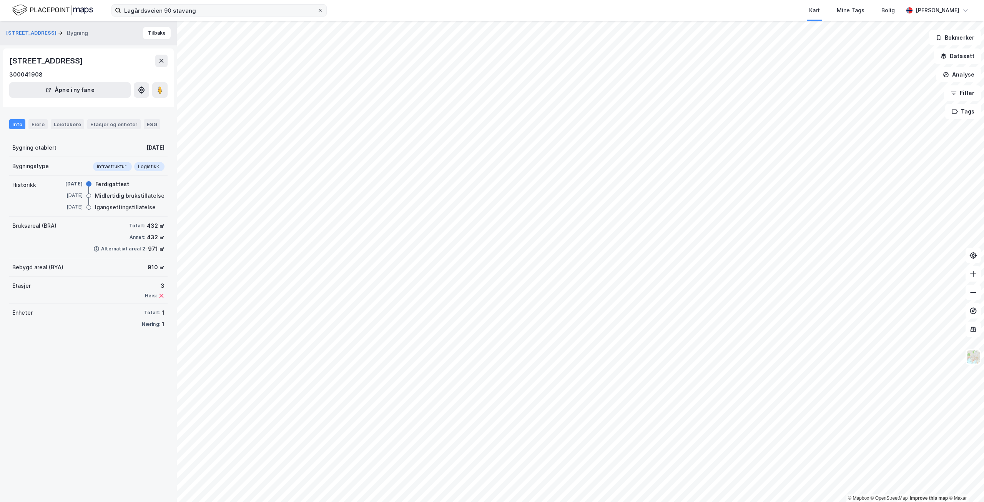
click at [321, 9] on icon at bounding box center [320, 10] width 3 height 3
click at [317, 9] on input "Lagårdsveien 90 stavang" at bounding box center [219, 11] width 196 height 12
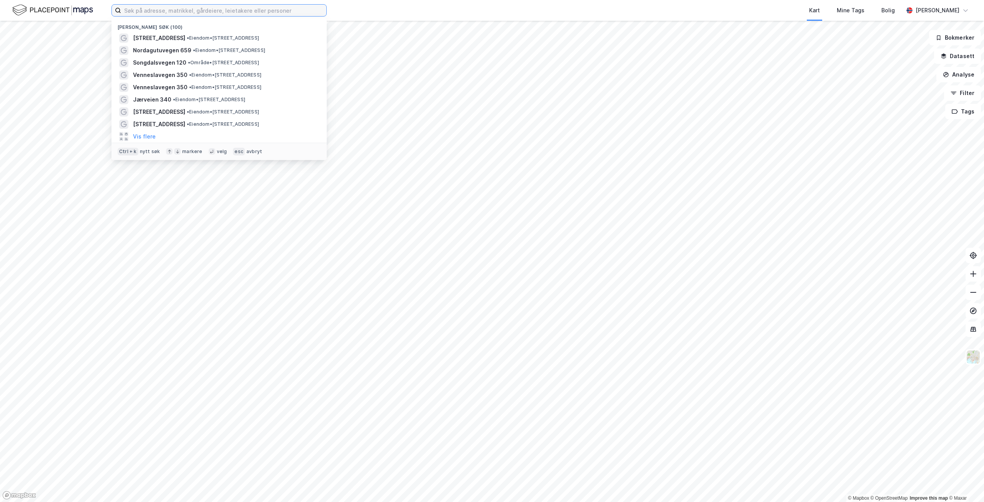
click at [243, 13] on input at bounding box center [223, 11] width 205 height 12
paste input "Prestevegen 4"
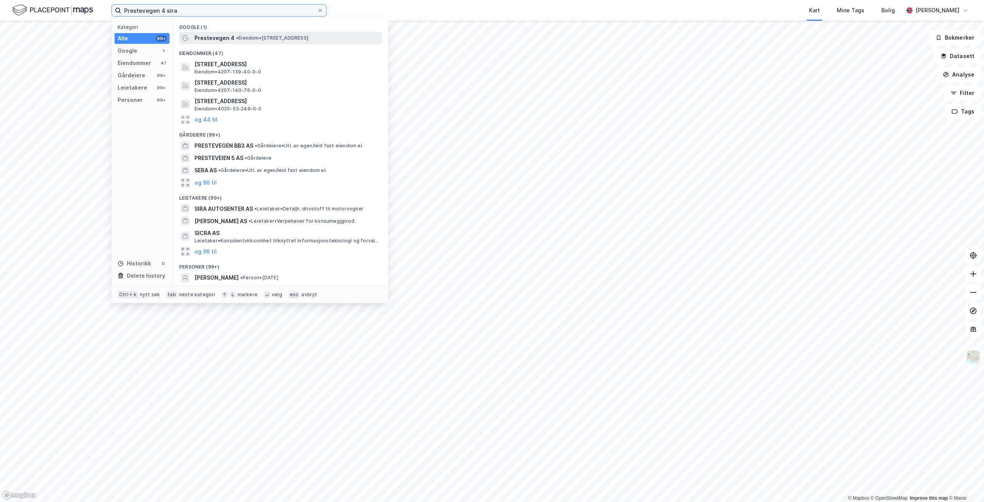
type input "Prestevegen 4 sira"
click at [251, 37] on span "• Eiendom • [STREET_ADDRESS]" at bounding box center [272, 38] width 72 height 6
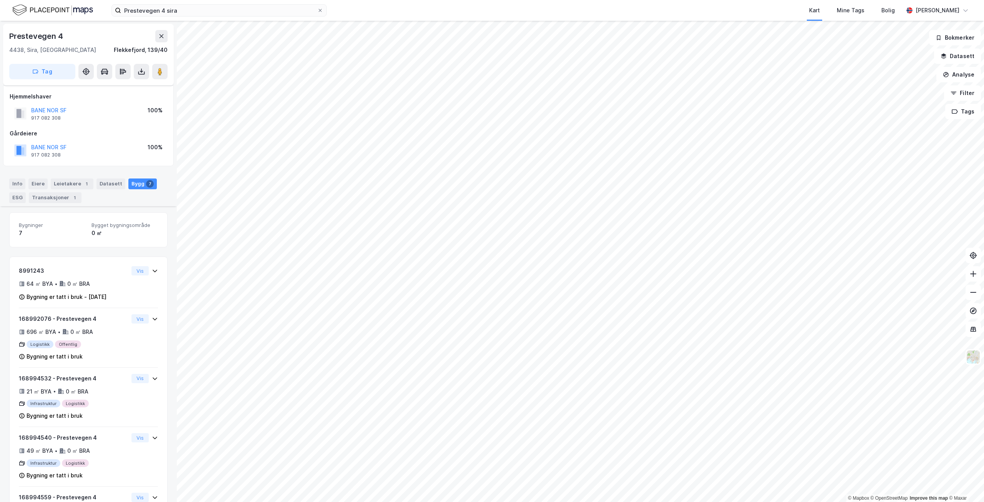
scroll to position [176, 0]
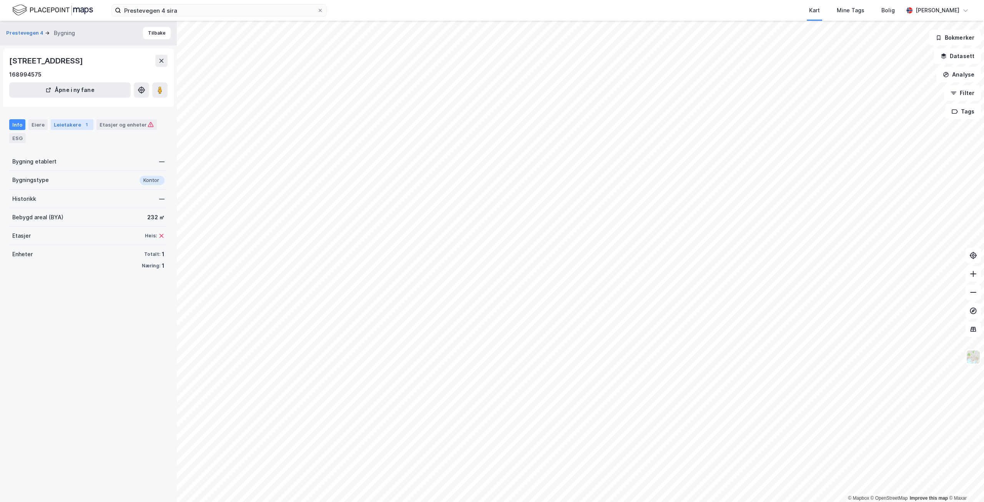
click at [67, 123] on div "Leietakere 1" at bounding box center [72, 124] width 43 height 11
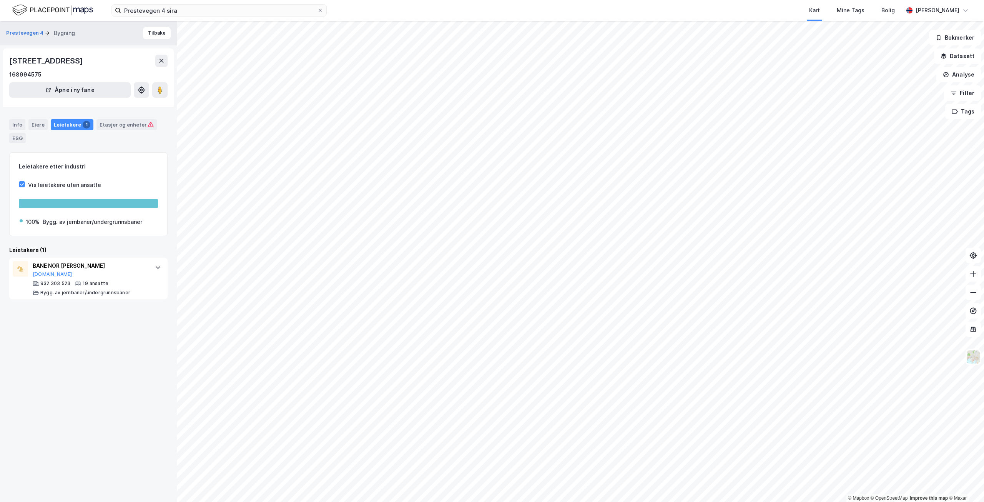
click at [7, 120] on div "Info Eiere Leietakere 1 Etasjer og enheter ESG" at bounding box center [88, 128] width 177 height 36
click at [13, 123] on div "Info" at bounding box center [17, 124] width 16 height 11
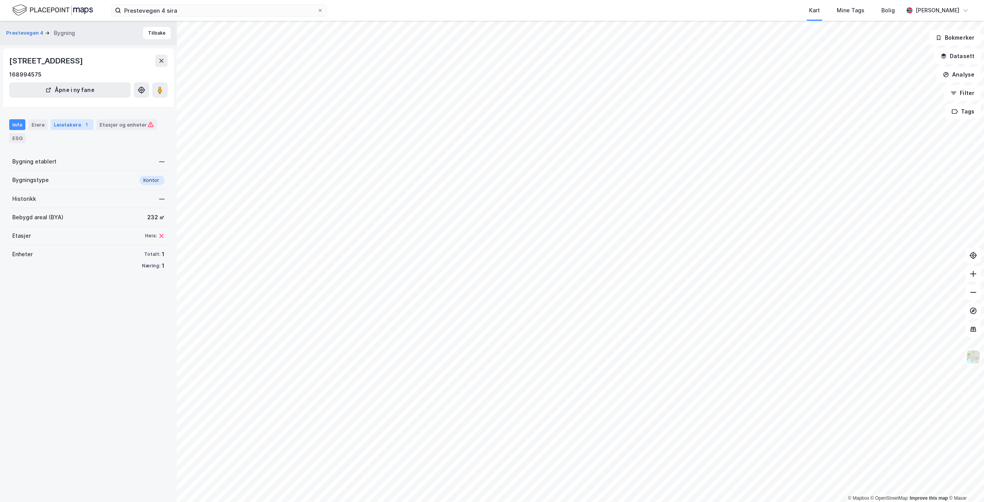
click at [68, 119] on div "Leietakere 1" at bounding box center [72, 124] width 43 height 11
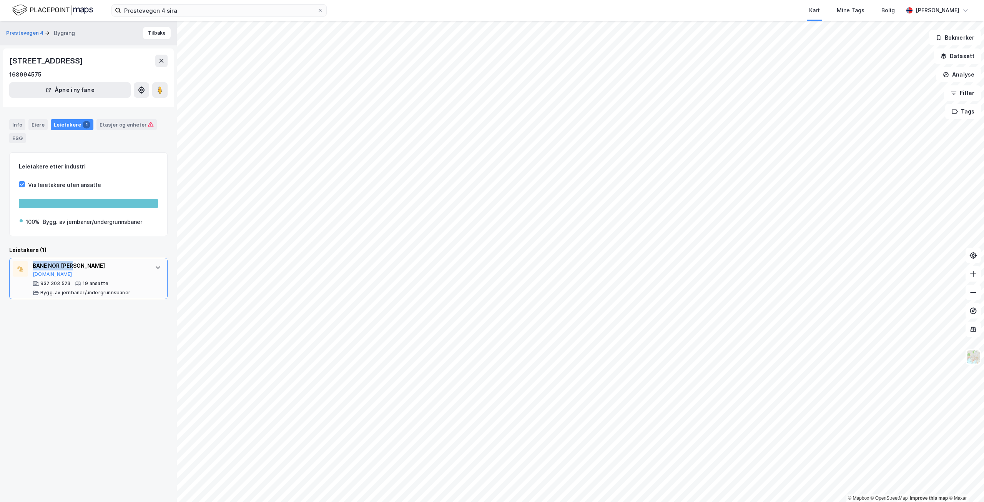
drag, startPoint x: 88, startPoint y: 263, endPoint x: 33, endPoint y: 270, distance: 55.4
click at [33, 270] on div "BANE NOR [PERSON_NAME]" at bounding box center [90, 265] width 115 height 9
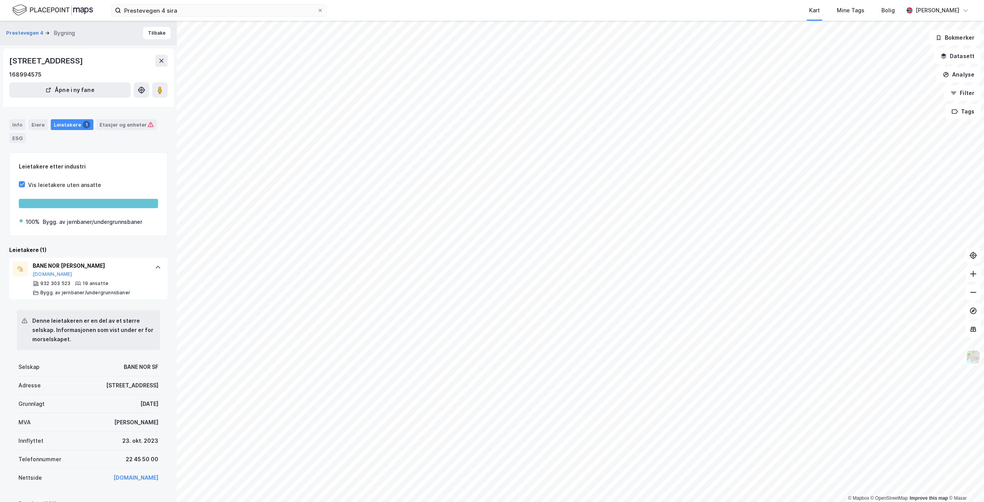
click at [6, 124] on div "Info Eiere Leietakere 1 Etasjer og enheter ESG" at bounding box center [88, 128] width 177 height 36
click at [14, 136] on div "ESG" at bounding box center [17, 138] width 17 height 10
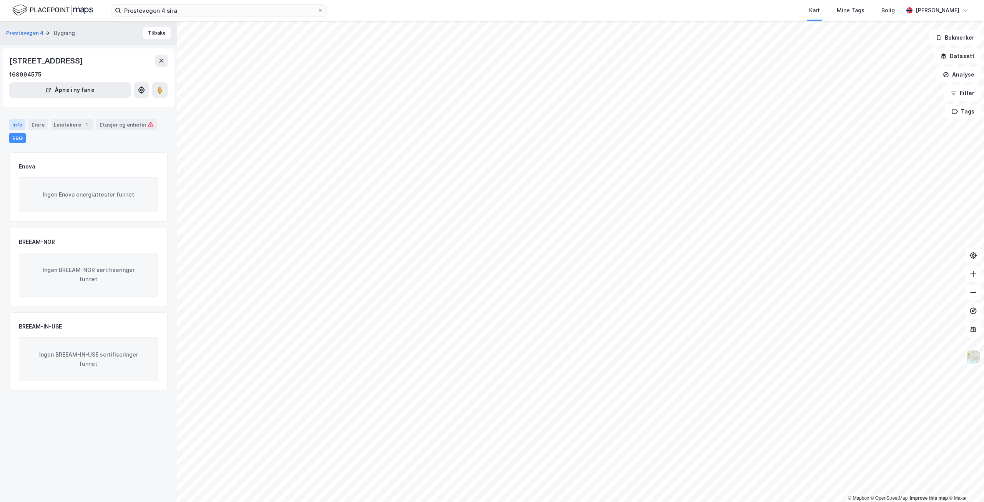
click at [18, 124] on div "Info" at bounding box center [17, 124] width 16 height 11
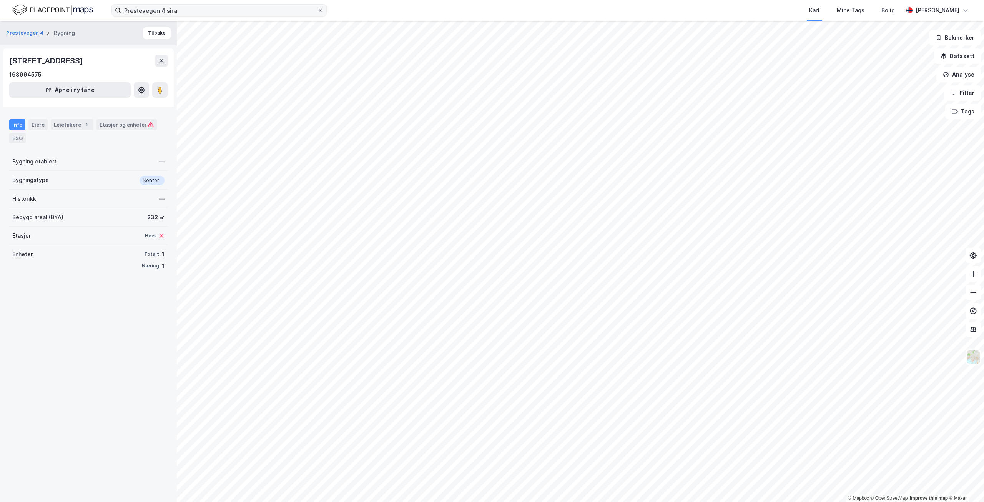
click at [323, 14] on label "Prestevegen 4 sira" at bounding box center [218, 10] width 215 height 12
click at [317, 14] on input "Prestevegen 4 sira" at bounding box center [219, 11] width 196 height 12
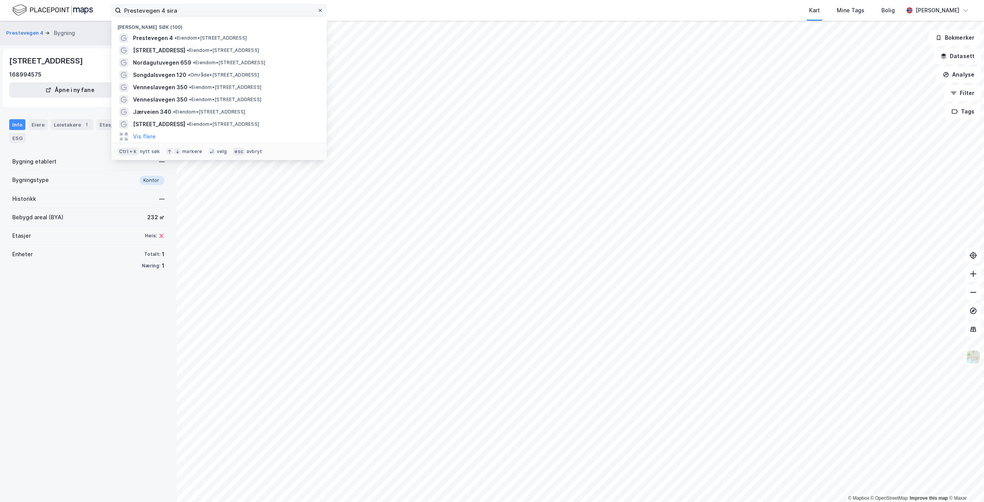
click at [319, 13] on div at bounding box center [320, 10] width 5 height 6
click at [317, 13] on input "Prestevegen 4 sira" at bounding box center [219, 11] width 196 height 12
click at [292, 12] on input at bounding box center [219, 11] width 196 height 12
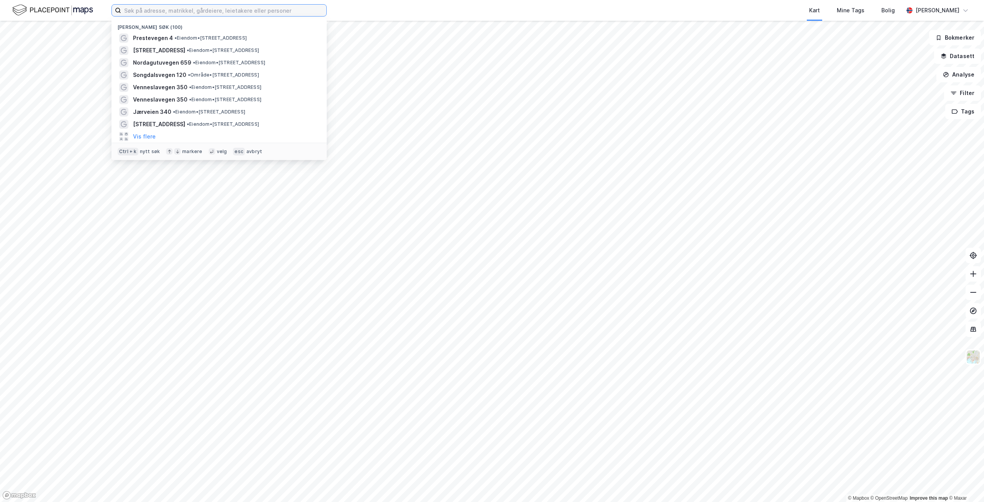
paste input "Venneslaveien 240"
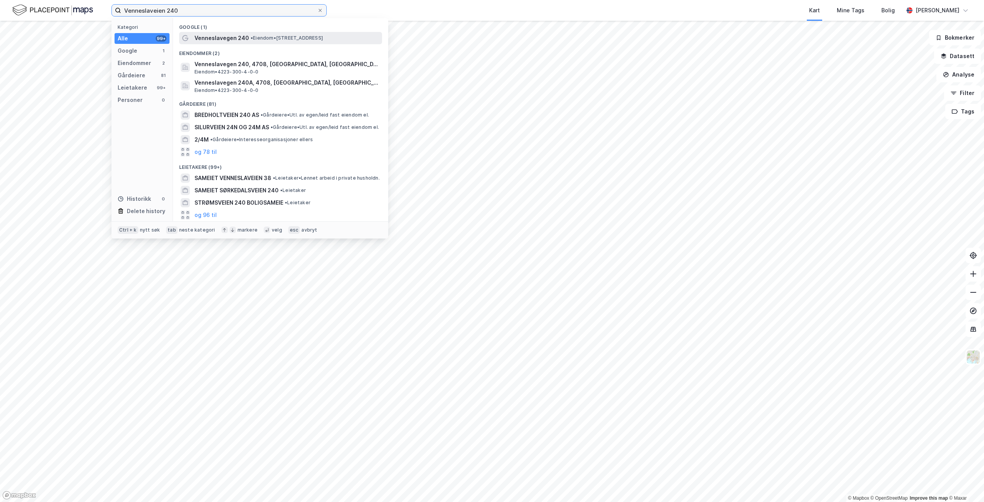
type input "Venneslaveien 240"
click at [251, 38] on span "•" at bounding box center [252, 38] width 2 height 6
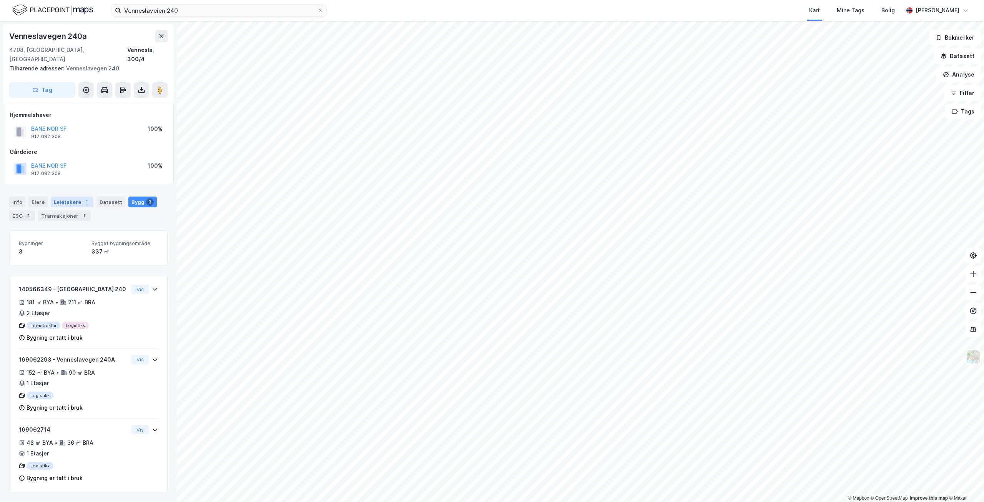
click at [60, 196] on div "Leietakere 1" at bounding box center [72, 201] width 43 height 11
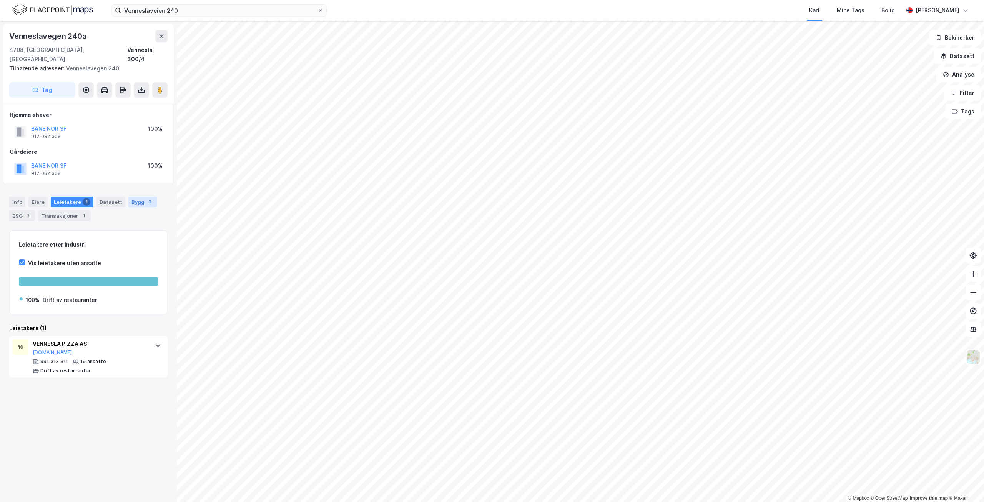
click at [138, 196] on div "Bygg 3" at bounding box center [142, 201] width 28 height 11
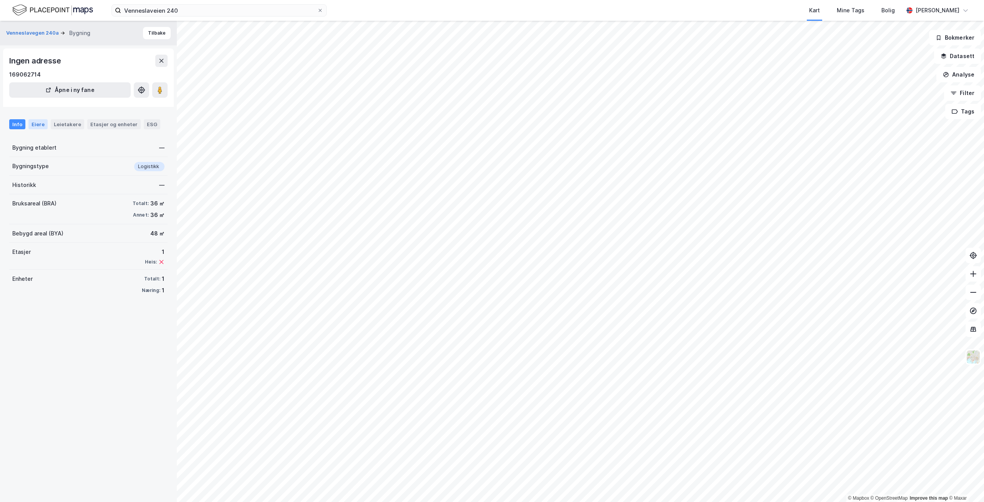
click at [41, 128] on div "Eiere" at bounding box center [37, 124] width 19 height 10
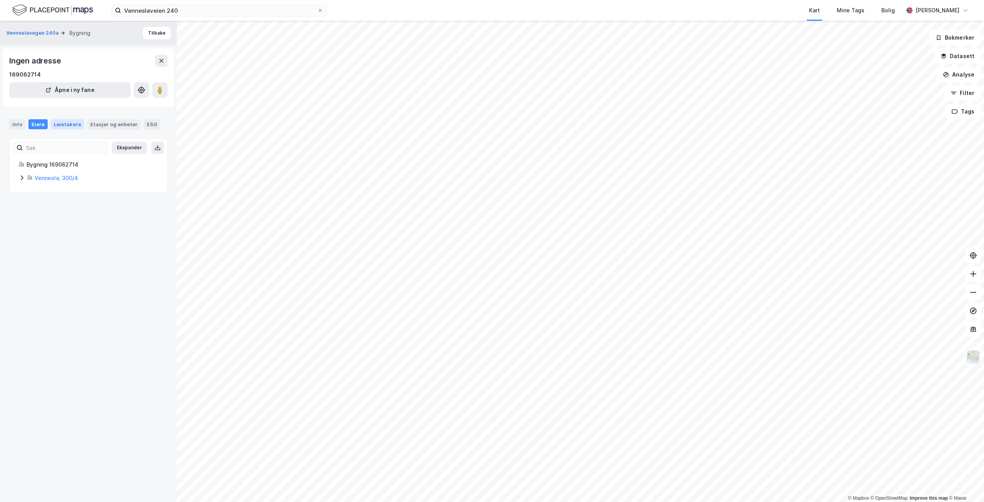
click at [65, 126] on div "Leietakere" at bounding box center [67, 124] width 33 height 10
click at [22, 119] on div "Info" at bounding box center [17, 124] width 16 height 10
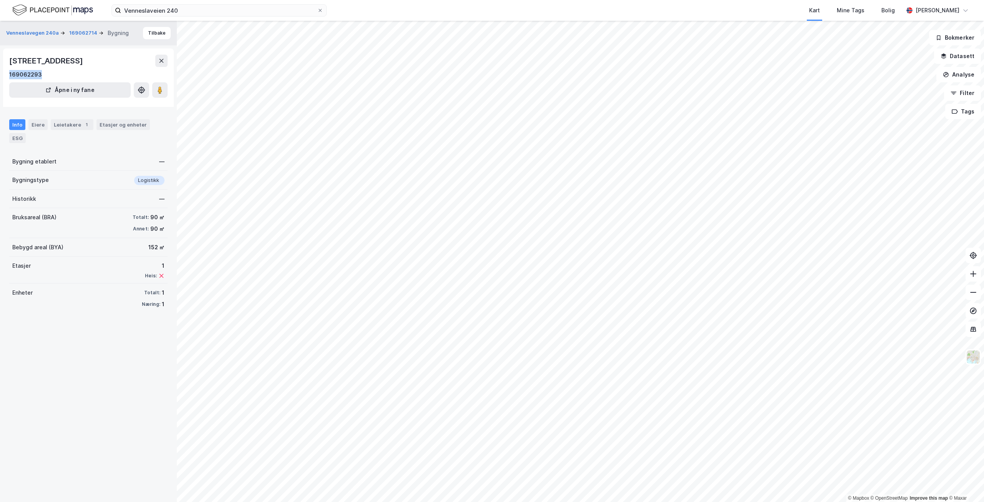
drag, startPoint x: 44, startPoint y: 77, endPoint x: 0, endPoint y: 74, distance: 43.9
click at [0, 74] on div "Venneslavegen 240a 169062714 Bygning Tilbake Venneslavegen 240A, [GEOGRAPHIC_DA…" at bounding box center [88, 261] width 177 height 481
click at [317, 10] on input "Venneslaveien 240" at bounding box center [219, 11] width 196 height 12
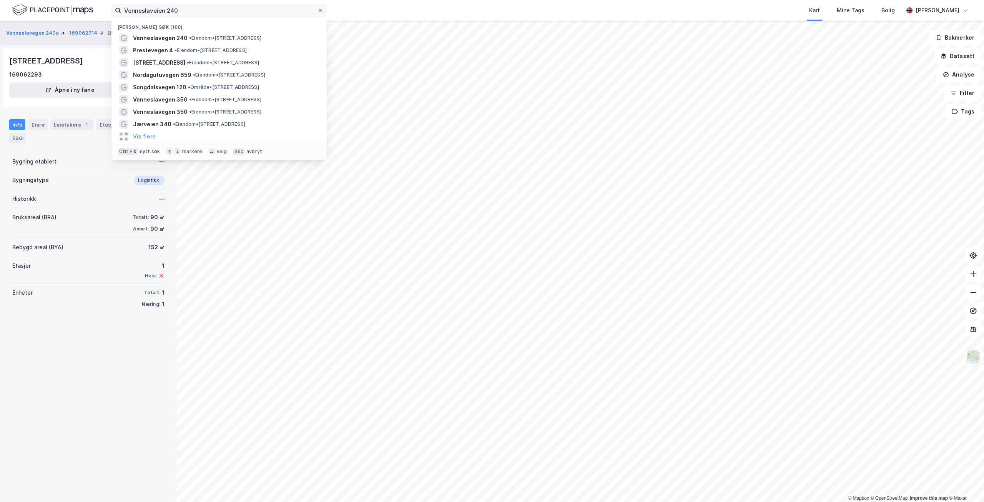
click at [319, 10] on icon at bounding box center [320, 10] width 5 height 5
click at [317, 10] on input "Venneslaveien 240" at bounding box center [219, 11] width 196 height 12
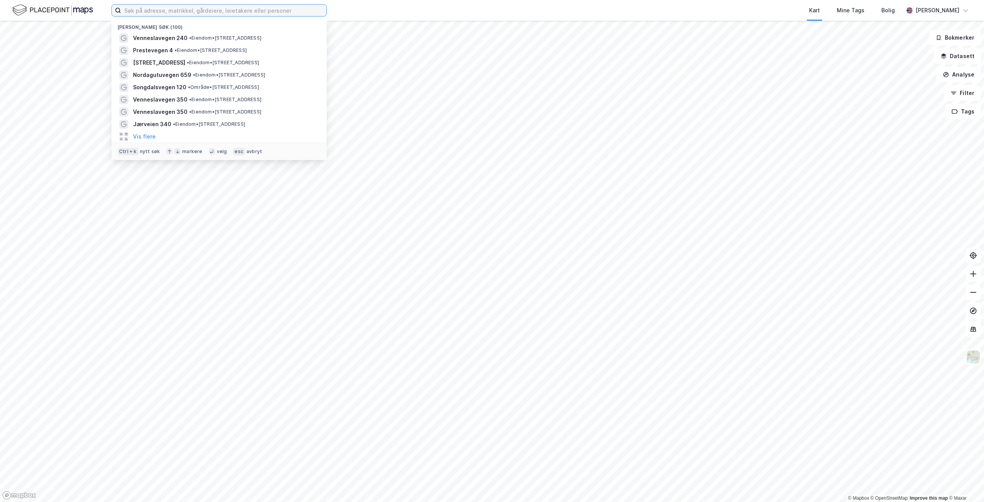
paste input "Prestevegen 4"
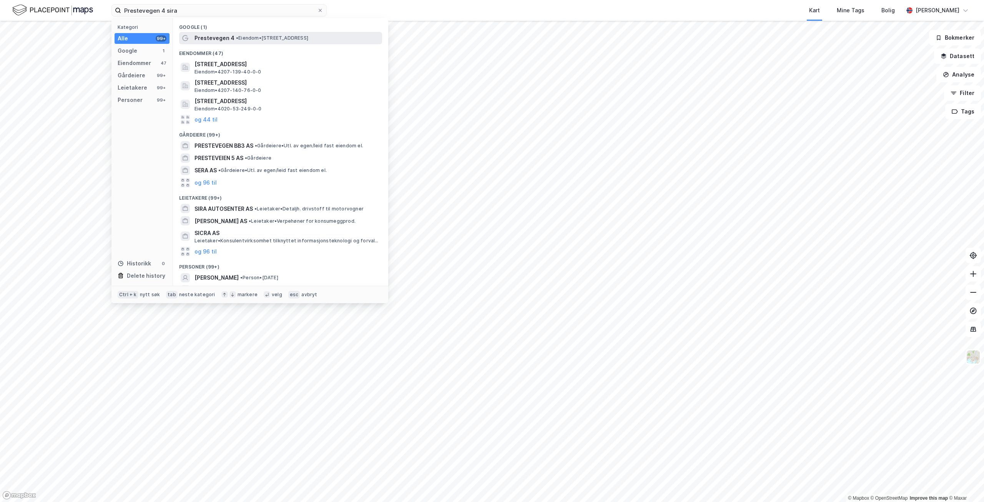
click at [280, 40] on span "• Eiendom • [STREET_ADDRESS]" at bounding box center [272, 38] width 72 height 6
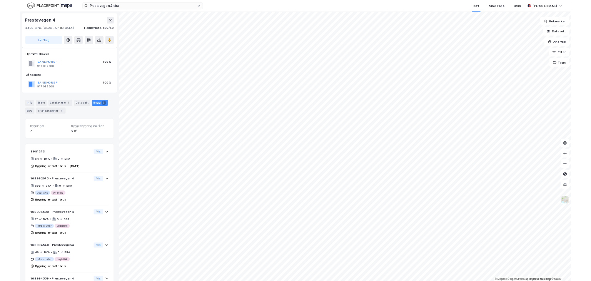
scroll to position [176, 0]
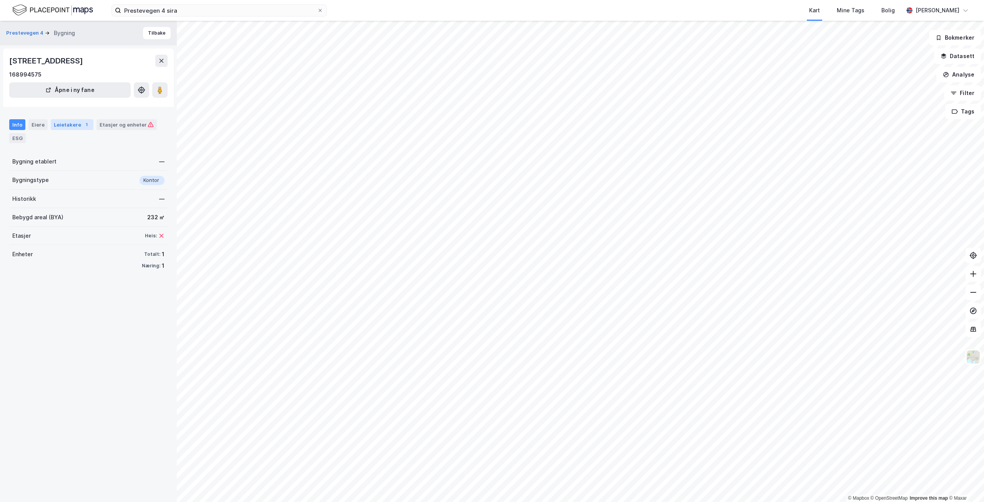
click at [56, 124] on div "Leietakere 1" at bounding box center [72, 124] width 43 height 11
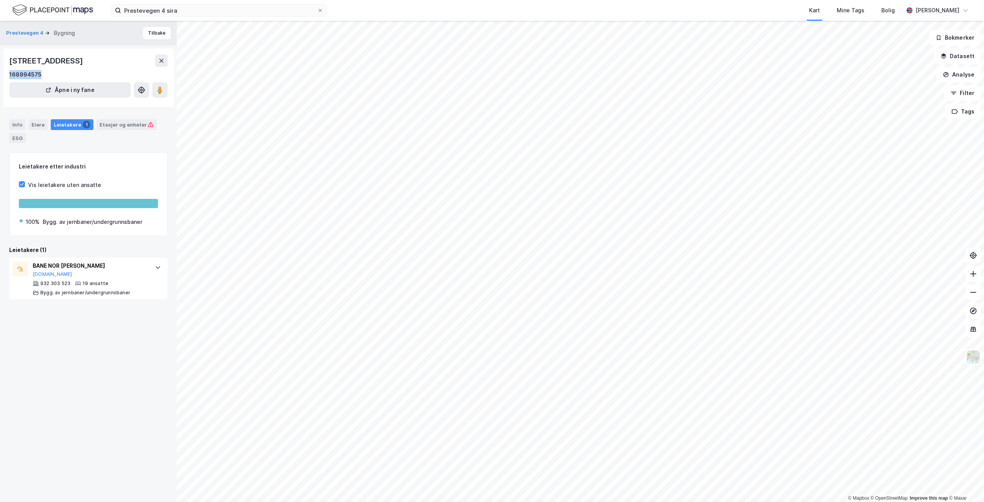
drag, startPoint x: 42, startPoint y: 74, endPoint x: 7, endPoint y: 75, distance: 35.0
click at [7, 75] on div "Prestevegen 4, 4438, AGDER 168994575 Åpne i ny fane" at bounding box center [88, 77] width 171 height 58
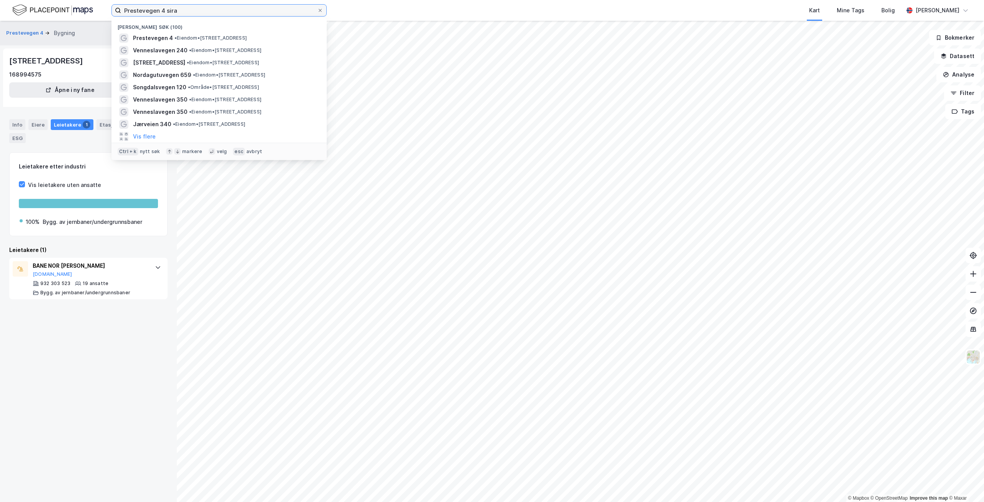
drag, startPoint x: 205, startPoint y: 9, endPoint x: 81, endPoint y: 2, distance: 124.4
click at [81, 2] on div "Prestevegen 4 [PERSON_NAME] søk (100) Prestevegen 4 • Eiendom • [STREET_ADDRESS…" at bounding box center [492, 10] width 984 height 21
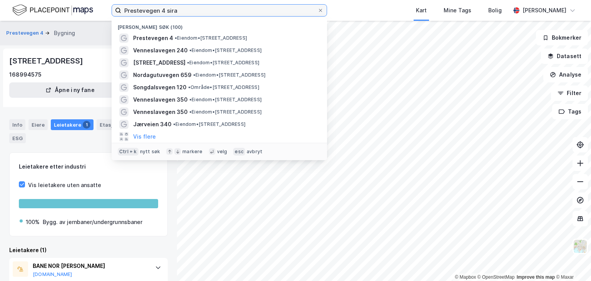
paste input "Sutøyvegen 2"
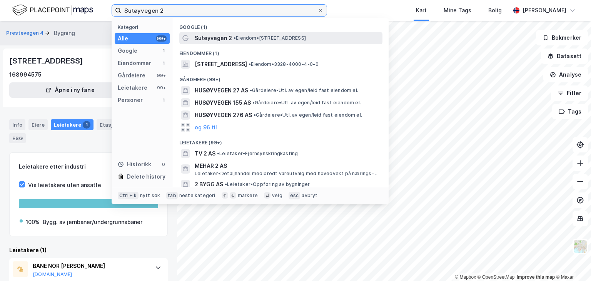
type input "Sutøyvegen 2"
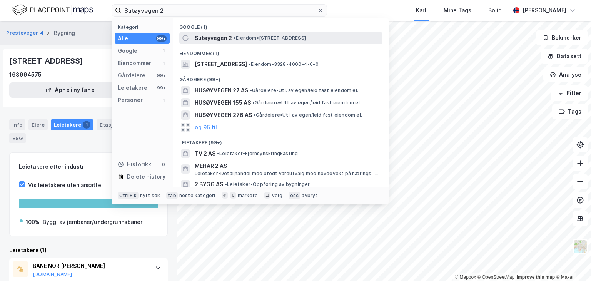
click at [215, 39] on span "Sutøyvegen 2" at bounding box center [213, 37] width 37 height 9
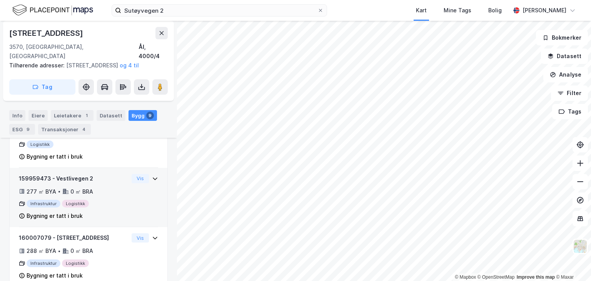
scroll to position [489, 0]
click at [133, 178] on button "Vis" at bounding box center [139, 178] width 17 height 9
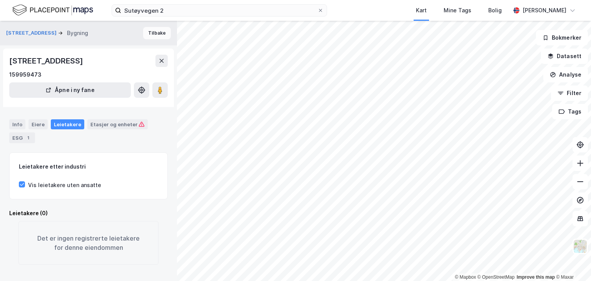
click at [148, 31] on button "Tilbake" at bounding box center [157, 33] width 28 height 12
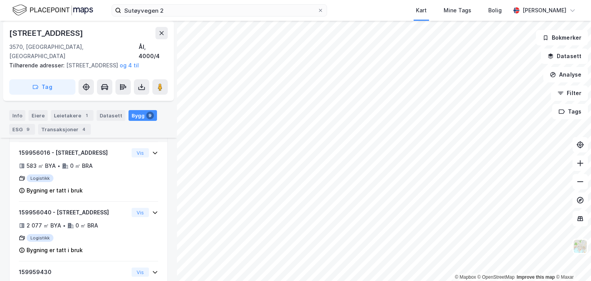
scroll to position [305, 0]
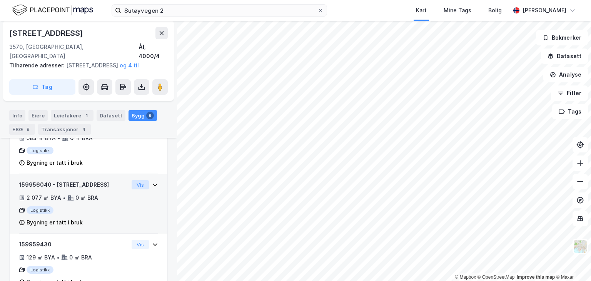
click at [134, 181] on button "Vis" at bounding box center [139, 184] width 17 height 9
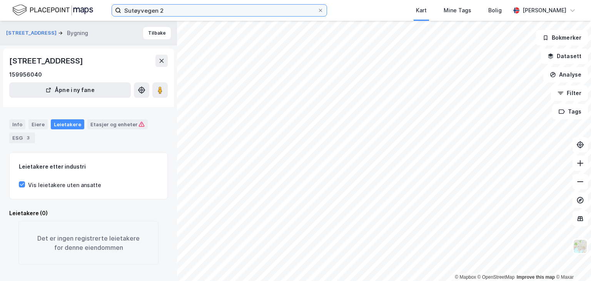
drag, startPoint x: 168, startPoint y: 13, endPoint x: 14, endPoint y: 16, distance: 153.8
click at [16, 17] on div "Sutøyvegen 2 Kart Mine Tags Bolig [PERSON_NAME]" at bounding box center [295, 10] width 591 height 21
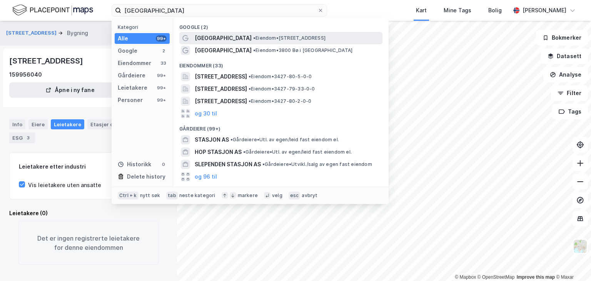
click at [220, 41] on span "[GEOGRAPHIC_DATA]" at bounding box center [223, 37] width 57 height 9
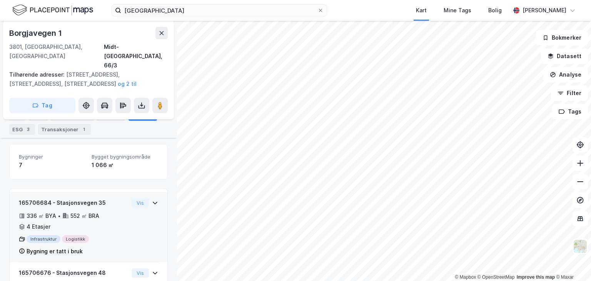
scroll to position [112, 0]
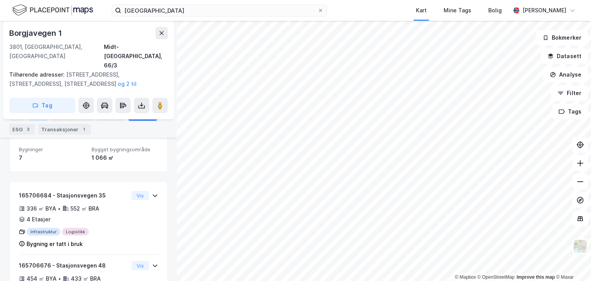
click at [40, 114] on div "Eiere" at bounding box center [37, 115] width 19 height 11
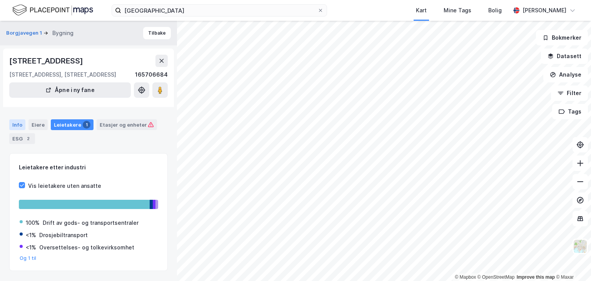
click at [18, 123] on div "Info" at bounding box center [17, 124] width 16 height 11
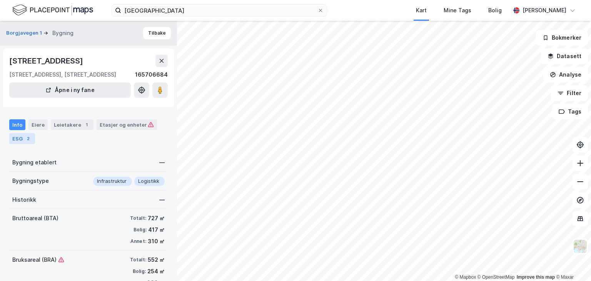
click at [29, 138] on div "2" at bounding box center [28, 139] width 8 height 8
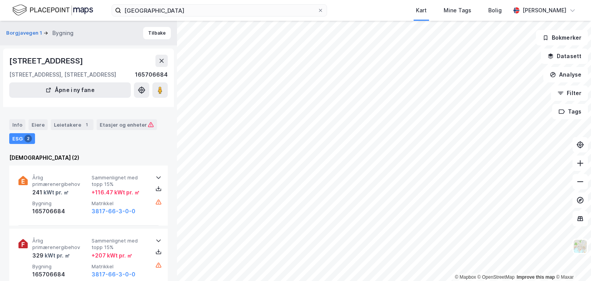
click at [27, 128] on div "Info Eiere Leietakere 1 Etasjer og enheter ESG 2" at bounding box center [88, 131] width 158 height 25
click at [25, 124] on div "Info Eiere Leietakere 1 Etasjer og enheter ESG 2" at bounding box center [88, 131] width 158 height 25
click at [19, 122] on div "Info" at bounding box center [17, 124] width 16 height 11
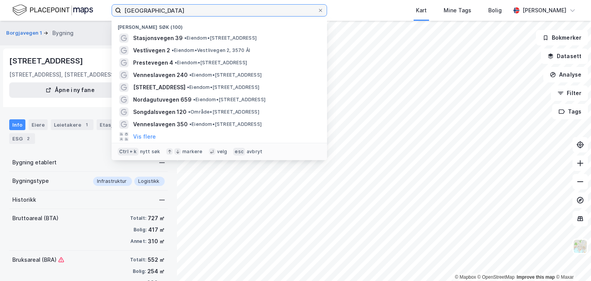
drag, startPoint x: 91, startPoint y: 13, endPoint x: 44, endPoint y: 11, distance: 46.9
click at [46, 11] on div "[GEOGRAPHIC_DATA] Nylige søk (100) Stasjonsvegen 39 • Eiendom • [STREET_ADDRESS…" at bounding box center [295, 10] width 591 height 21
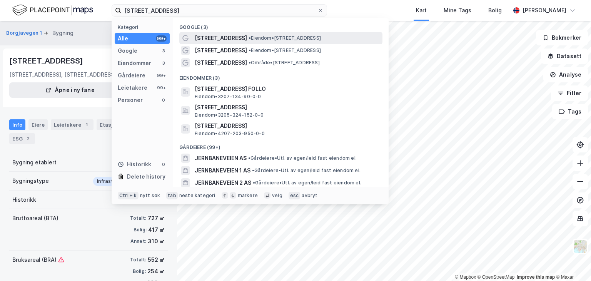
click at [230, 36] on span "[STREET_ADDRESS]" at bounding box center [221, 37] width 52 height 9
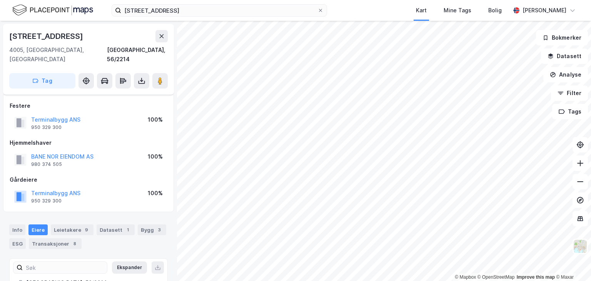
scroll to position [23, 0]
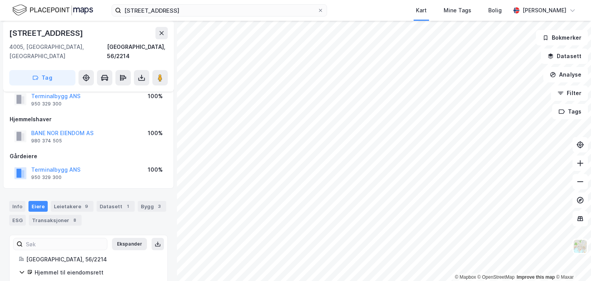
click at [8, 212] on div "Info [PERSON_NAME] 9 Datasett 1 Bygg 3 ESG Transaksjoner 8" at bounding box center [88, 209] width 177 height 37
click at [15, 215] on div "ESG" at bounding box center [17, 220] width 17 height 11
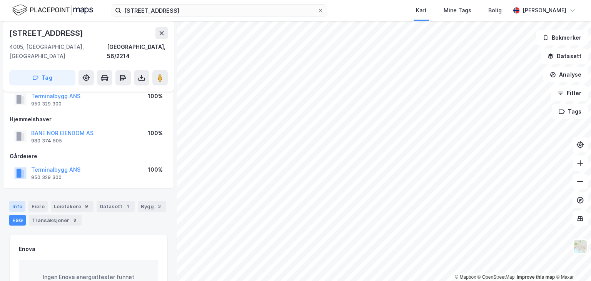
click at [9, 199] on div "Info [PERSON_NAME] 9 Datasett 1 Bygg 3 ESG Transaksjoner 8" at bounding box center [88, 209] width 177 height 37
click at [19, 201] on div "Info" at bounding box center [17, 206] width 16 height 11
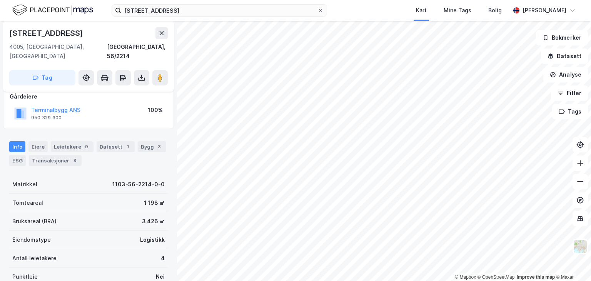
scroll to position [100, 0]
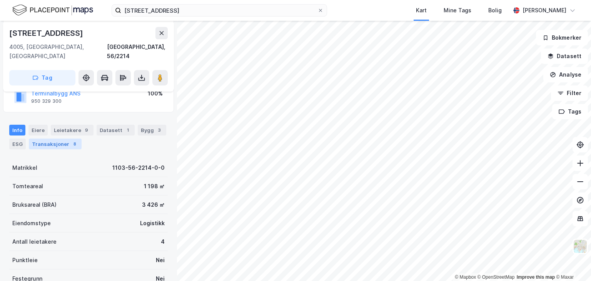
click at [65, 138] on div "Transaksjoner 8" at bounding box center [55, 143] width 53 height 11
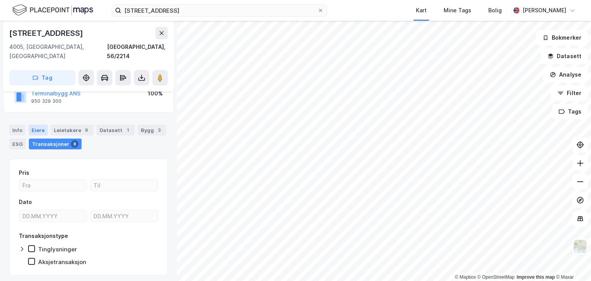
click at [42, 125] on div "Eiere" at bounding box center [37, 130] width 19 height 11
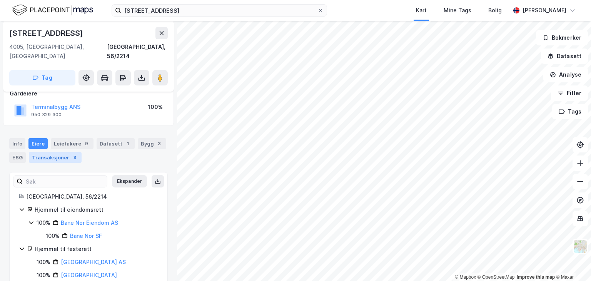
scroll to position [69, 0]
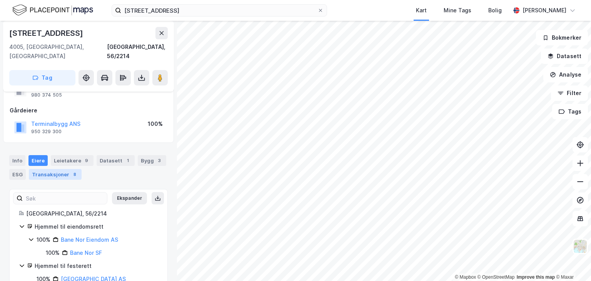
click at [63, 169] on div "Transaksjoner 8" at bounding box center [55, 174] width 53 height 11
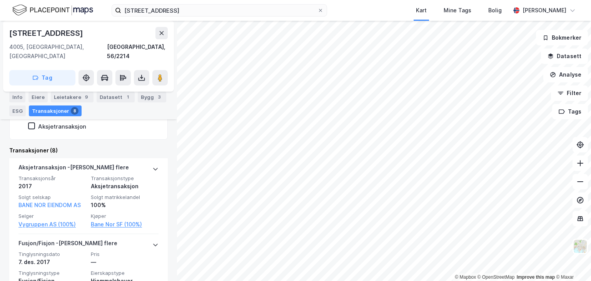
scroll to position [535, 0]
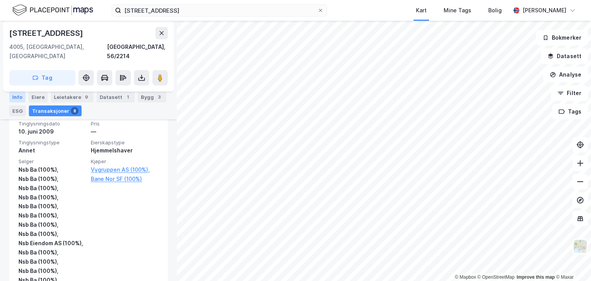
click at [14, 101] on div "Info" at bounding box center [17, 97] width 16 height 11
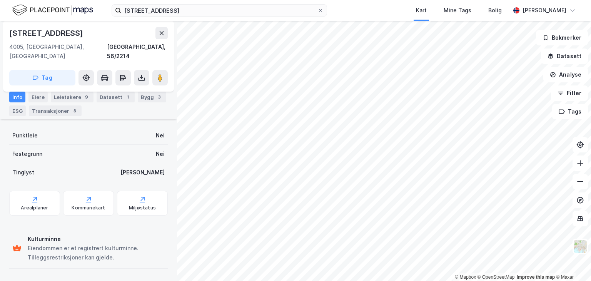
click at [15, 99] on div "Info" at bounding box center [17, 97] width 16 height 11
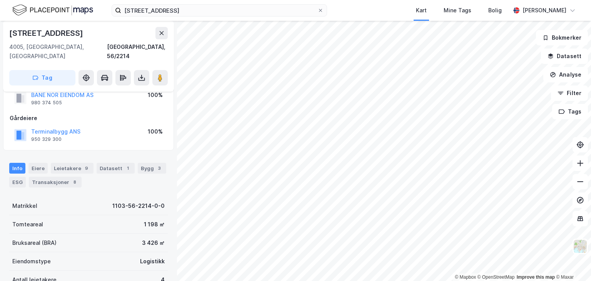
scroll to position [61, 0]
click at [160, 33] on icon at bounding box center [161, 33] width 6 height 6
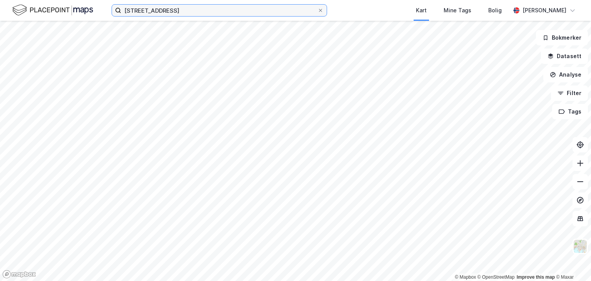
click at [175, 9] on input "[STREET_ADDRESS]" at bounding box center [219, 11] width 196 height 12
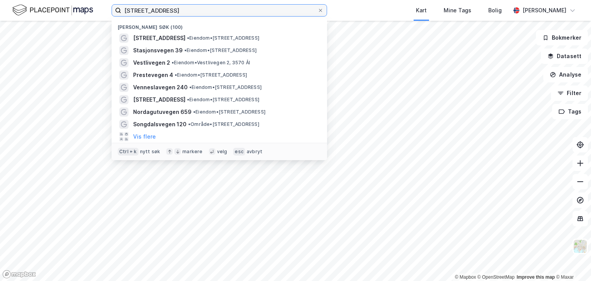
click at [175, 9] on input "[STREET_ADDRESS]" at bounding box center [219, 11] width 196 height 12
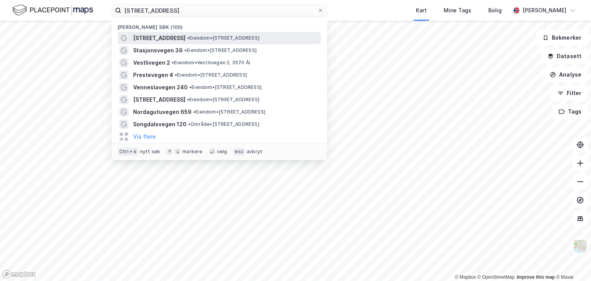
click at [190, 36] on span "• Eiendom • [STREET_ADDRESS]" at bounding box center [223, 38] width 72 height 6
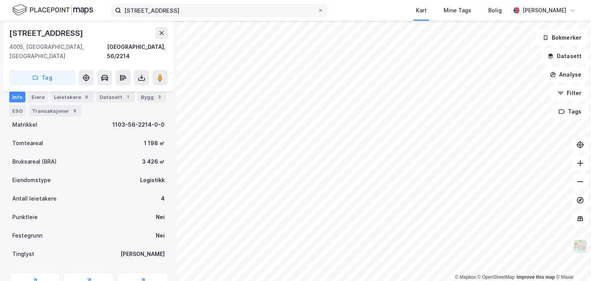
scroll to position [100, 0]
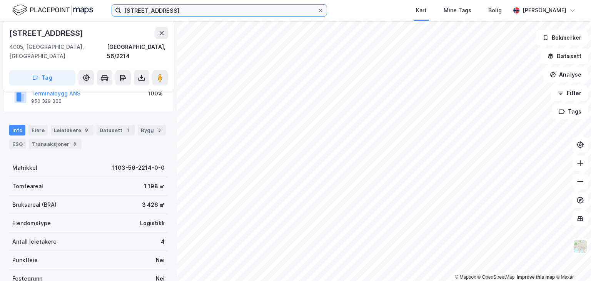
drag, startPoint x: 199, startPoint y: 14, endPoint x: 0, endPoint y: 20, distance: 199.3
click at [0, 21] on div "[STREET_ADDRESS] Kart Mine Tags Bolig [PERSON_NAME] © Mapbox © OpenStreetMap Im…" at bounding box center [295, 140] width 591 height 281
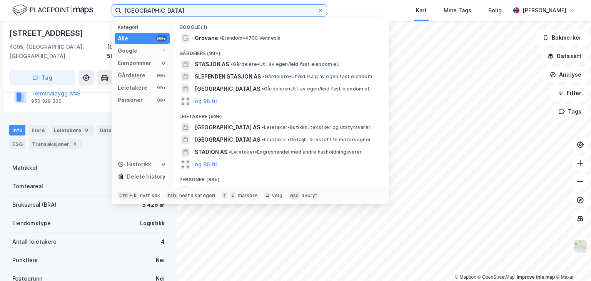
drag, startPoint x: 171, startPoint y: 11, endPoint x: 0, endPoint y: 8, distance: 171.5
click at [0, 8] on div "grovane stasjon Kategori Alle 99+ Google 1 Eiendommer 0 Gårdeiere 99+ Leietaker…" at bounding box center [295, 10] width 591 height 21
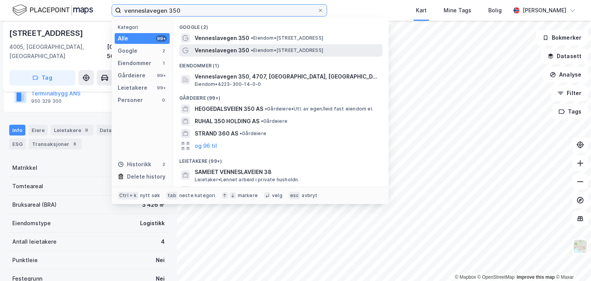
type input "venneslavegen 350"
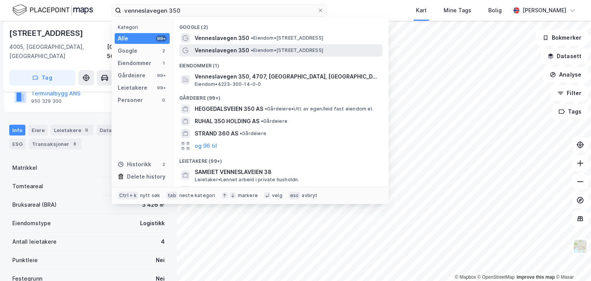
click at [323, 51] on span "• Eiendom • [STREET_ADDRESS]" at bounding box center [287, 50] width 72 height 6
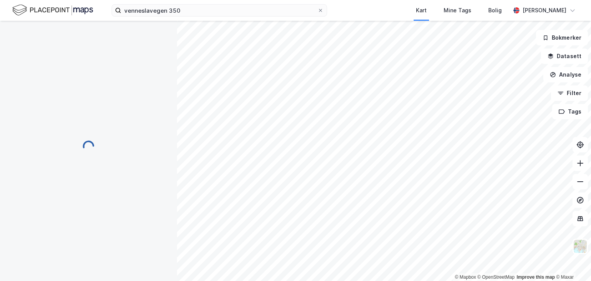
scroll to position [100, 0]
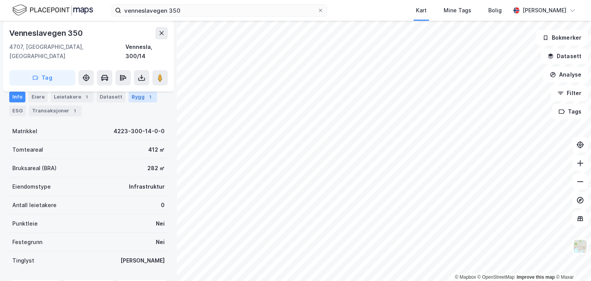
click at [130, 101] on div "Bygg 1" at bounding box center [142, 97] width 28 height 11
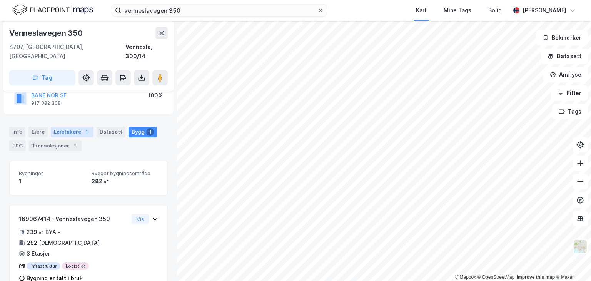
click at [67, 126] on div "Leietakere 1" at bounding box center [72, 131] width 43 height 11
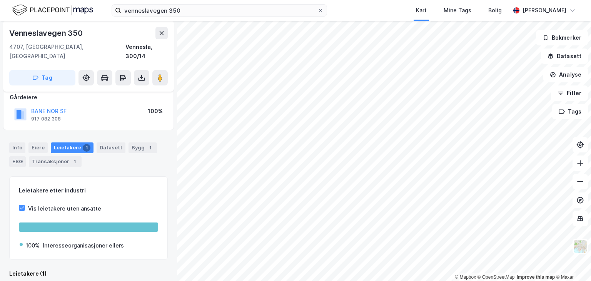
scroll to position [87, 0]
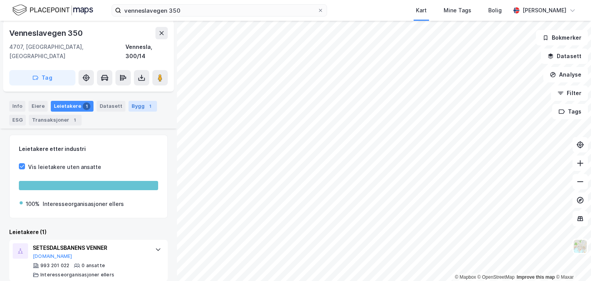
click at [138, 101] on div "Bygg 1" at bounding box center [142, 106] width 28 height 11
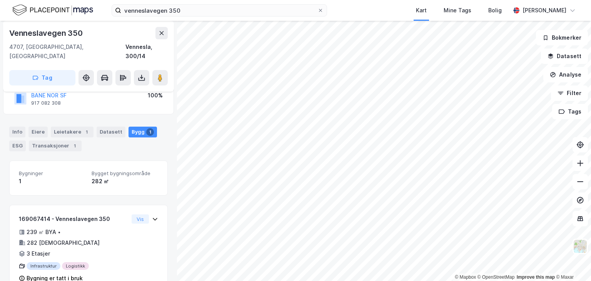
drag, startPoint x: 52, startPoint y: 137, endPoint x: 151, endPoint y: 124, distance: 99.3
click at [53, 140] on div "Transaksjoner 1" at bounding box center [55, 145] width 53 height 11
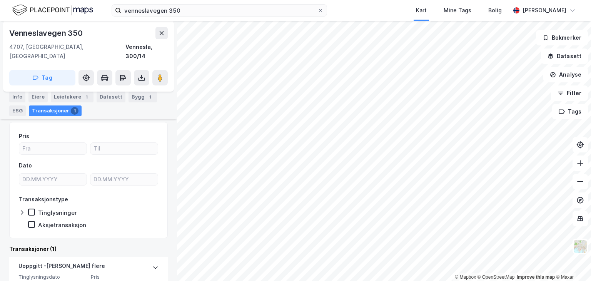
click at [137, 114] on div "Info [PERSON_NAME] 1 Datasett Bygg 1 ESG Transaksjoner 1" at bounding box center [88, 104] width 158 height 25
click at [138, 97] on div "Bygg 1" at bounding box center [142, 97] width 28 height 11
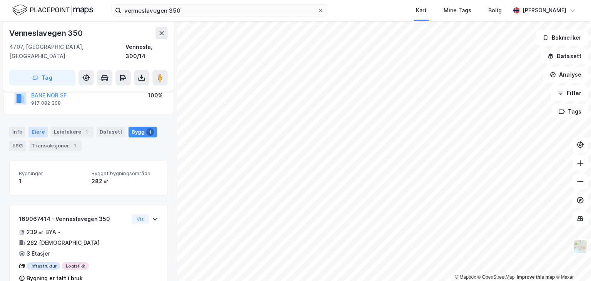
click at [39, 126] on div "Eiere" at bounding box center [37, 131] width 19 height 11
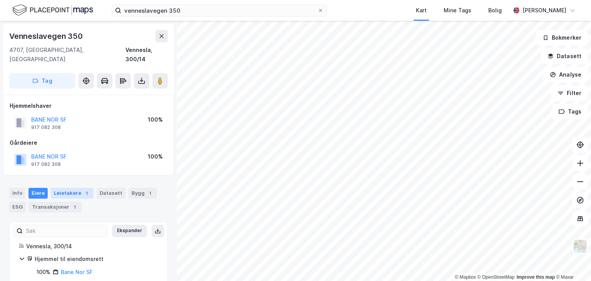
click at [69, 188] on div "Leietakere 1" at bounding box center [72, 193] width 43 height 11
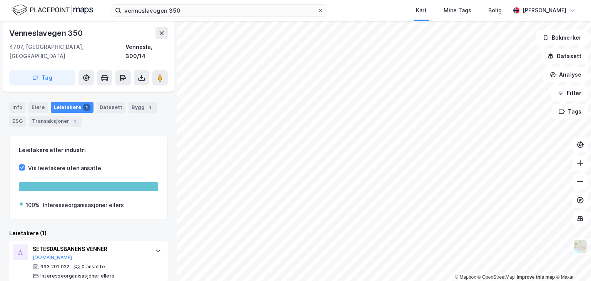
scroll to position [87, 0]
